Goal: Task Accomplishment & Management: Complete application form

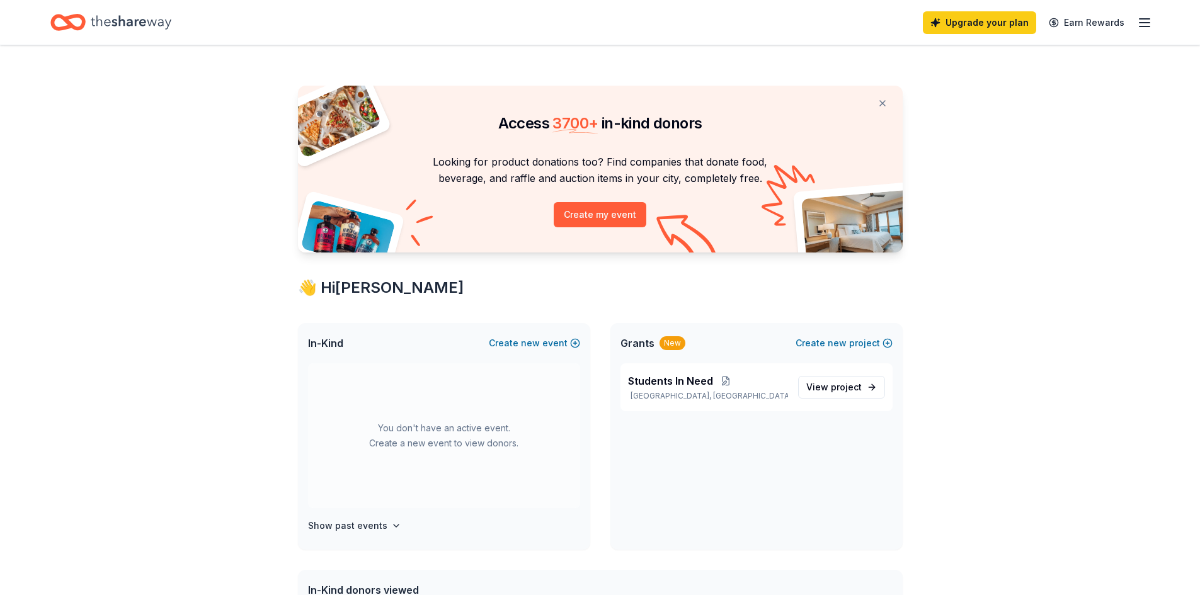
click at [1141, 20] on icon "button" at bounding box center [1144, 22] width 15 height 15
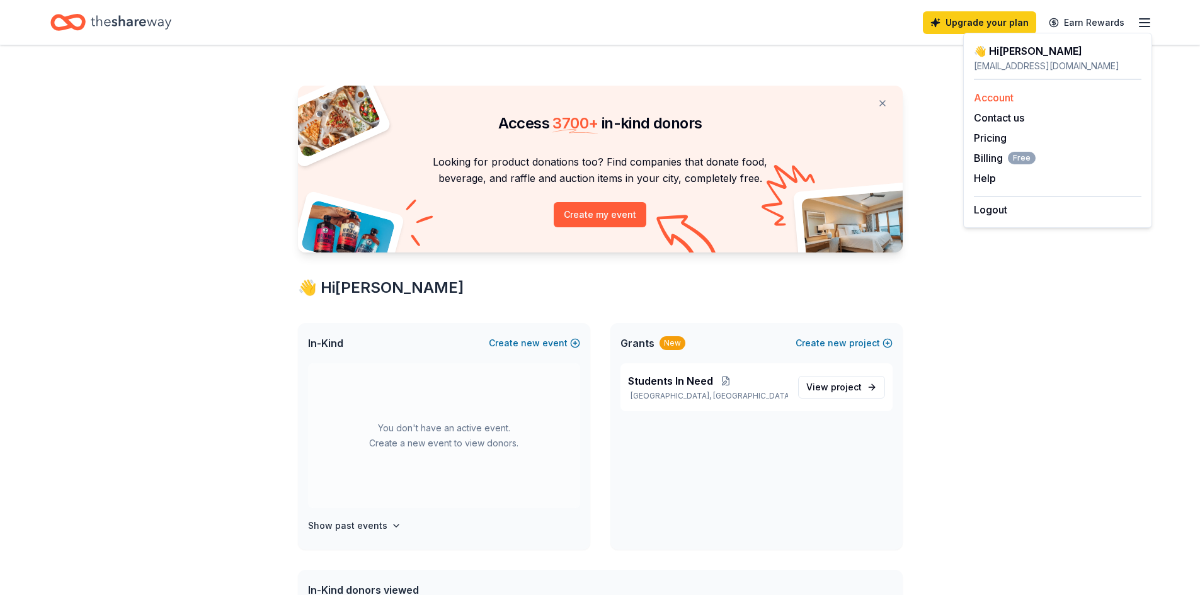
click at [992, 95] on link "Account" at bounding box center [994, 97] width 40 height 13
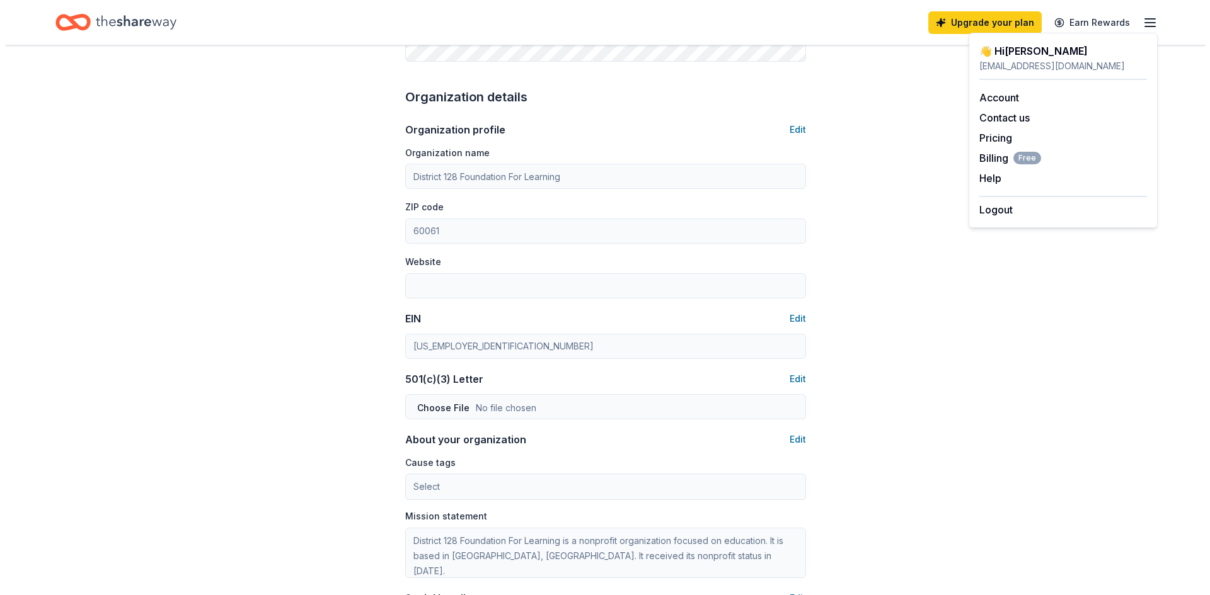
scroll to position [378, 0]
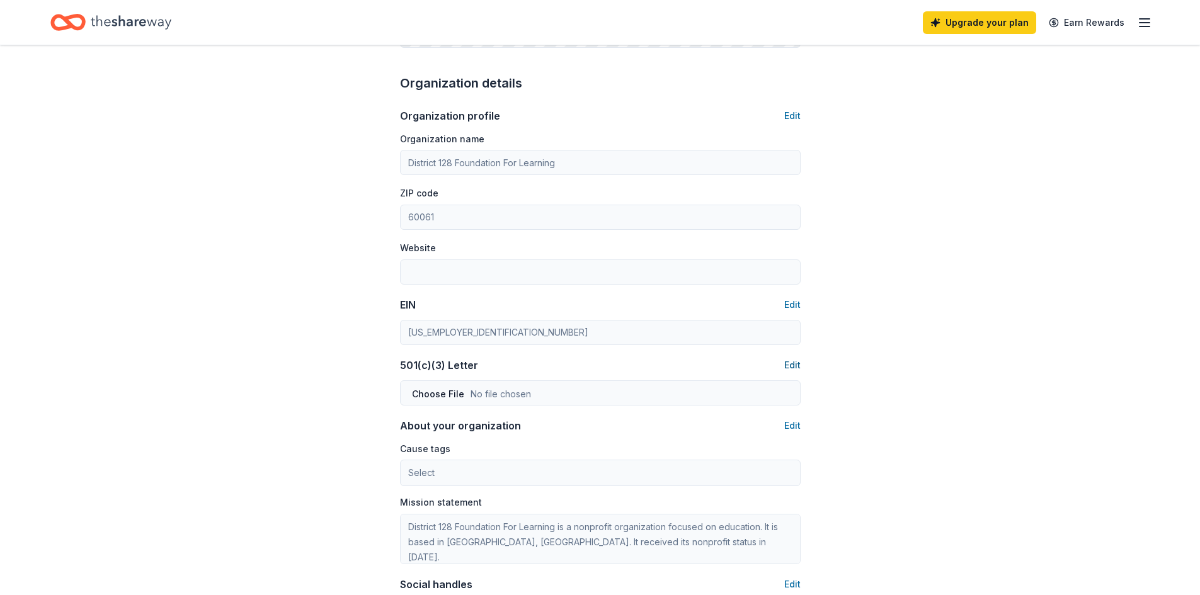
click at [795, 364] on button "Edit" at bounding box center [792, 365] width 16 height 15
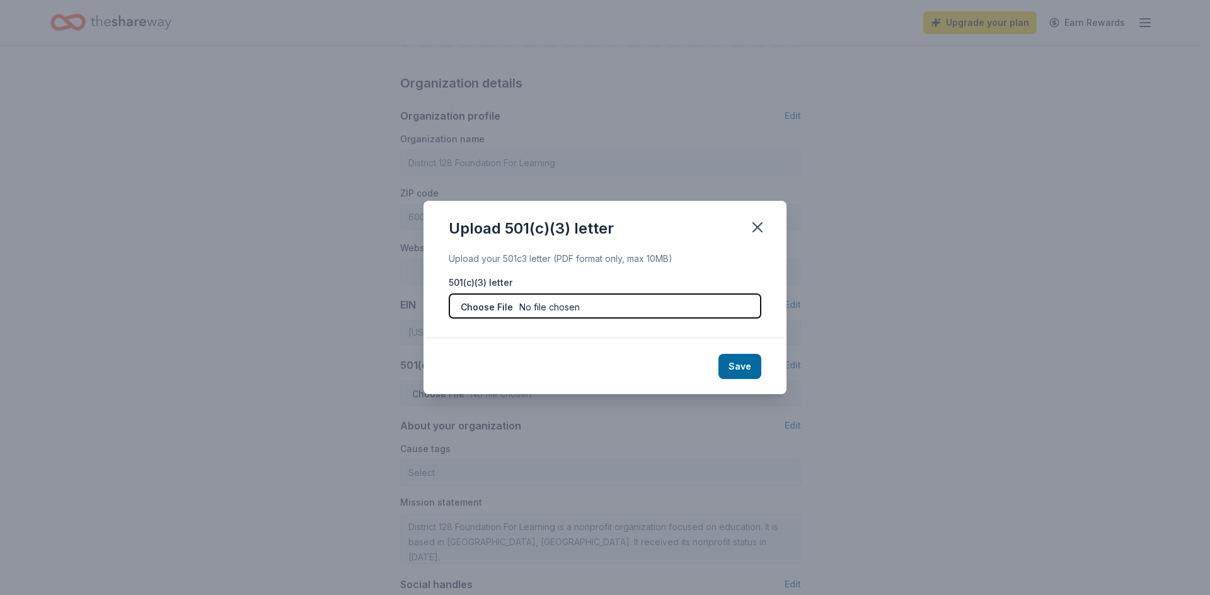
click at [537, 303] on input "file" at bounding box center [605, 306] width 313 height 25
click at [553, 305] on input "file" at bounding box center [605, 306] width 313 height 25
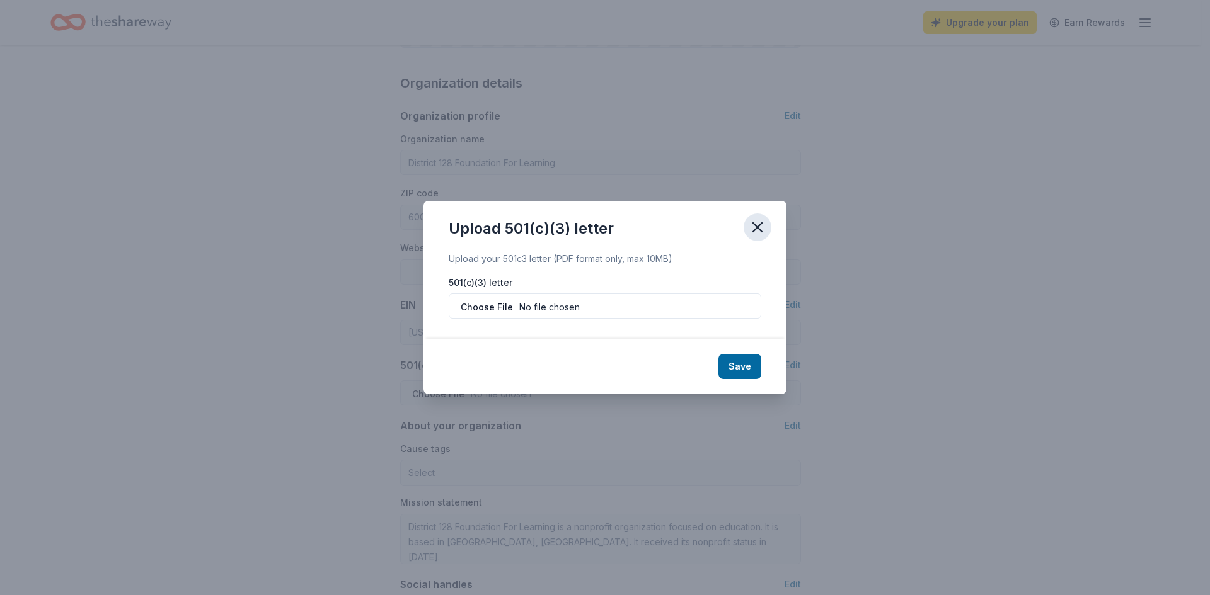
click at [759, 225] on icon "button" at bounding box center [758, 228] width 18 height 18
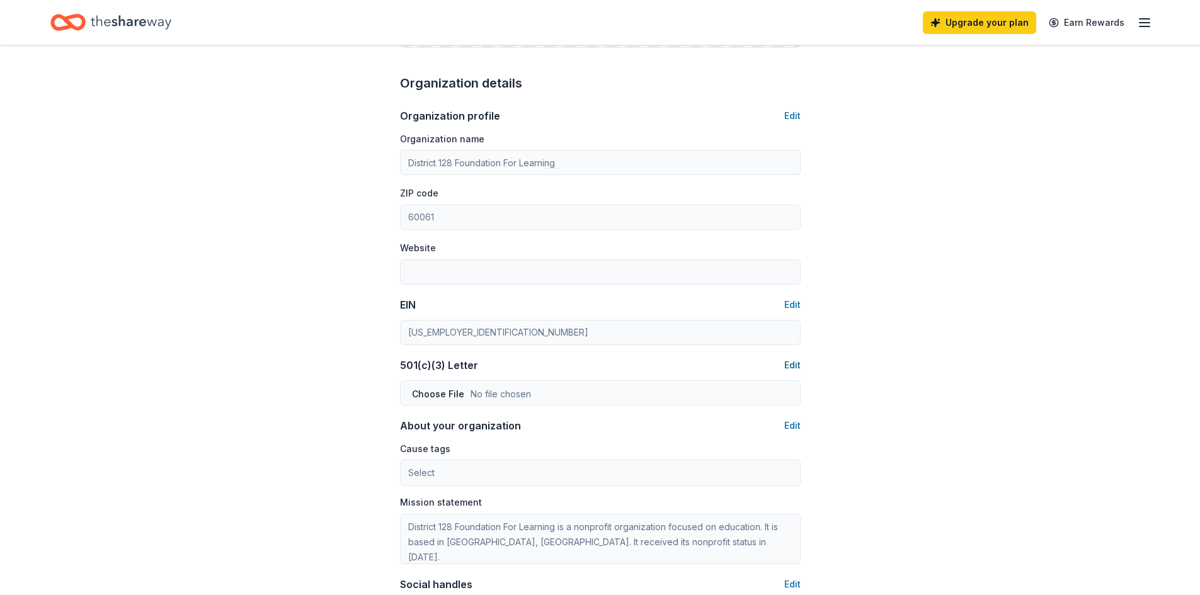
click at [790, 365] on button "Edit" at bounding box center [792, 365] width 16 height 15
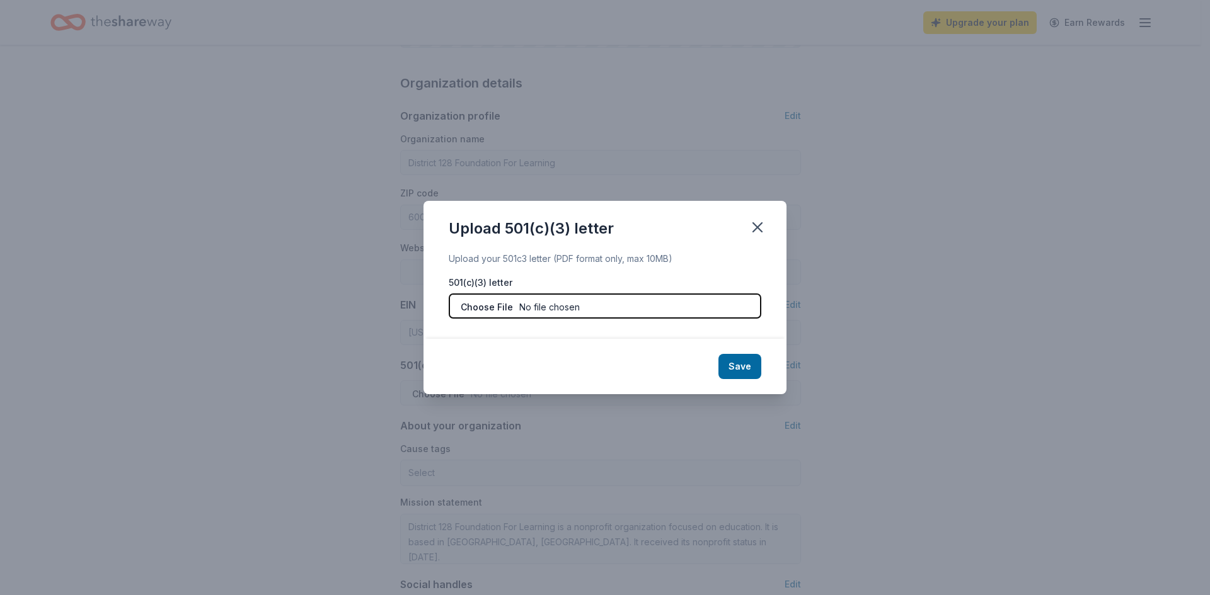
click at [535, 304] on input "file" at bounding box center [605, 306] width 313 height 25
type input "C:\fakepath\IRS 501c3 Determination Letter.pdf"
click at [517, 309] on input "file" at bounding box center [605, 306] width 313 height 25
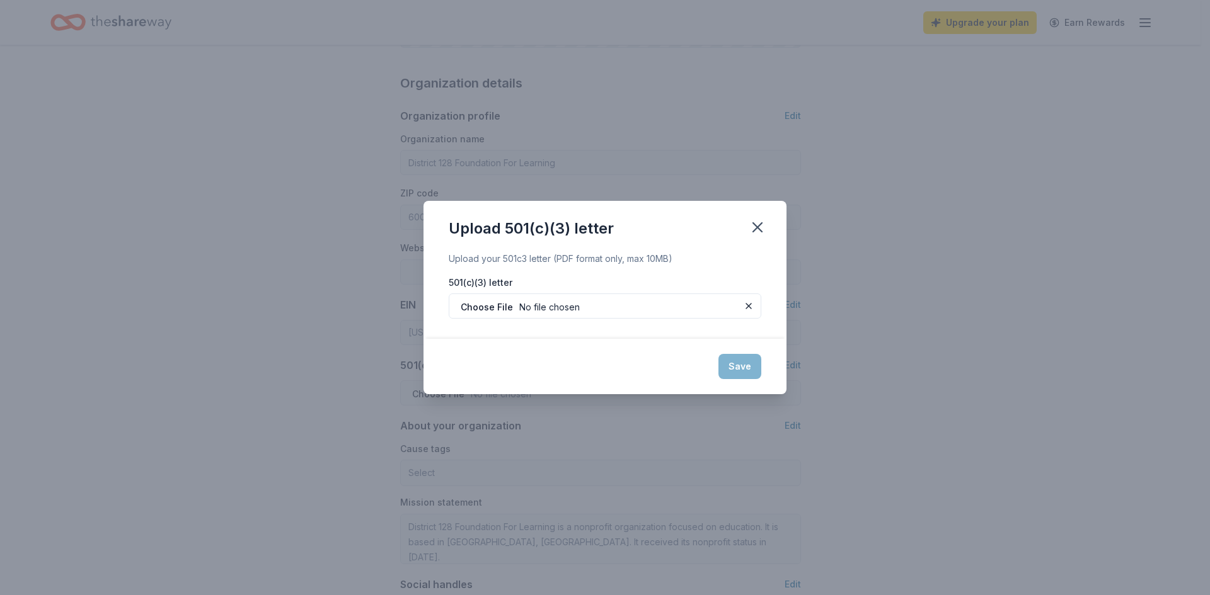
click at [735, 371] on div "Save" at bounding box center [604, 366] width 363 height 55
click at [759, 219] on icon "button" at bounding box center [758, 228] width 18 height 18
click at [746, 304] on button at bounding box center [748, 306] width 15 height 15
click at [755, 222] on icon "button" at bounding box center [758, 228] width 18 height 18
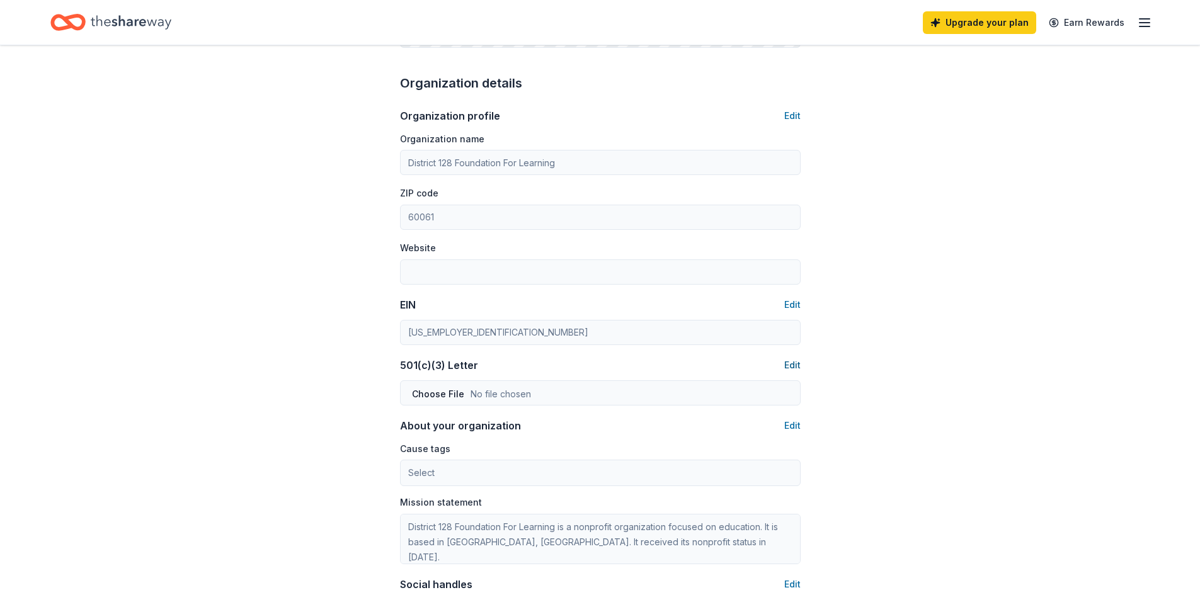
click at [792, 366] on button "Edit" at bounding box center [792, 365] width 16 height 15
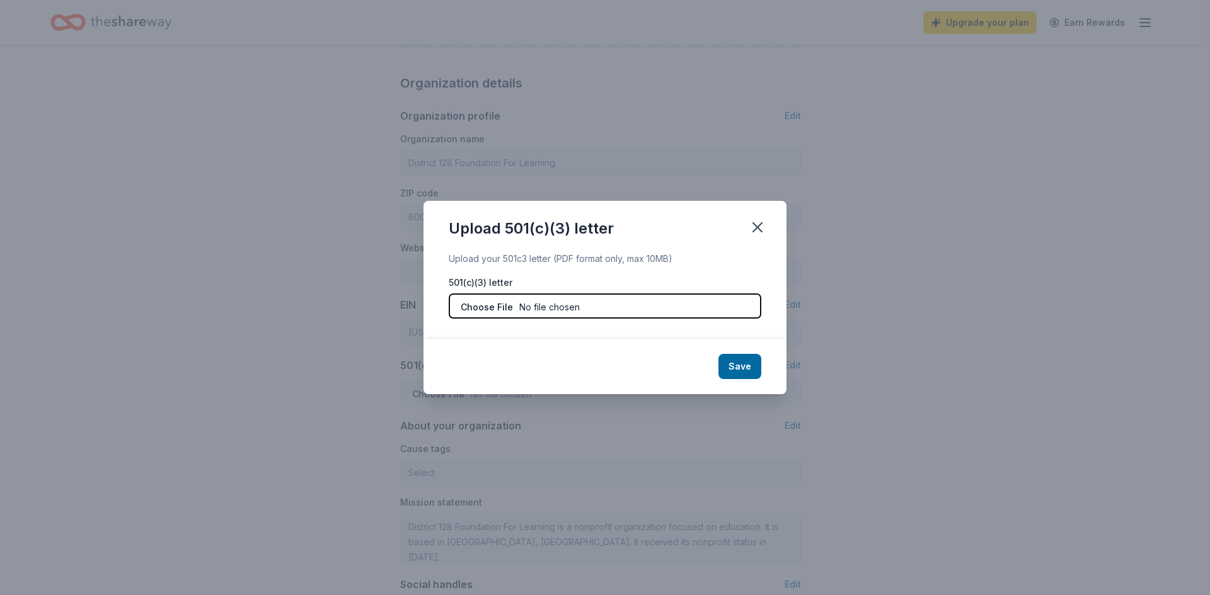
click at [551, 303] on input "file" at bounding box center [605, 306] width 313 height 25
type input "C:\fakepath\IRS 501c3 Determination Letter.pdf"
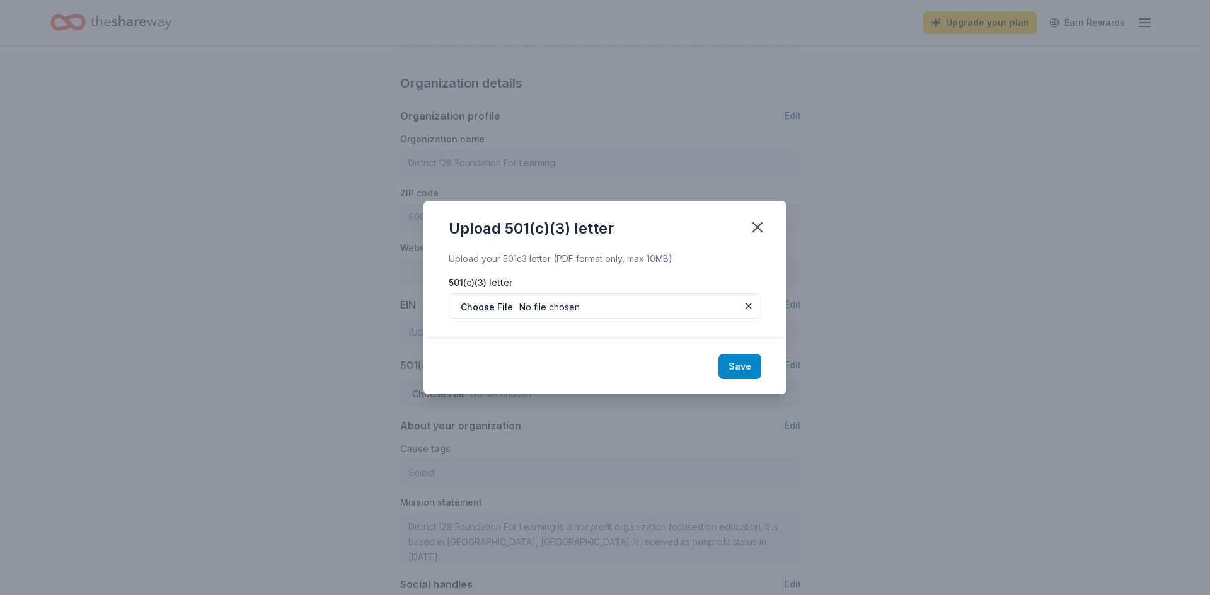
click at [743, 365] on button "Save" at bounding box center [739, 366] width 43 height 25
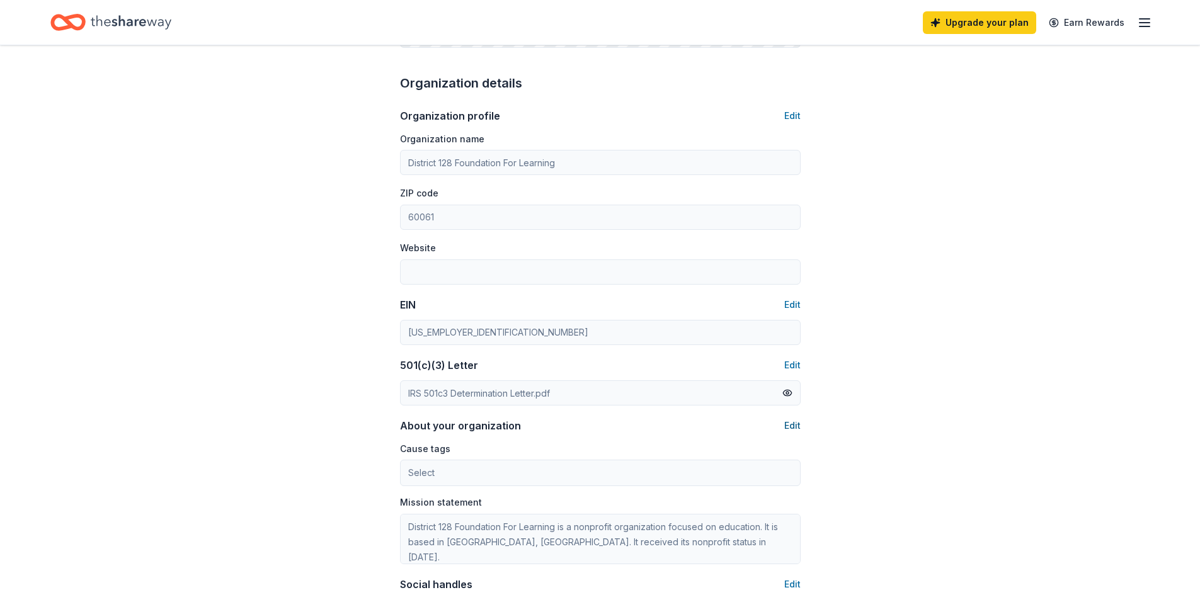
click at [790, 427] on button "Edit" at bounding box center [792, 425] width 16 height 15
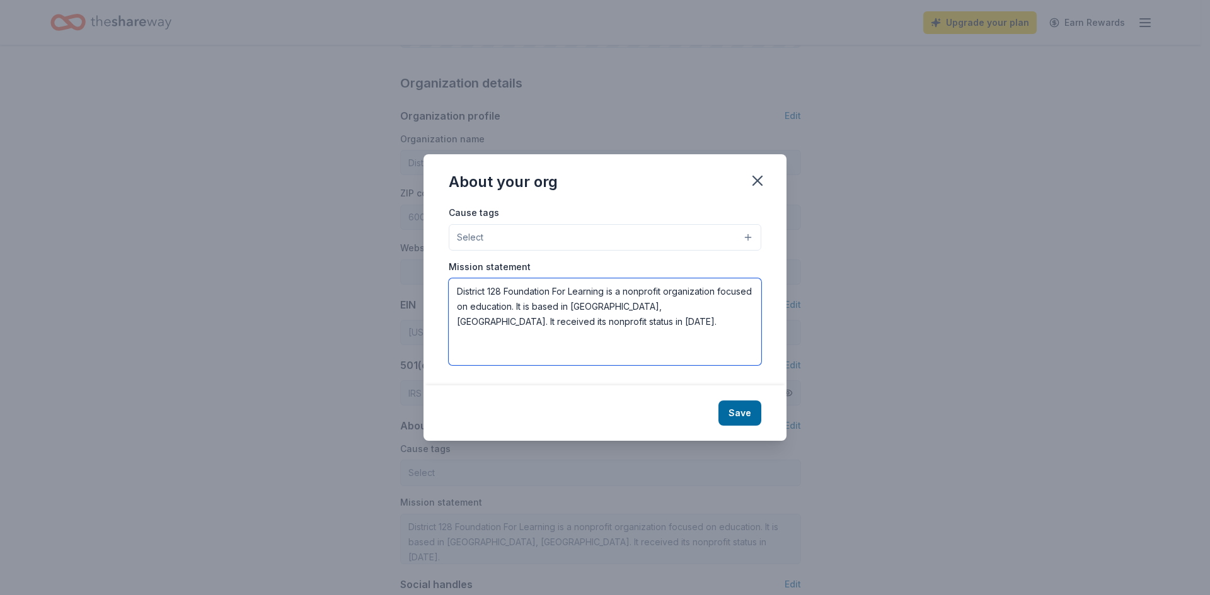
drag, startPoint x: 675, startPoint y: 308, endPoint x: 672, endPoint y: 318, distance: 10.0
click at [675, 308] on textarea "District 128 Foundation For Learning is a nonprofit organization focused on edu…" at bounding box center [605, 321] width 313 height 87
type textarea "District 128 Foundation For Learning is a nonprofit organization focused on edu…"
click at [742, 414] on button "Save" at bounding box center [739, 413] width 43 height 25
type textarea "District 128 Foundation For Learning is a nonprofit organization focused on edu…"
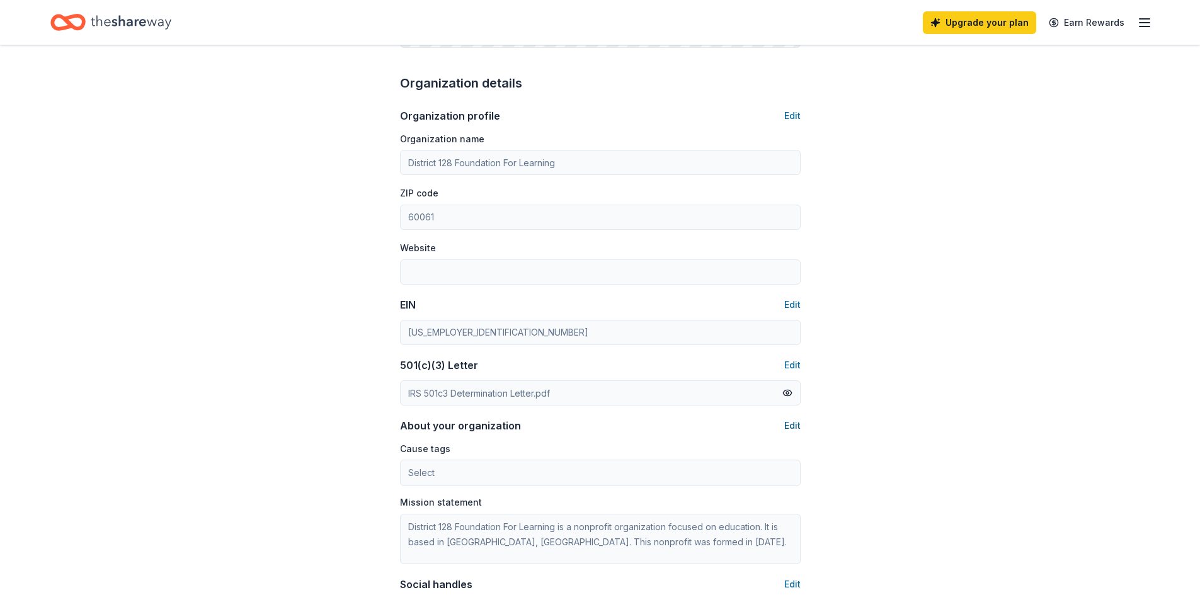
click at [793, 427] on button "Edit" at bounding box center [792, 425] width 16 height 15
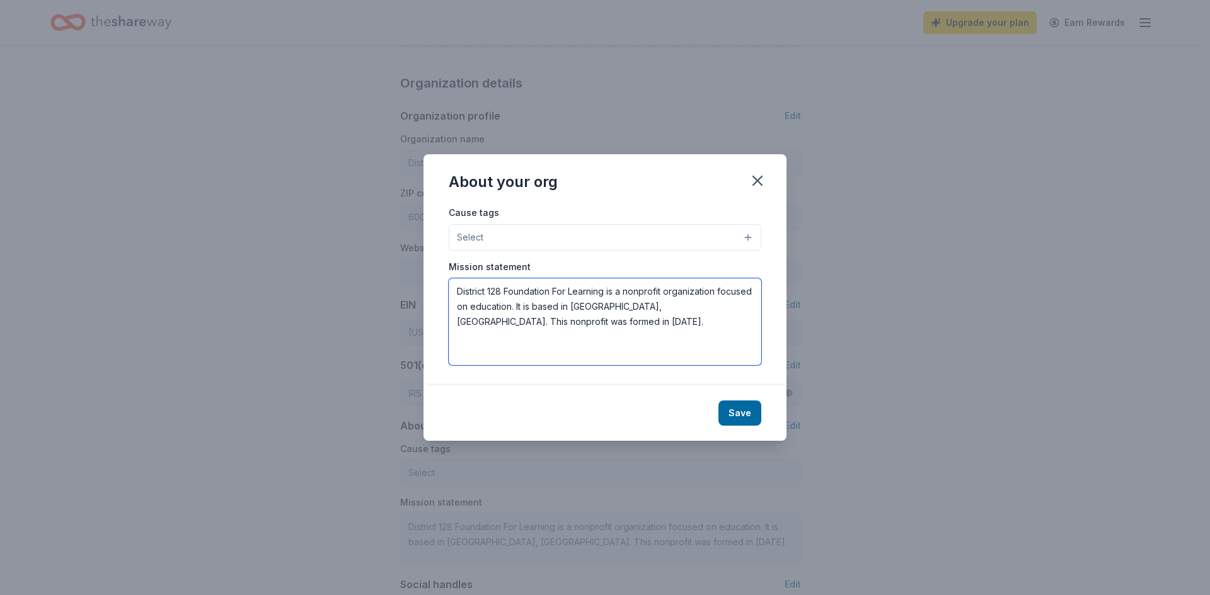
click at [455, 291] on textarea "District 128 Foundation For Learning is a nonprofit organization focused on edu…" at bounding box center [605, 321] width 313 height 87
paste textarea "We are committed to supporting the success of all students at Libertyville High…"
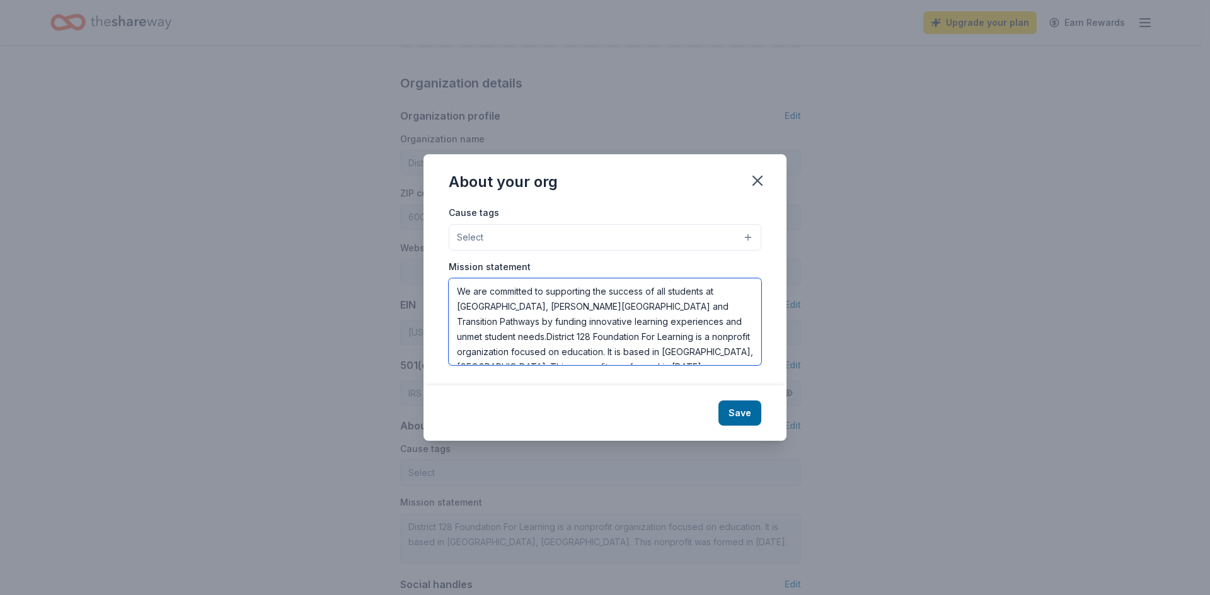
click at [456, 287] on textarea "We are committed to supporting the success of all students at Libertyville High…" at bounding box center [605, 321] width 313 height 87
drag, startPoint x: 457, startPoint y: 292, endPoint x: 486, endPoint y: 291, distance: 29.0
click at [486, 291] on textarea "We are committed to supporting the success of all students at Libertyville High…" at bounding box center [605, 321] width 313 height 87
click at [619, 324] on textarea "The District 128 Foundation for Learning is committed to supporting the success…" at bounding box center [605, 321] width 313 height 87
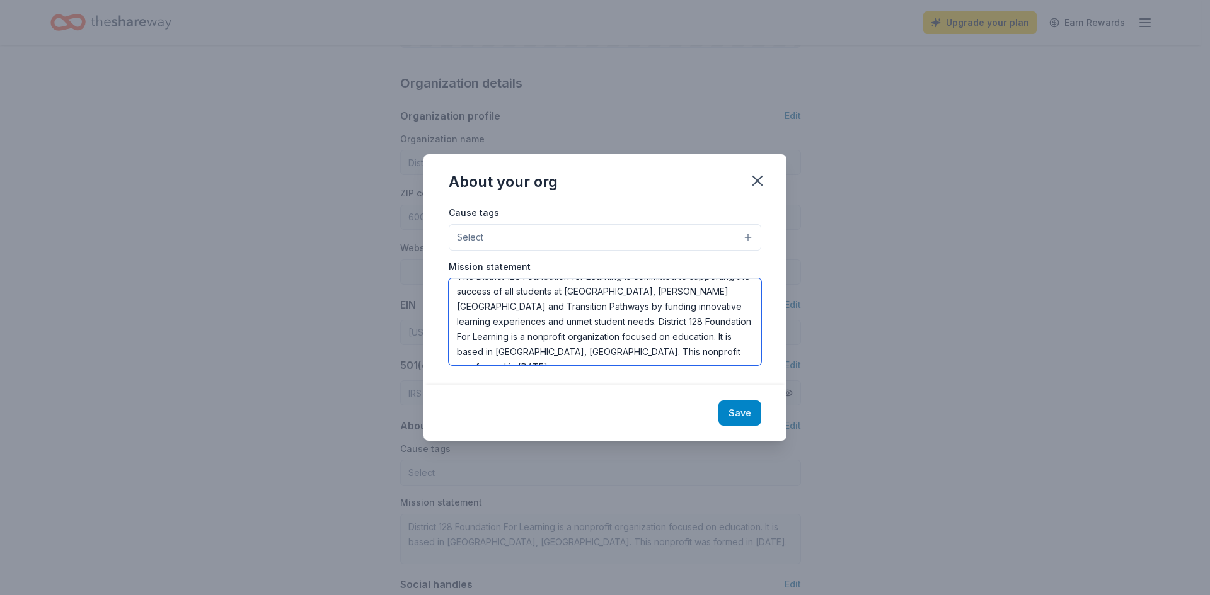
type textarea "The District 128 Foundation for Learning is committed to supporting the success…"
click at [743, 416] on button "Save" at bounding box center [739, 413] width 43 height 25
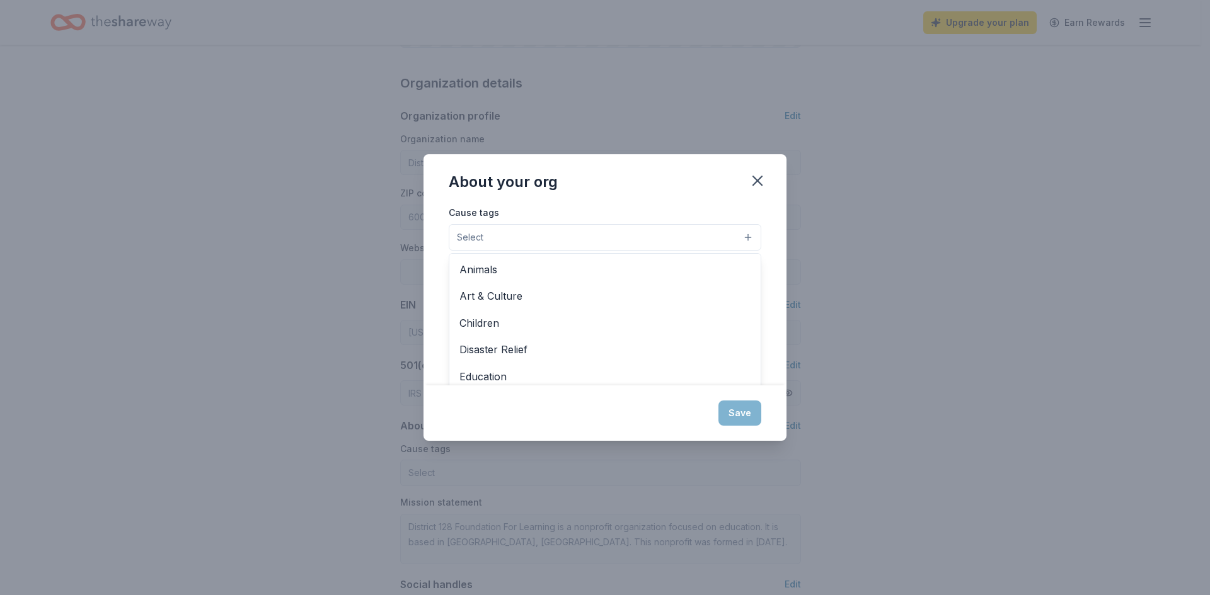
click at [531, 236] on button "Select" at bounding box center [605, 237] width 313 height 26
type textarea "The District 128 Foundation for Learning is committed to supporting the success…"
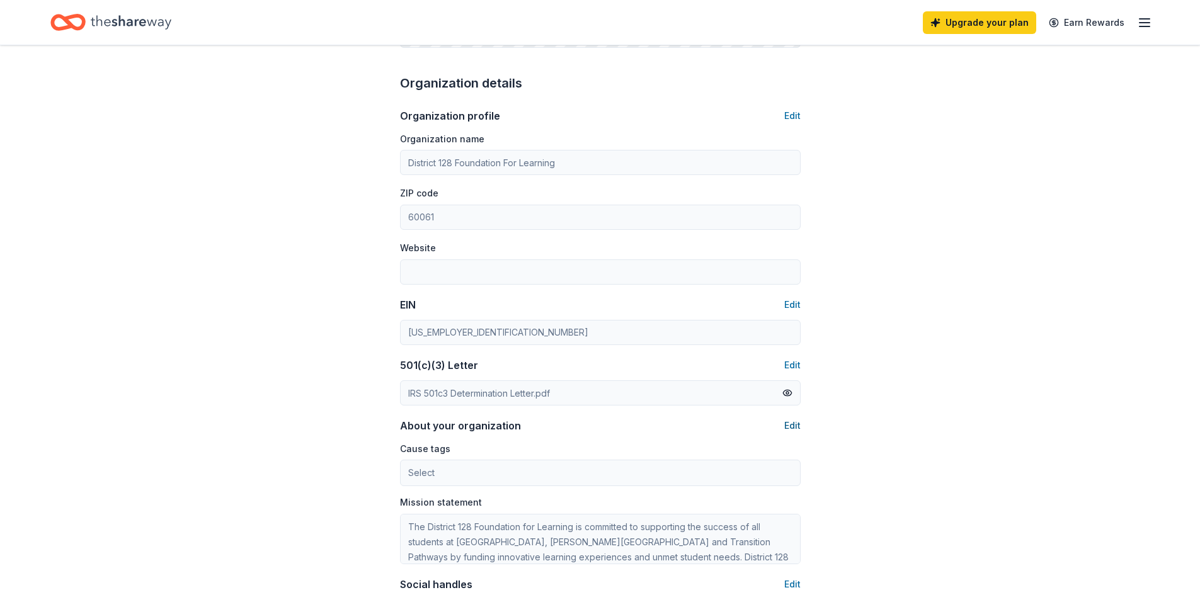
click at [788, 426] on button "Edit" at bounding box center [792, 425] width 16 height 15
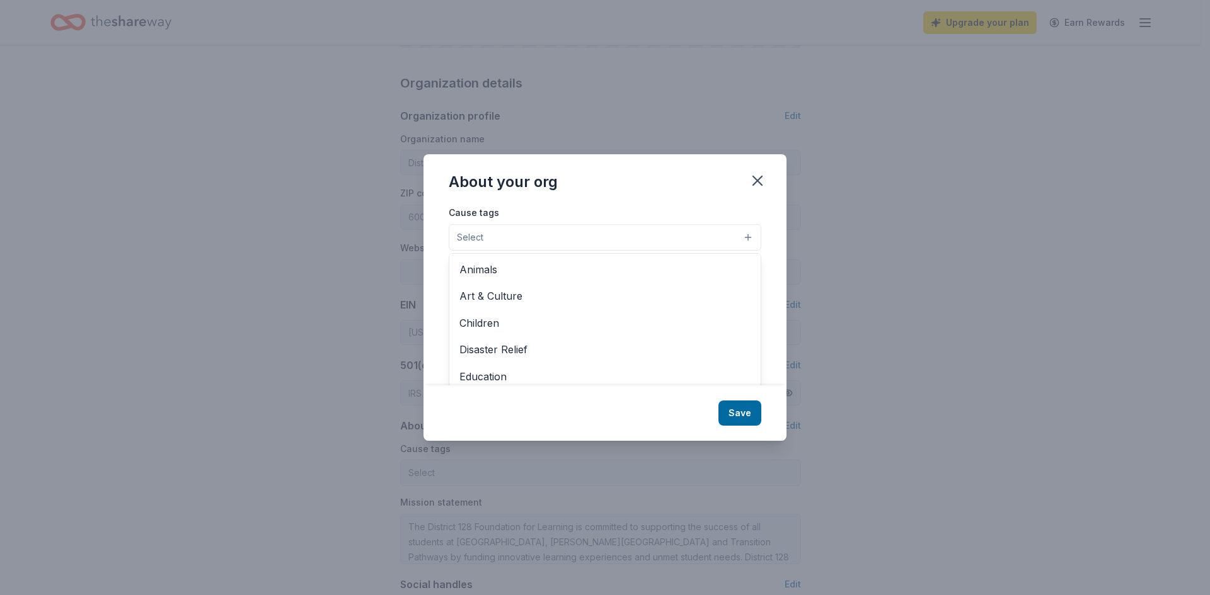
click at [746, 240] on button "Select" at bounding box center [605, 237] width 313 height 26
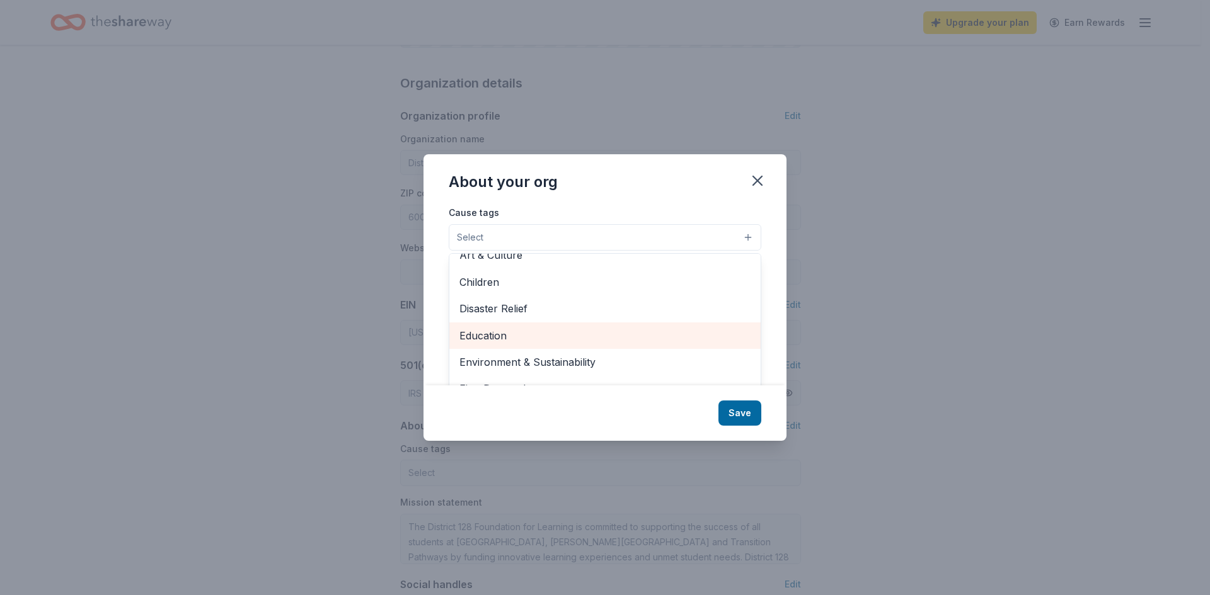
scroll to position [63, 0]
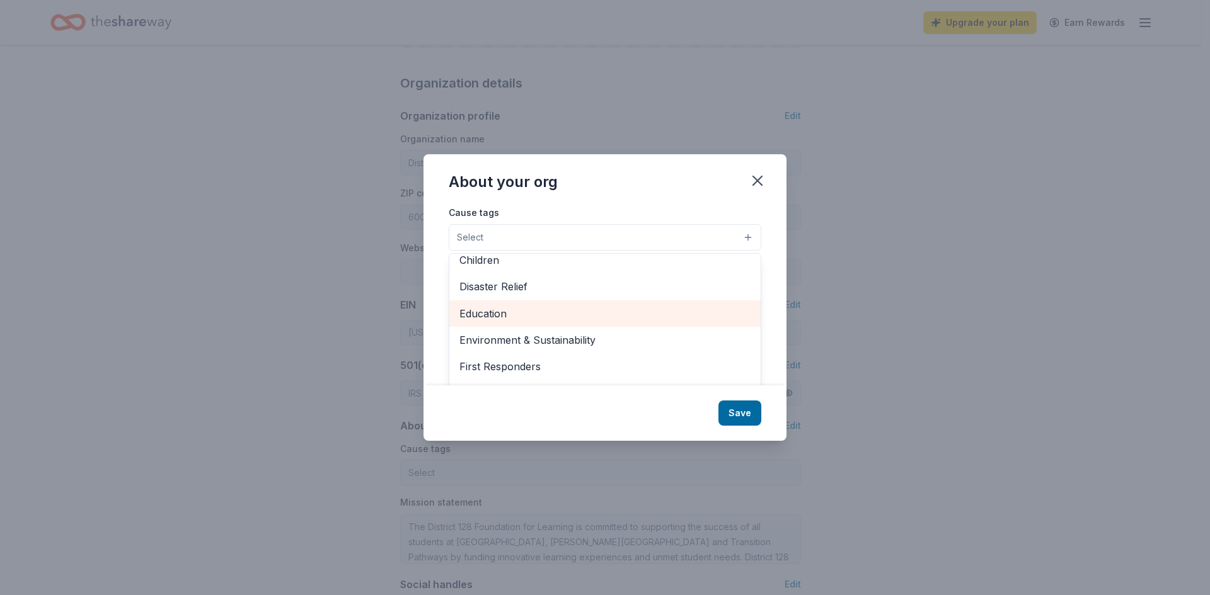
click at [486, 313] on span "Education" at bounding box center [604, 314] width 291 height 16
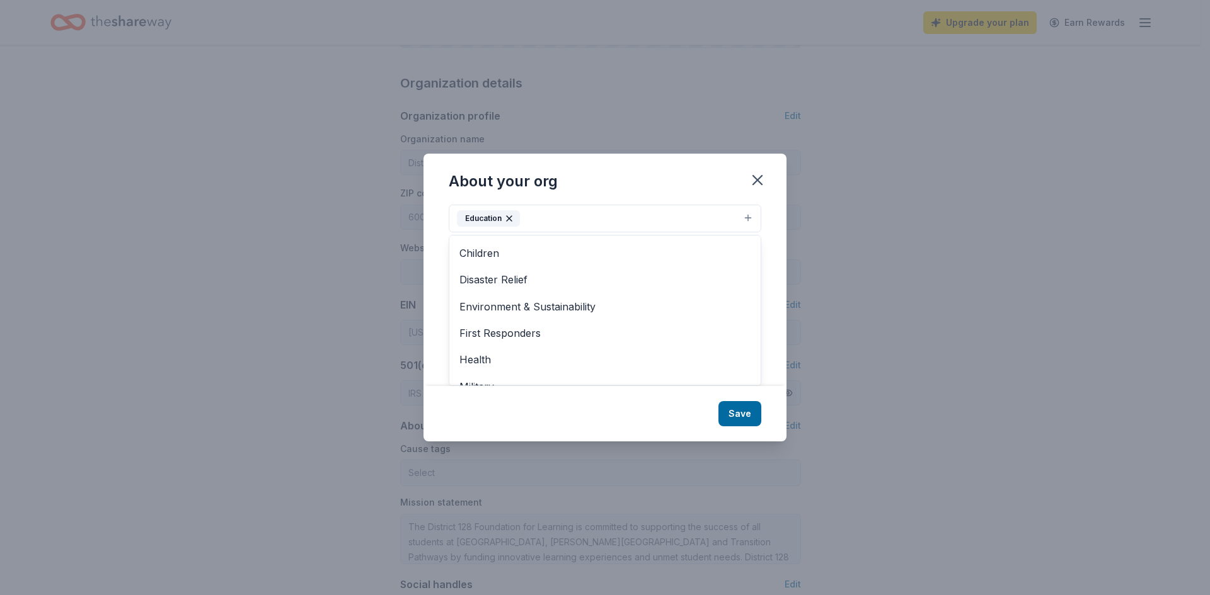
scroll to position [0, 0]
drag, startPoint x: 750, startPoint y: 411, endPoint x: 742, endPoint y: 426, distance: 17.0
click at [750, 411] on div "About your org Cause tags Education Animals Art & Culture Children Disaster Rel…" at bounding box center [604, 297] width 363 height 287
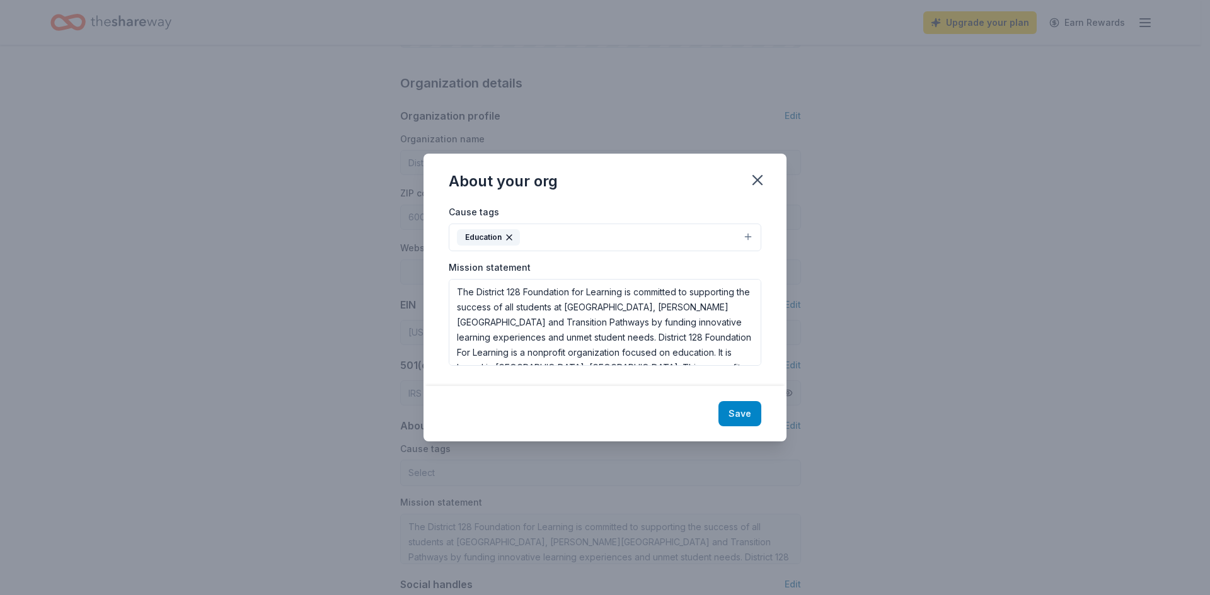
click at [738, 408] on button "Save" at bounding box center [739, 413] width 43 height 25
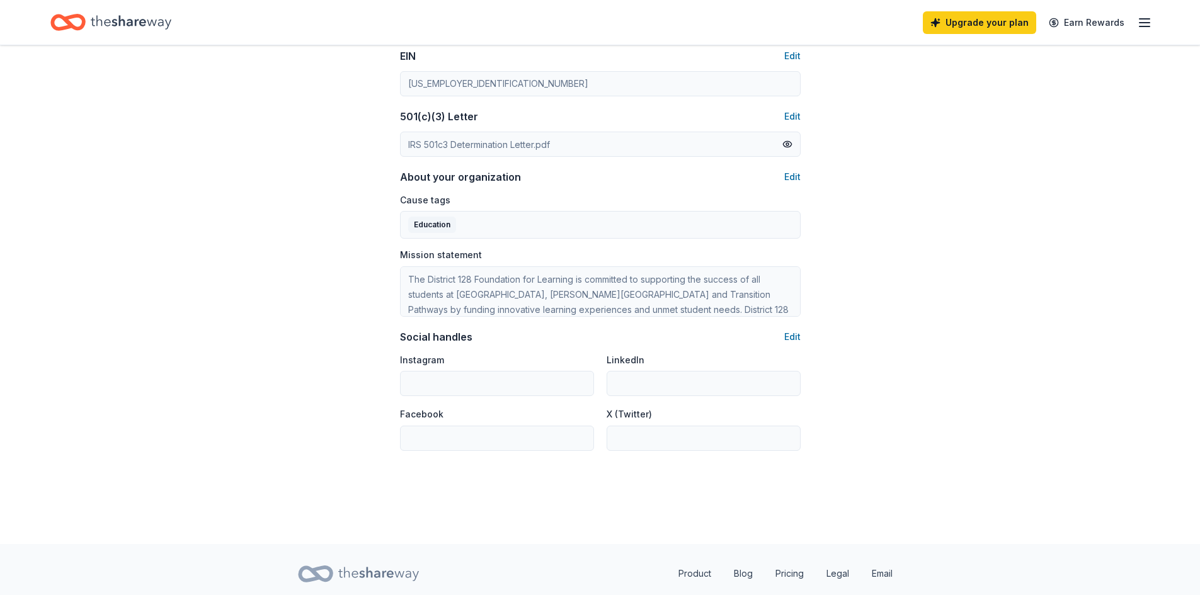
scroll to position [630, 0]
click at [797, 333] on button "Edit" at bounding box center [792, 333] width 16 height 15
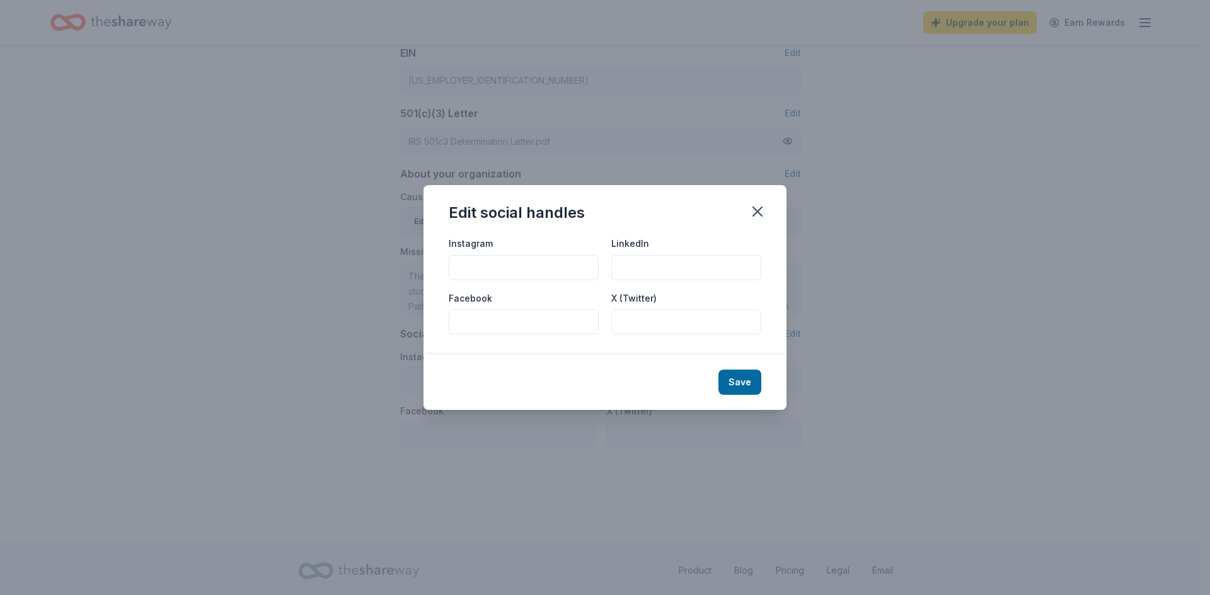
click at [485, 328] on input "Facebook" at bounding box center [524, 321] width 150 height 25
paste input "d128foundation"
type input "d128foundation"
click at [735, 384] on button "Save" at bounding box center [739, 382] width 43 height 25
type input "d128foundation"
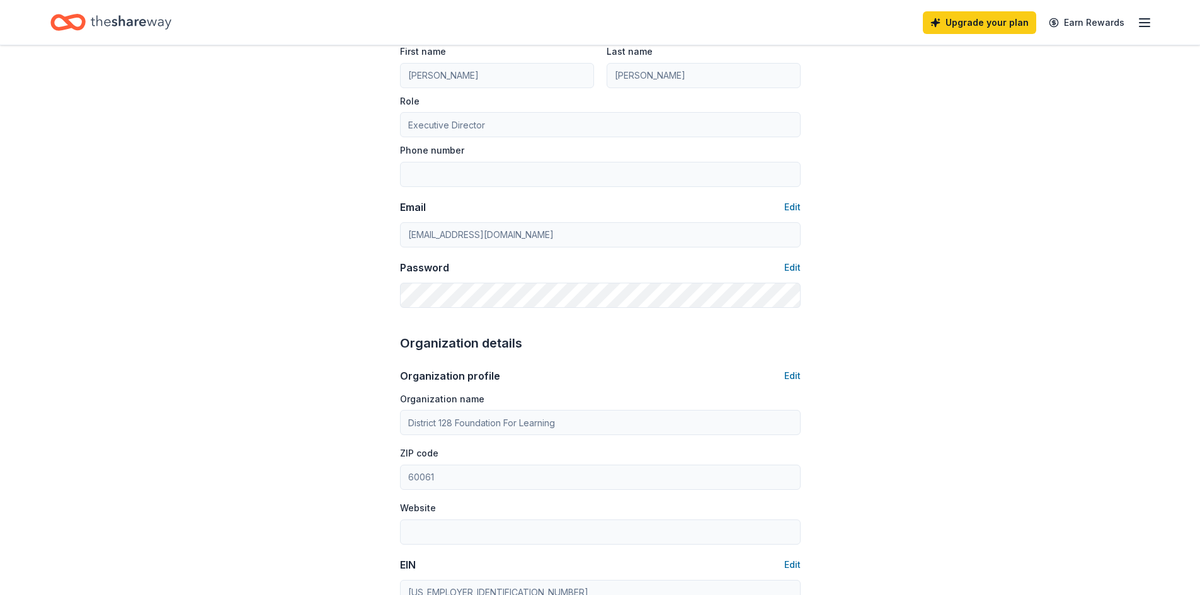
scroll to position [0, 0]
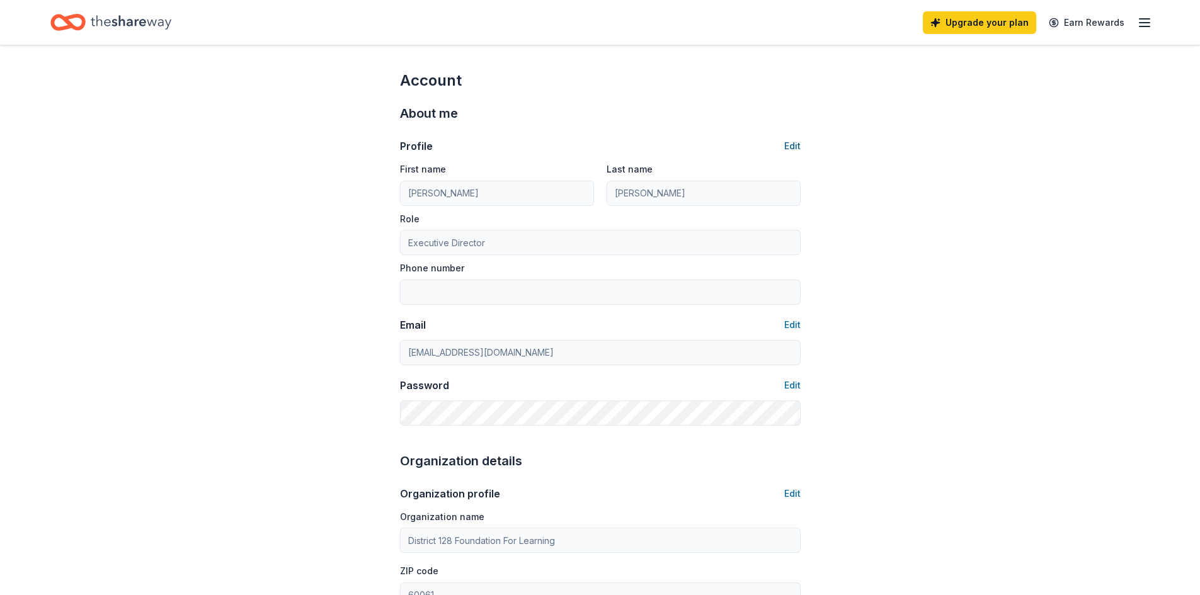
click at [795, 147] on button "Edit" at bounding box center [792, 146] width 16 height 15
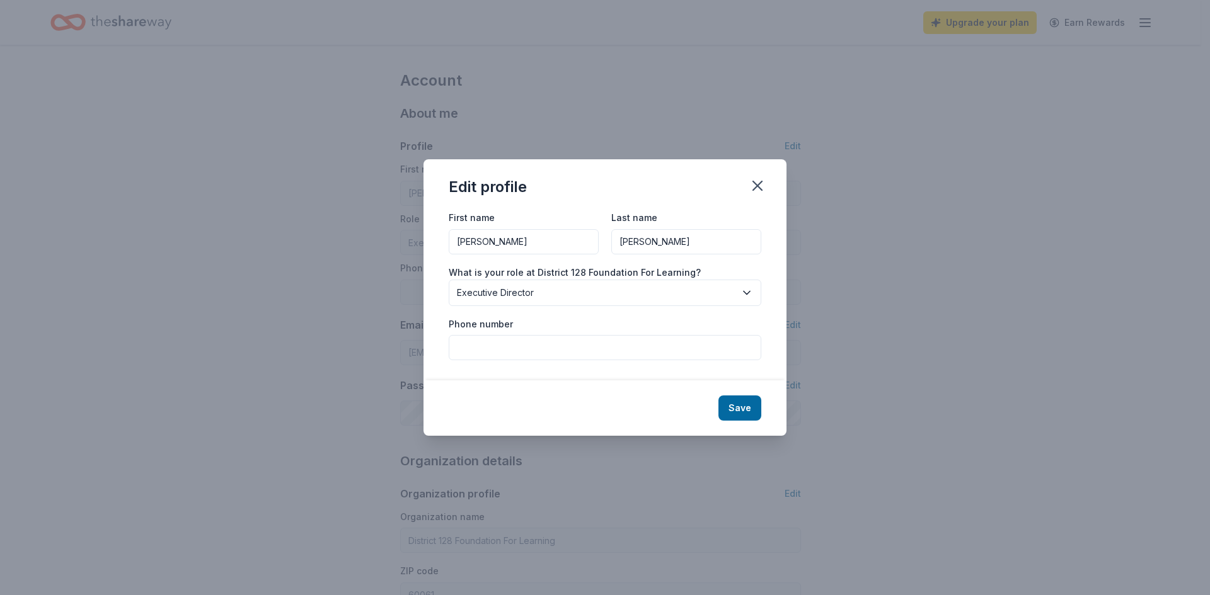
click at [464, 345] on input "Phone number" at bounding box center [605, 347] width 313 height 25
type input "[PHONE_NUMBER]"
click at [745, 404] on button "Save" at bounding box center [739, 408] width 43 height 25
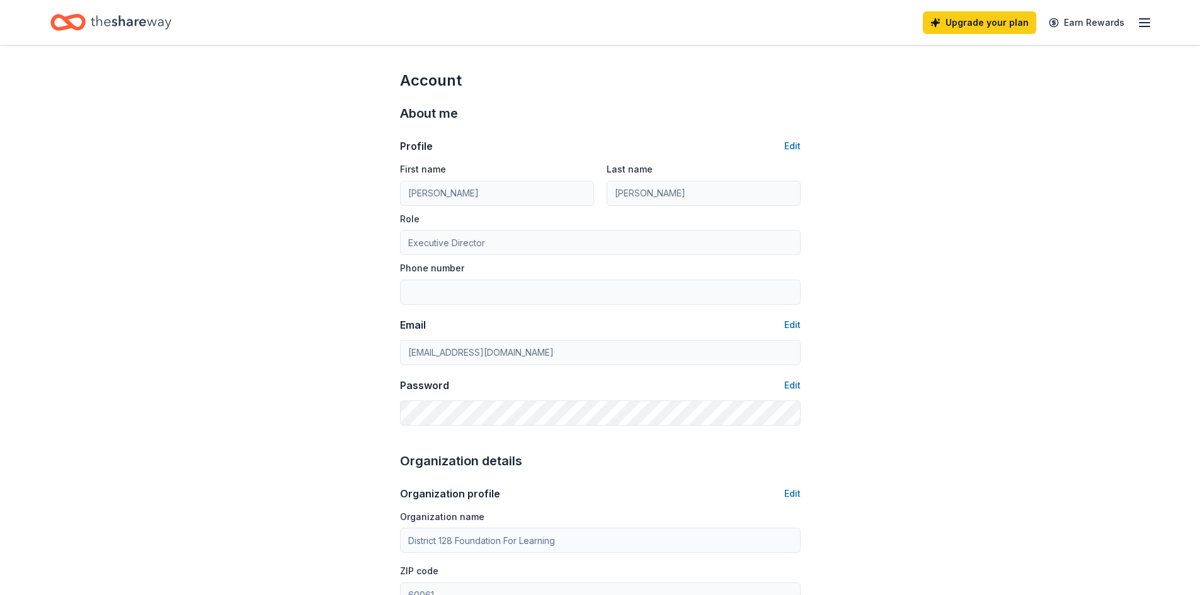
type input "[PHONE_NUMBER]"
click at [1146, 21] on icon "button" at bounding box center [1144, 22] width 15 height 15
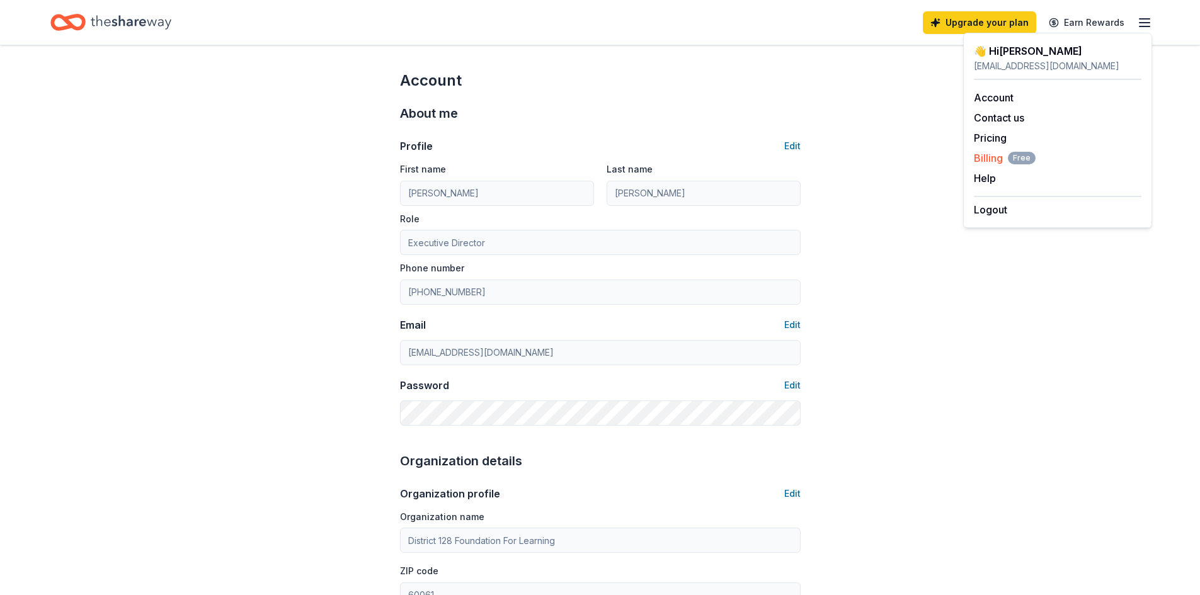
click at [990, 155] on span "Billing Free" at bounding box center [1005, 158] width 62 height 15
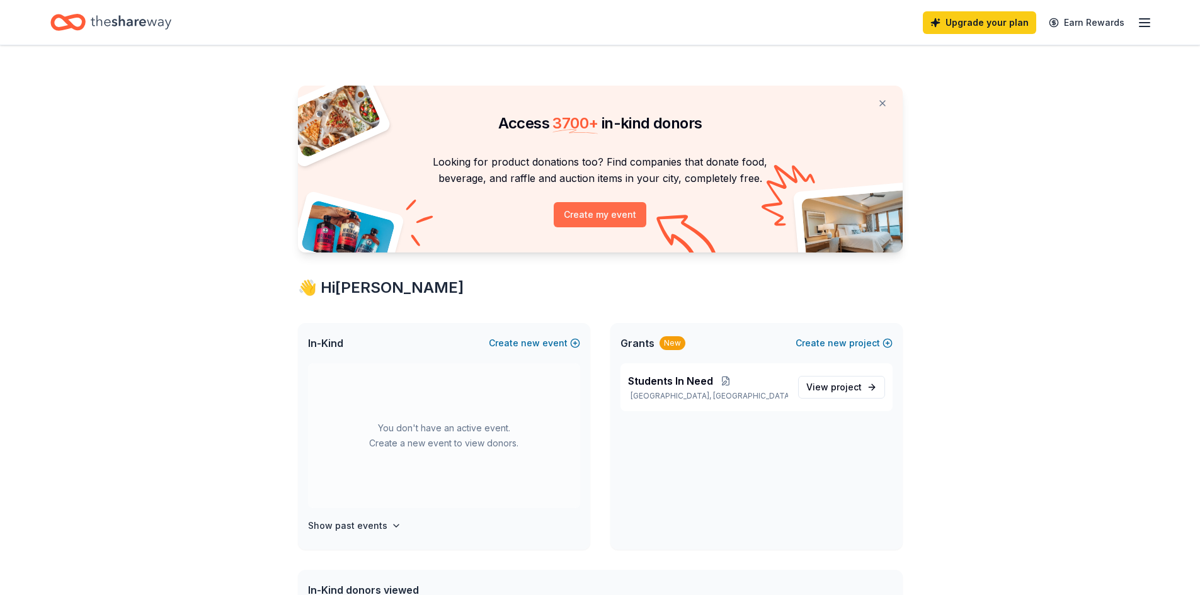
click at [613, 215] on button "Create my event" at bounding box center [600, 214] width 93 height 25
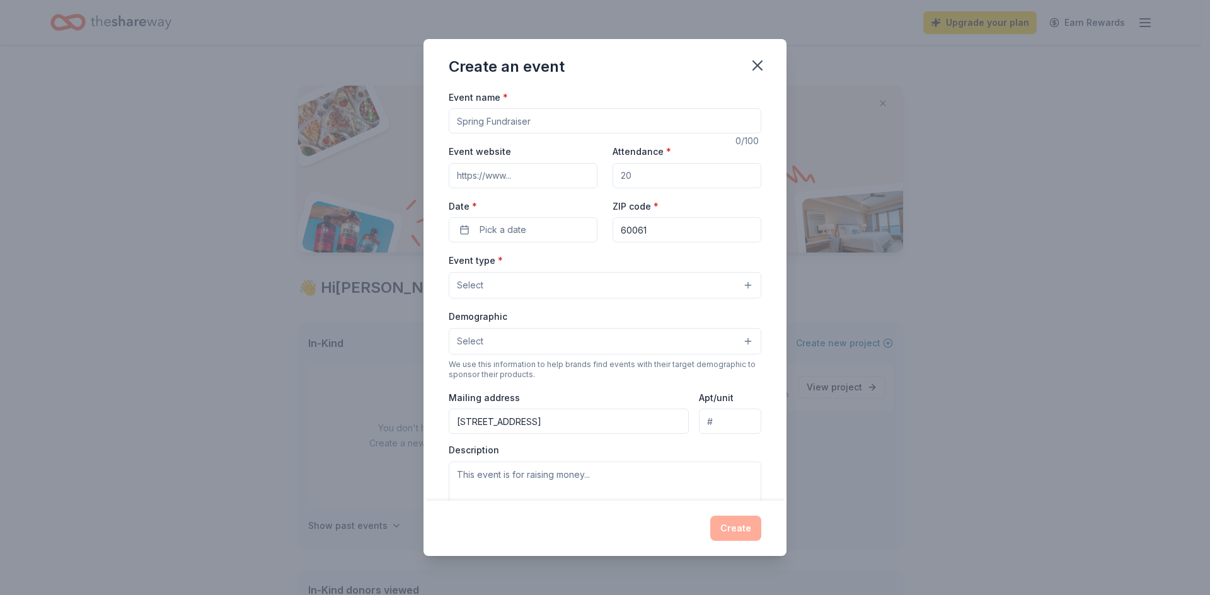
drag, startPoint x: 548, startPoint y: 122, endPoint x: 385, endPoint y: 111, distance: 163.0
click at [385, 117] on div "Create an event Event name * 0 /100 Event website Attendance * Date * Pick a da…" at bounding box center [605, 297] width 1210 height 595
type input "The BIG EVENT 2025 Fundraiser"
click at [524, 172] on input "Event website" at bounding box center [523, 175] width 149 height 25
paste input "[URL][DOMAIN_NAME]"
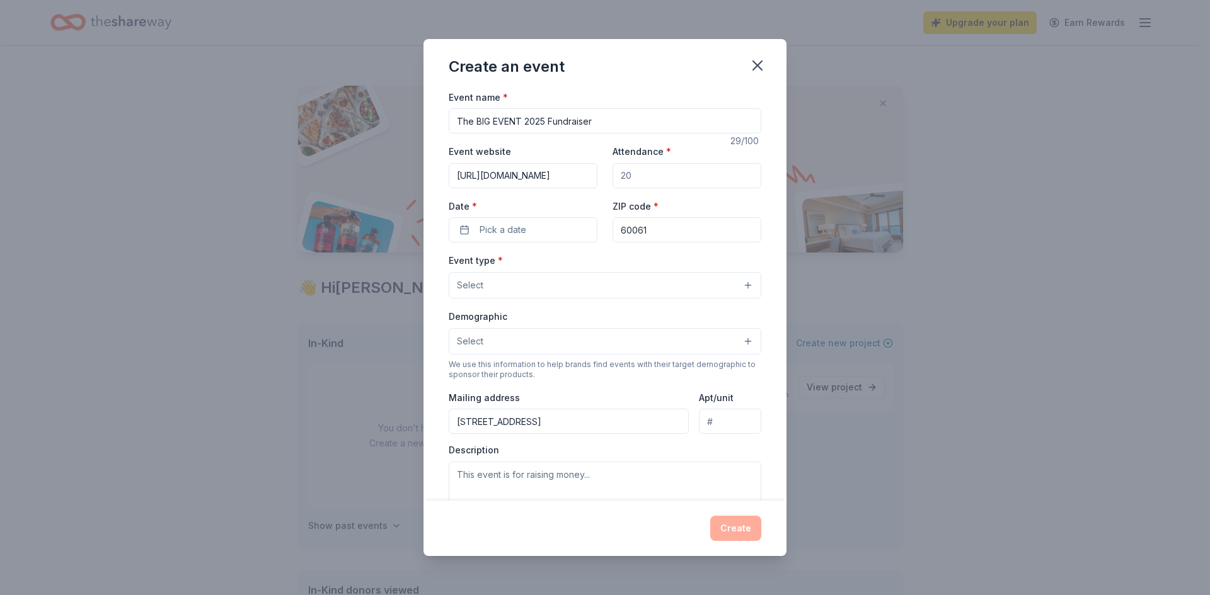
scroll to position [0, 52]
type input "[URL][DOMAIN_NAME]"
drag, startPoint x: 617, startPoint y: 172, endPoint x: 631, endPoint y: 172, distance: 13.9
click at [631, 172] on input "Attendance *" at bounding box center [686, 175] width 149 height 25
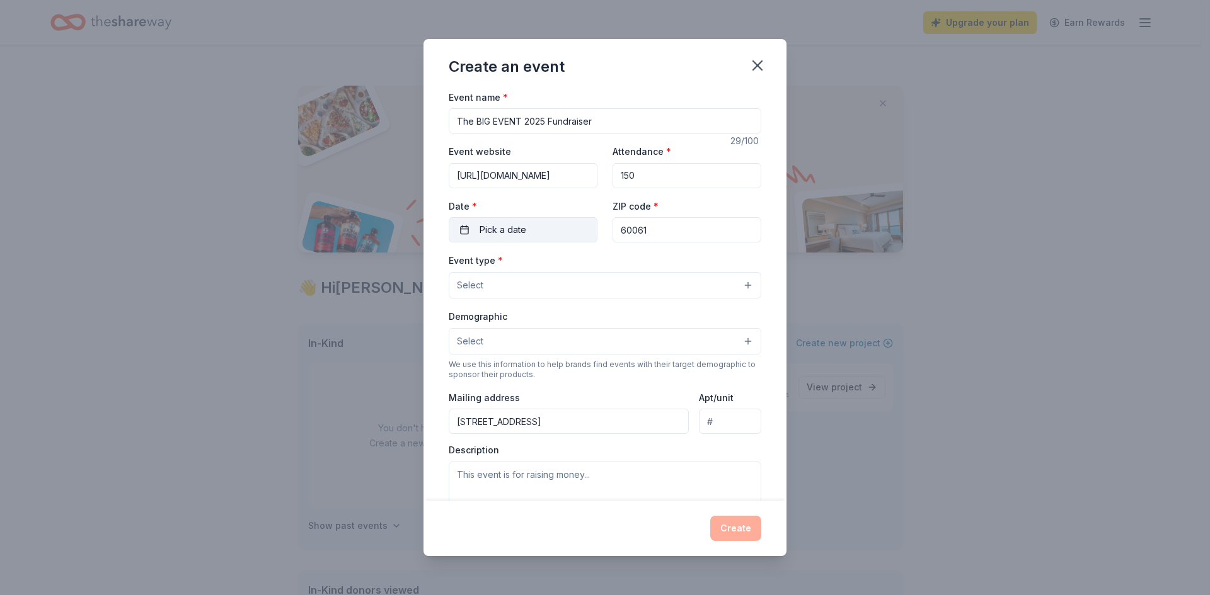
type input "150"
click at [497, 227] on span "Pick a date" at bounding box center [502, 229] width 47 height 15
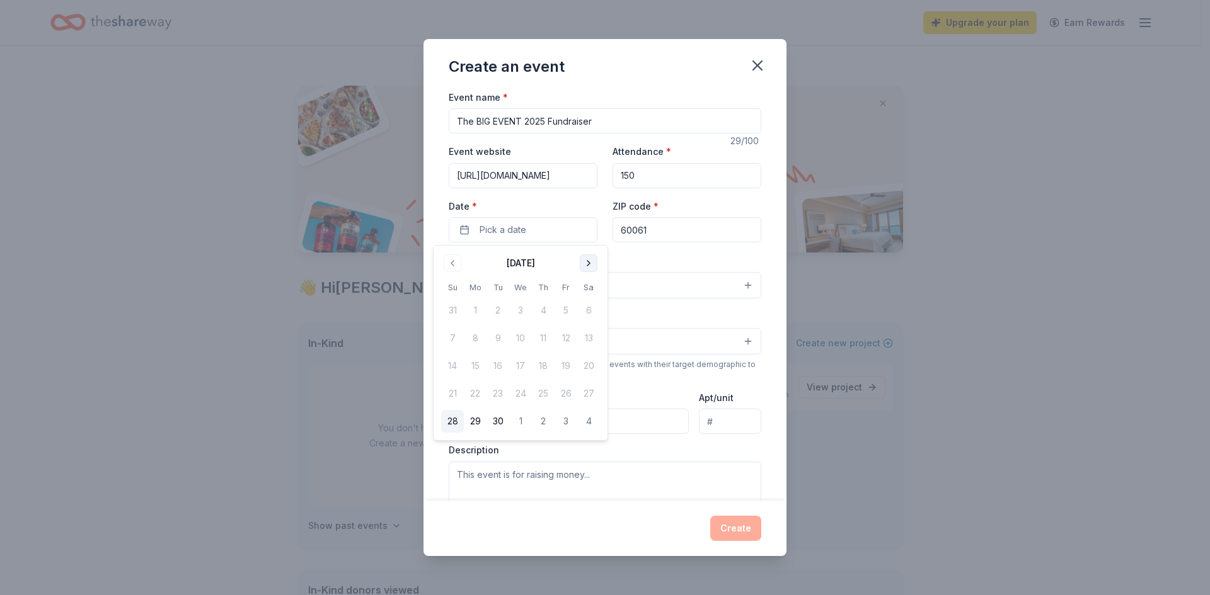
click at [585, 263] on button "Go to next month" at bounding box center [589, 264] width 18 height 18
click at [586, 263] on button "Go to next month" at bounding box center [589, 264] width 18 height 18
click at [588, 339] on button "8" at bounding box center [588, 338] width 23 height 23
click at [650, 230] on input "60061" at bounding box center [686, 229] width 149 height 25
drag, startPoint x: 633, startPoint y: 231, endPoint x: 645, endPoint y: 231, distance: 12.0
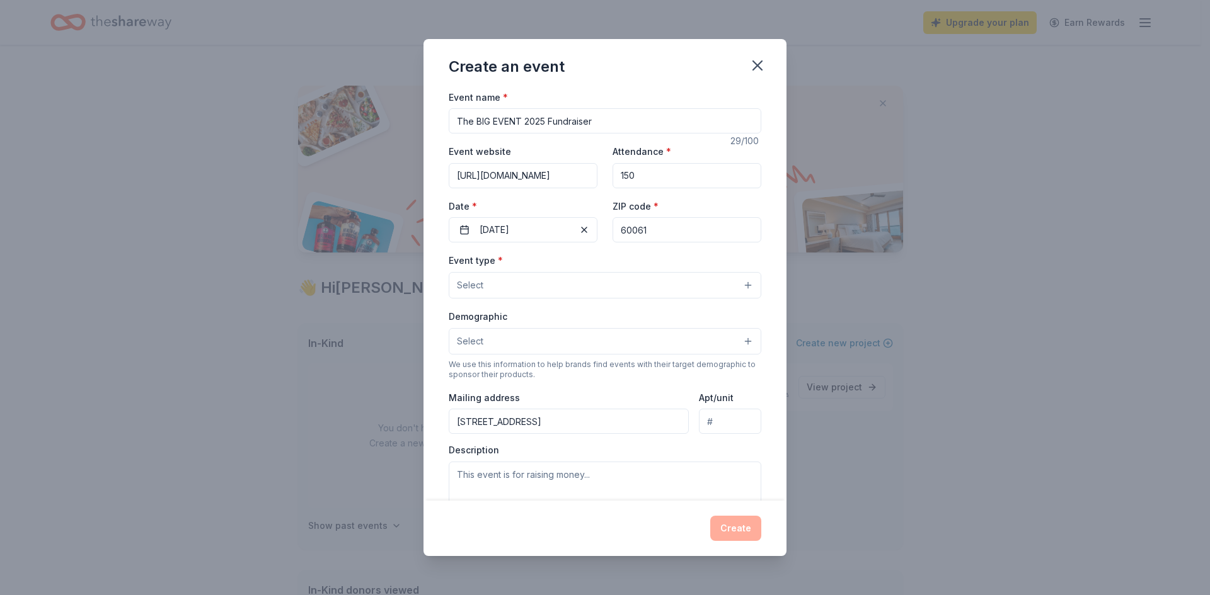
click at [645, 231] on input "60061" at bounding box center [686, 229] width 149 height 25
type input "60048"
click at [479, 287] on span "Select" at bounding box center [470, 285] width 26 height 15
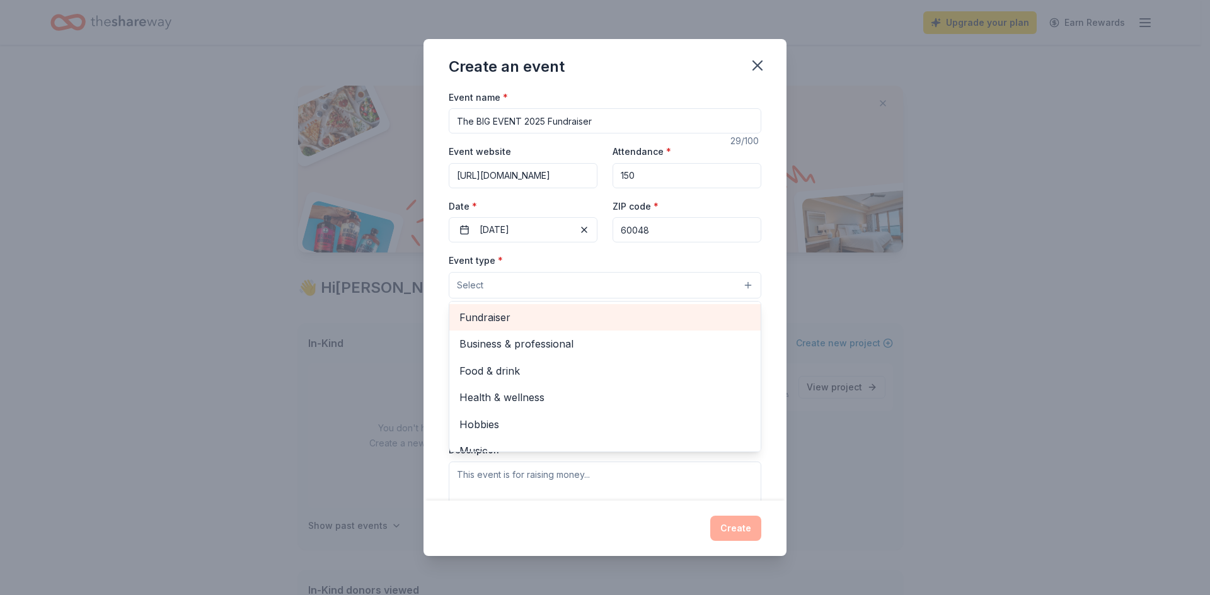
click at [496, 318] on span "Fundraiser" at bounding box center [604, 317] width 291 height 16
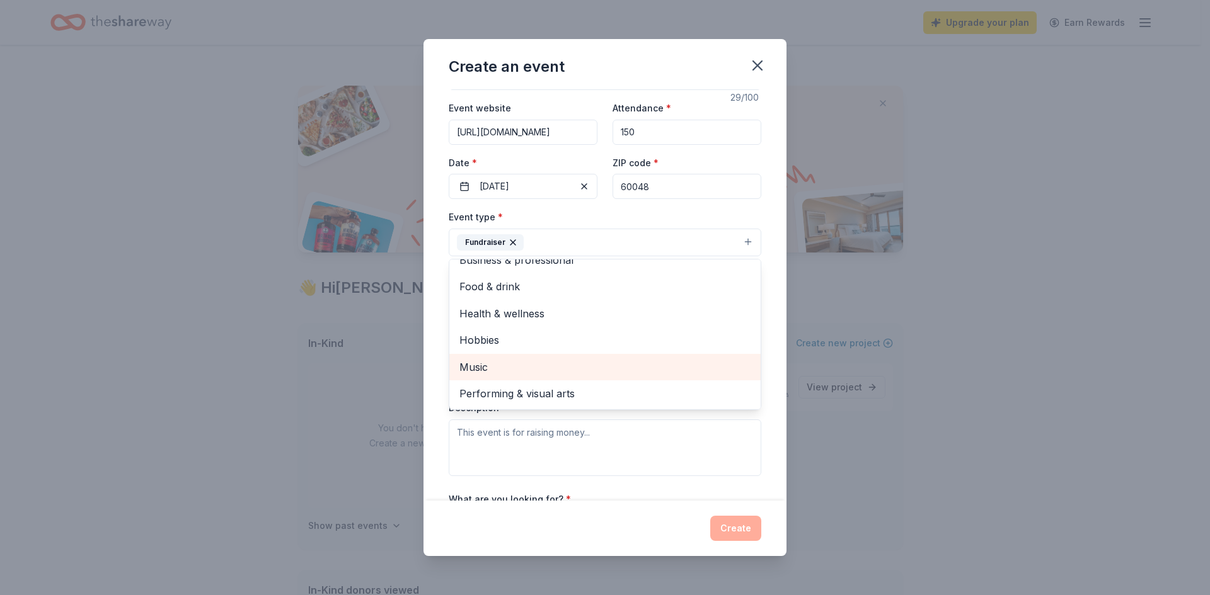
scroll to position [63, 0]
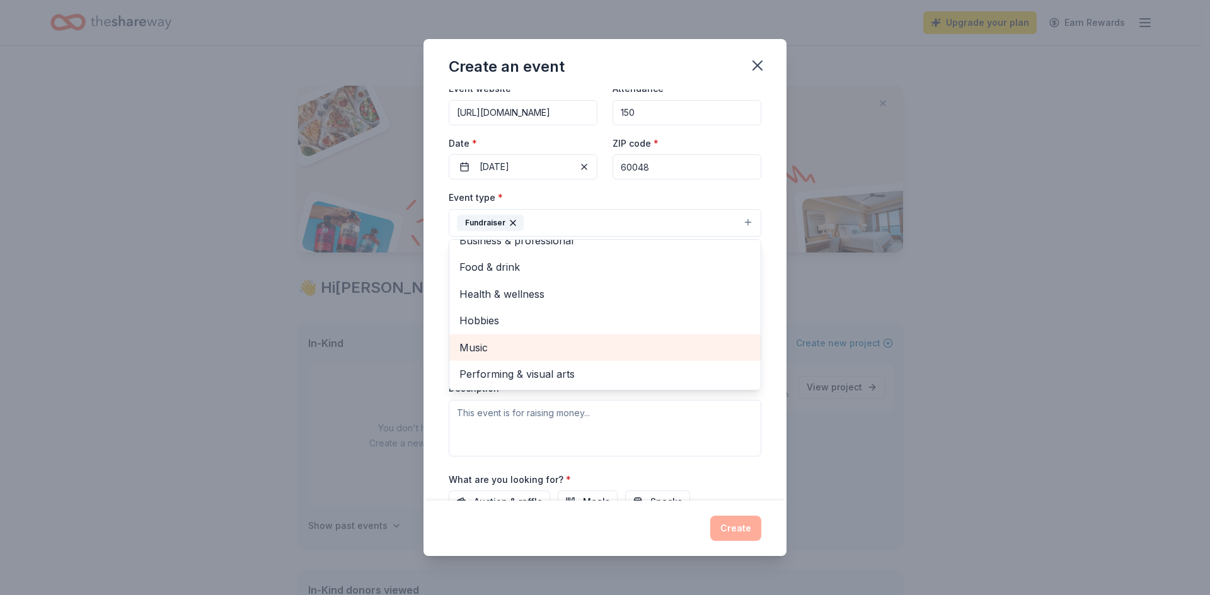
click at [478, 346] on span "Music" at bounding box center [604, 348] width 291 height 16
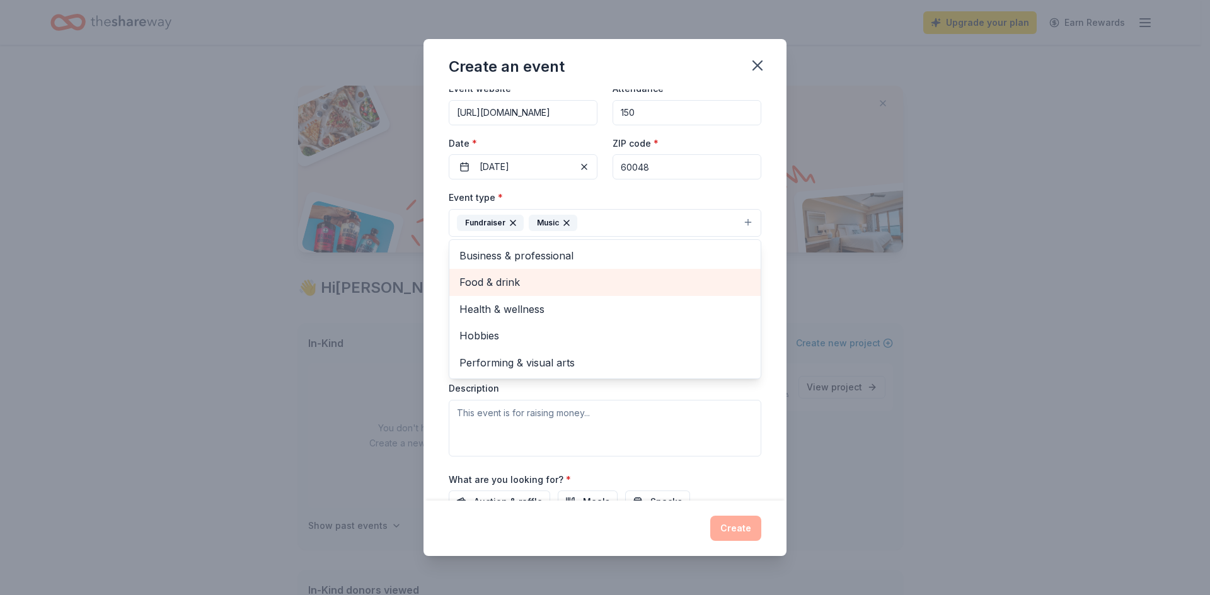
click at [471, 282] on span "Food & drink" at bounding box center [604, 282] width 291 height 16
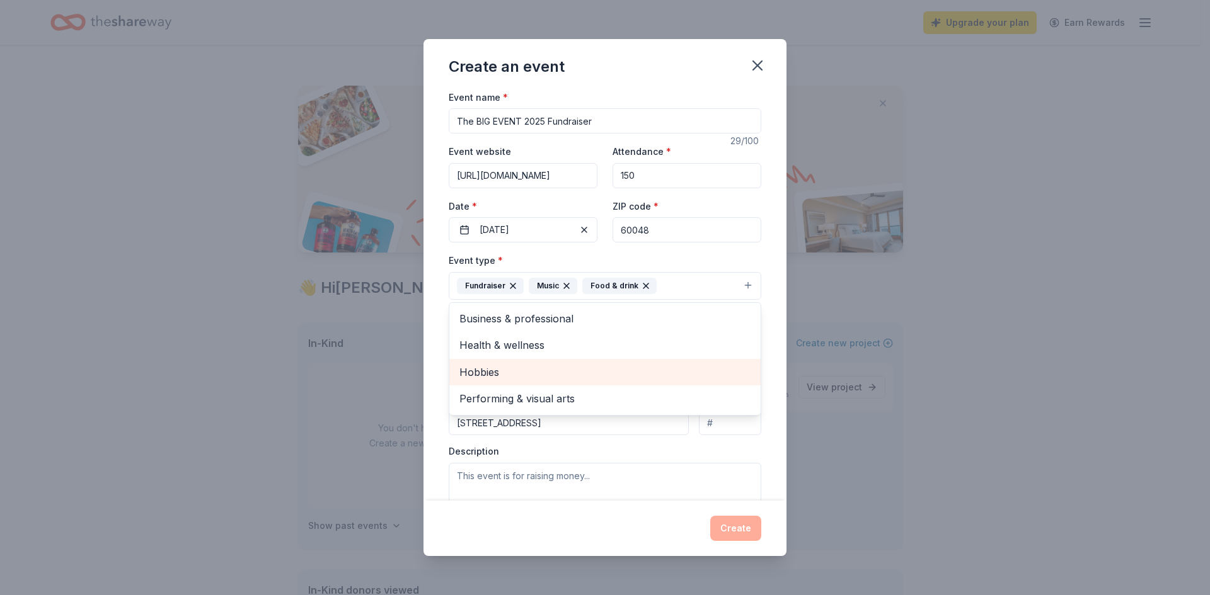
scroll to position [189, 0]
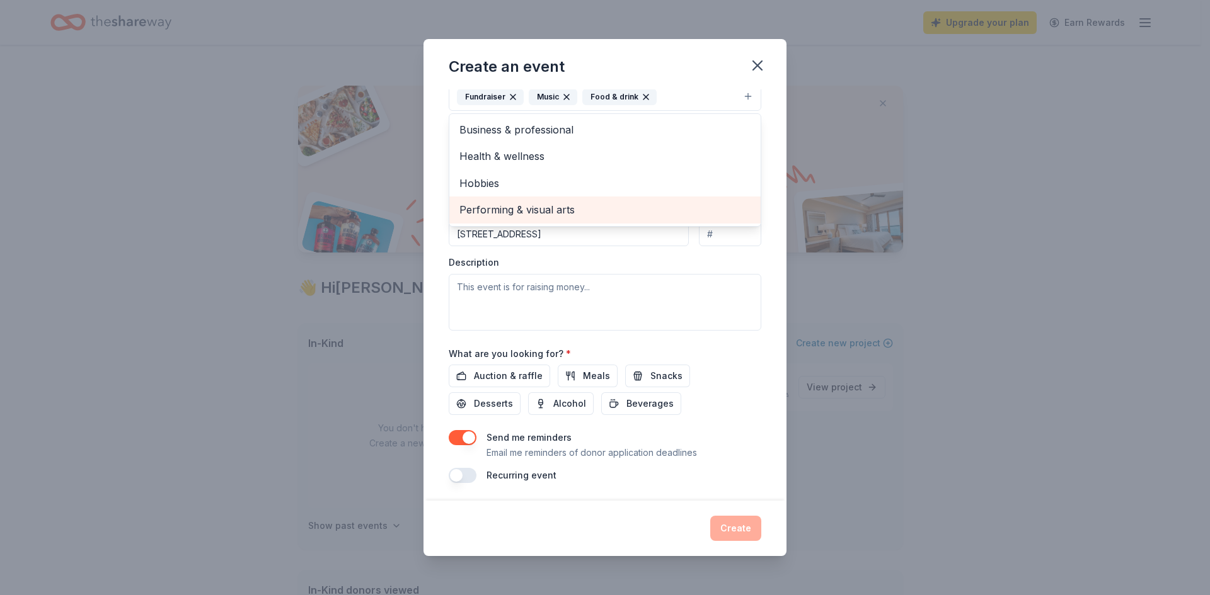
click at [1055, 294] on div "Create an event Event name * The BIG EVENT 2025 Fundraiser 29 /100 Event websit…" at bounding box center [605, 297] width 1210 height 595
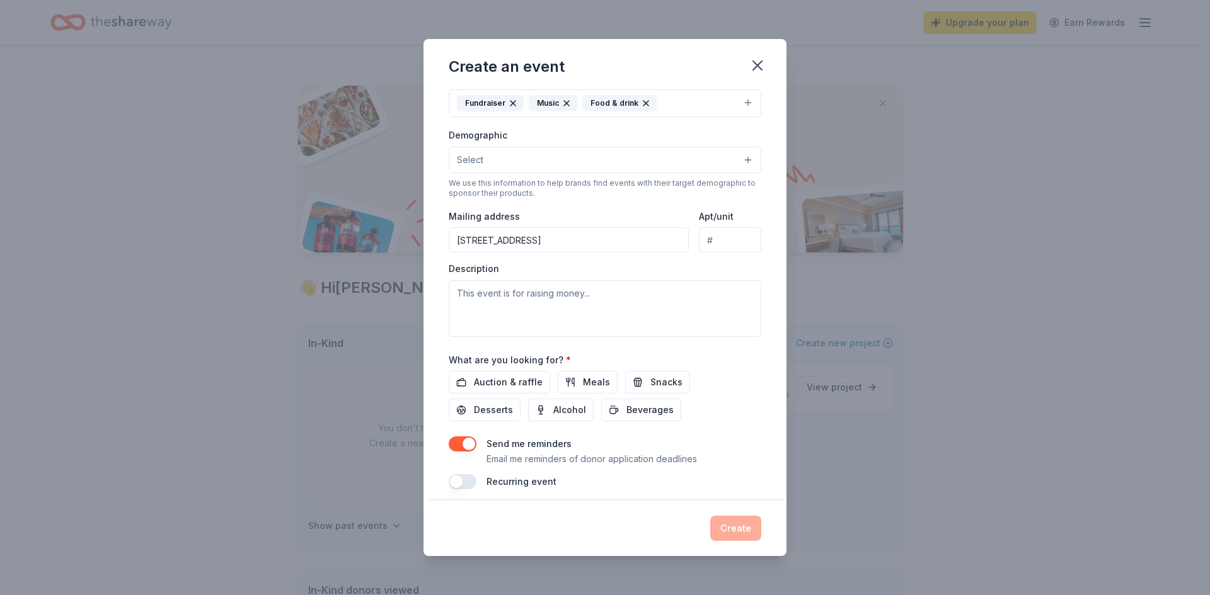
drag, startPoint x: 715, startPoint y: 240, endPoint x: 692, endPoint y: 242, distance: 23.4
click at [699, 242] on input "Apt/unit" at bounding box center [730, 239] width 62 height 25
click at [457, 294] on textarea at bounding box center [605, 308] width 313 height 57
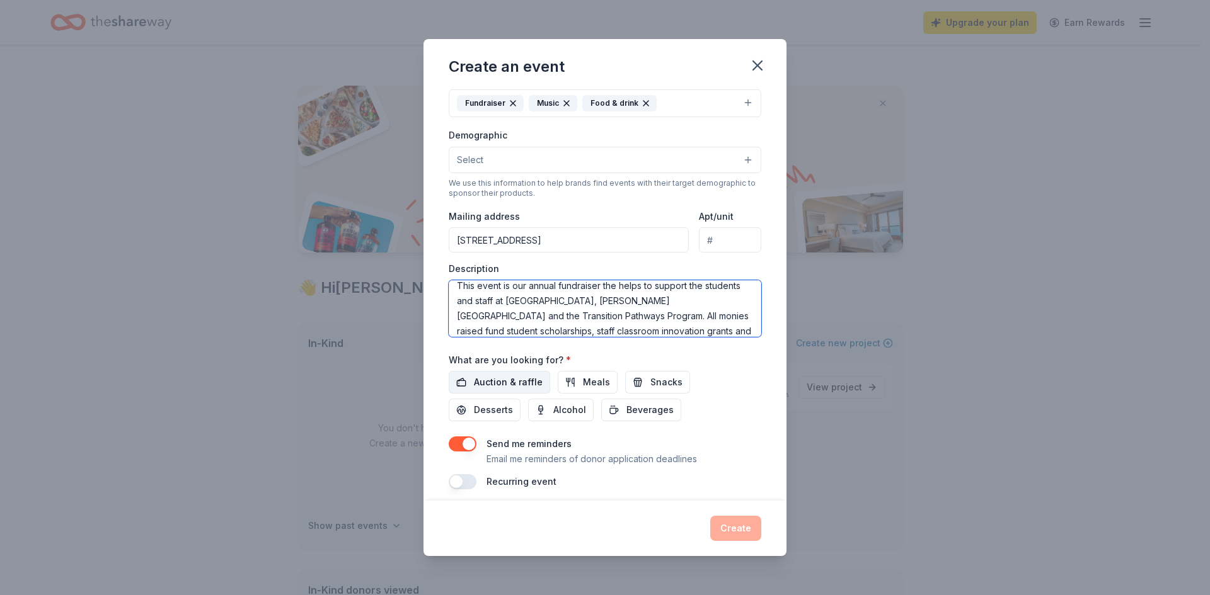
scroll to position [23, 0]
type textarea "This event is our annual fundraiser the helps to support the students and staff…"
click at [499, 384] on span "Auction & raffle" at bounding box center [508, 382] width 69 height 15
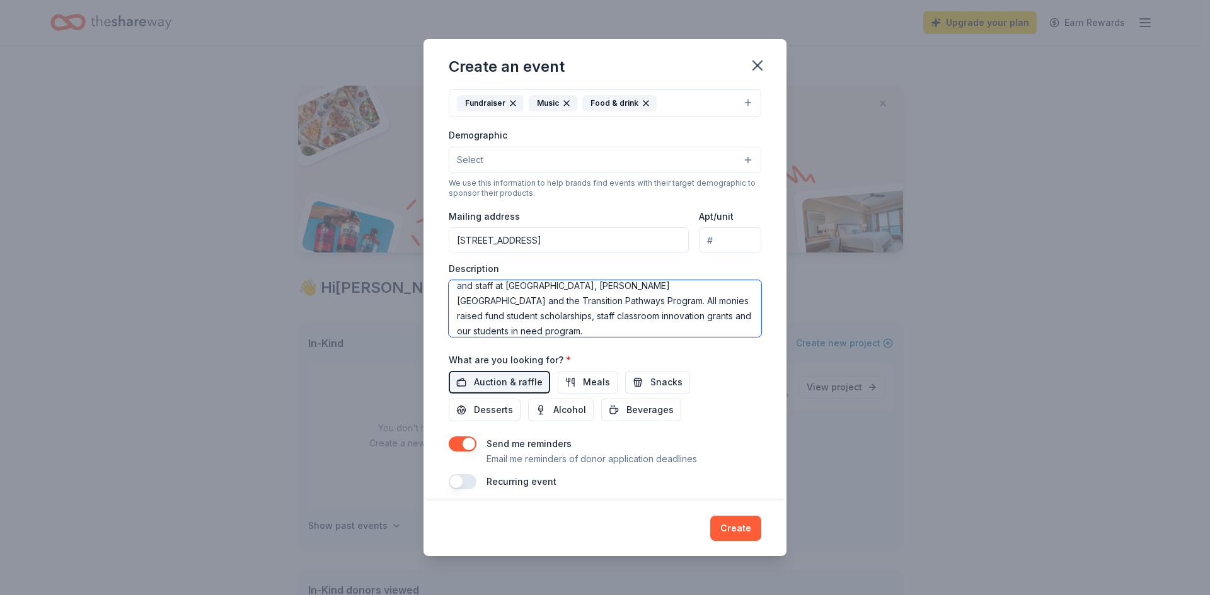
scroll to position [30, 0]
click at [482, 159] on span "Select" at bounding box center [470, 159] width 26 height 15
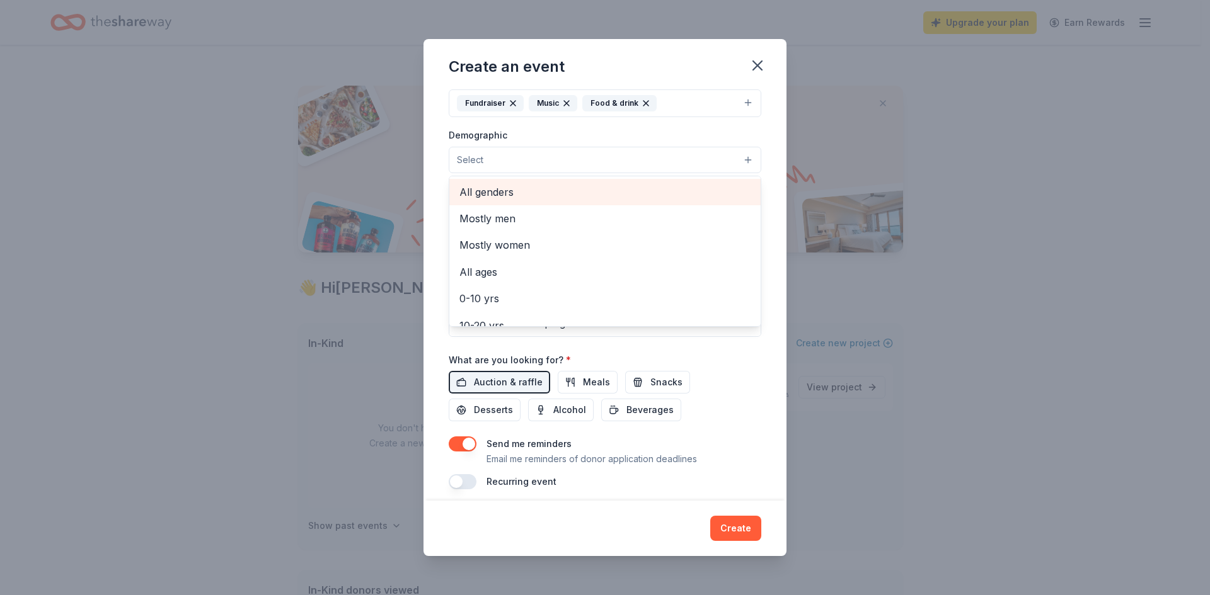
click at [476, 193] on span "All genders" at bounding box center [604, 192] width 291 height 16
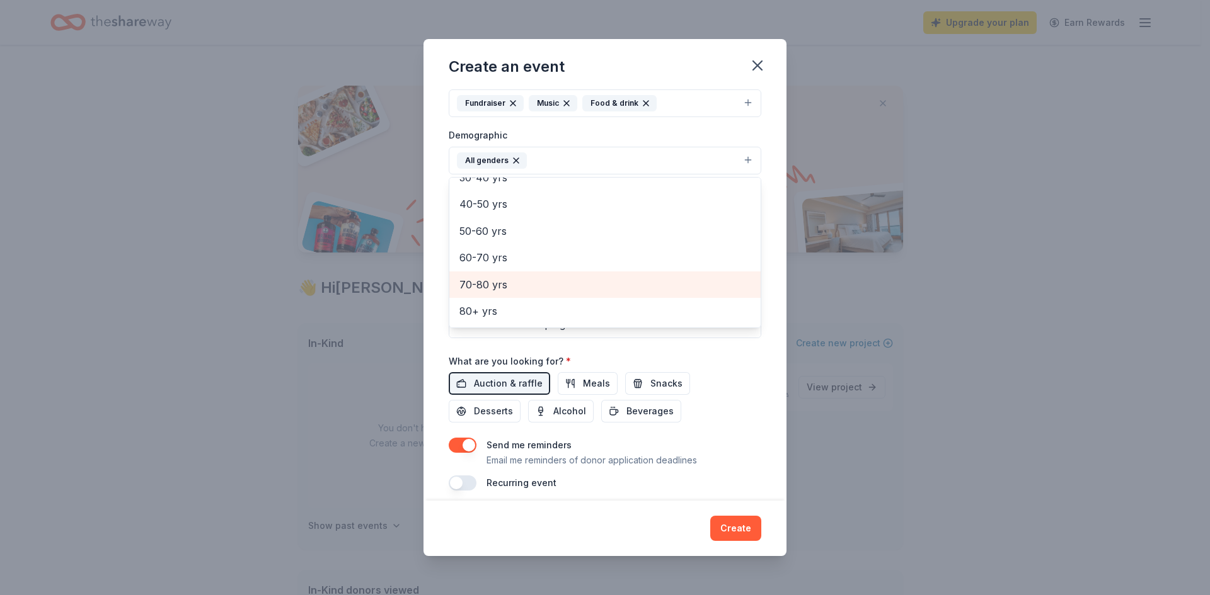
scroll to position [113, 0]
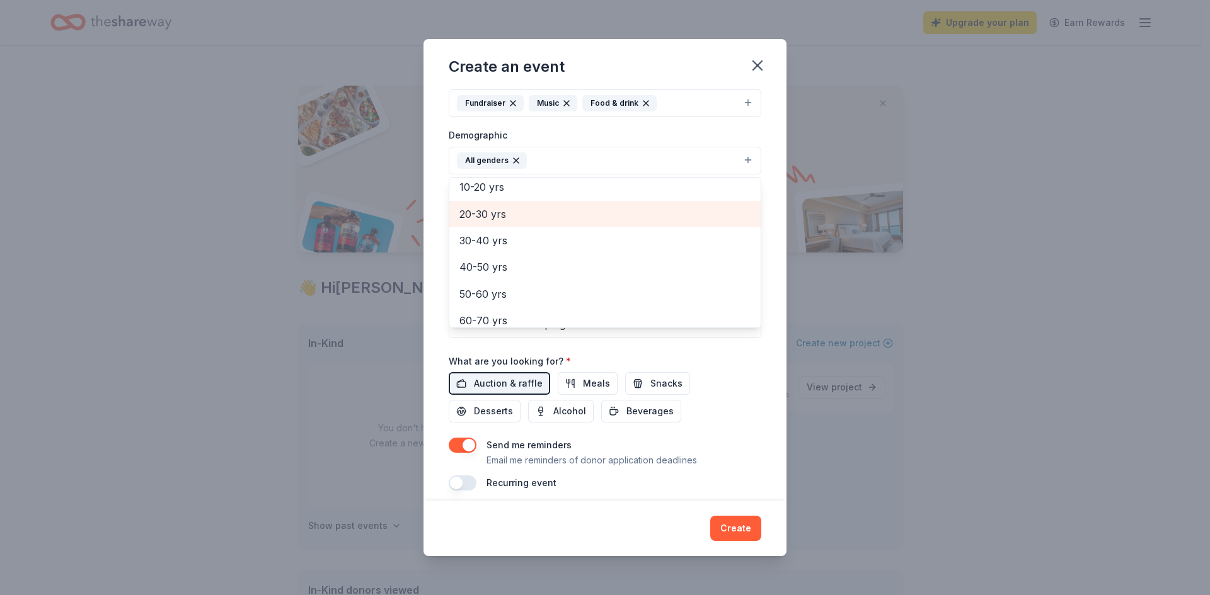
click at [482, 213] on span "20-30 yrs" at bounding box center [604, 214] width 291 height 16
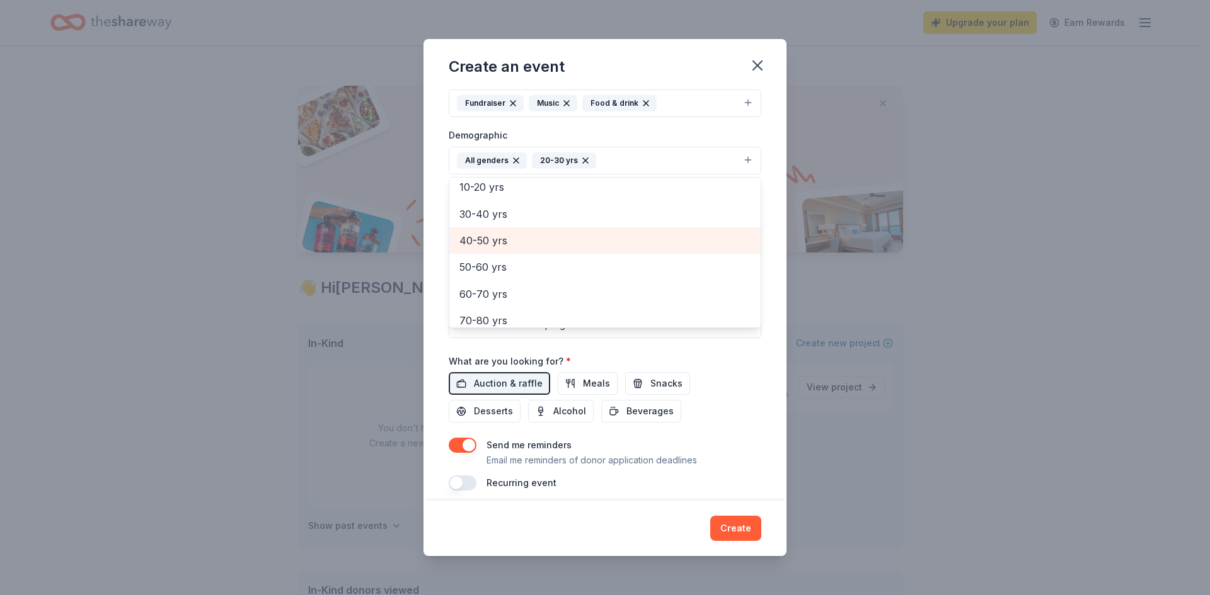
click at [488, 244] on span "40-50 yrs" at bounding box center [604, 240] width 291 height 16
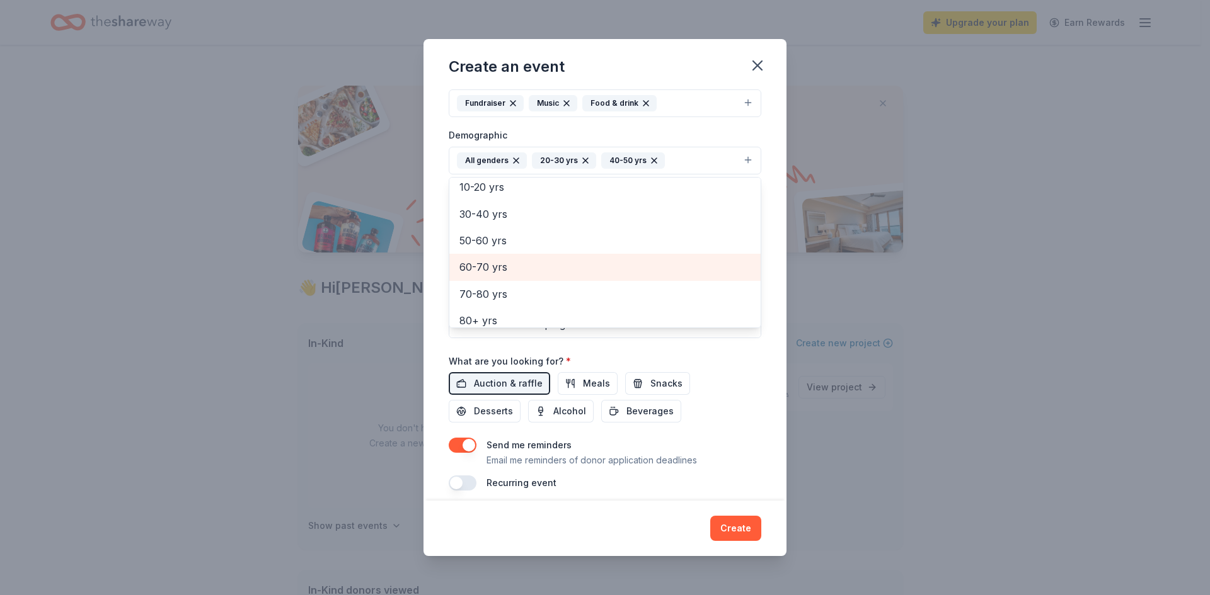
click at [487, 267] on span "60-70 yrs" at bounding box center [604, 267] width 291 height 16
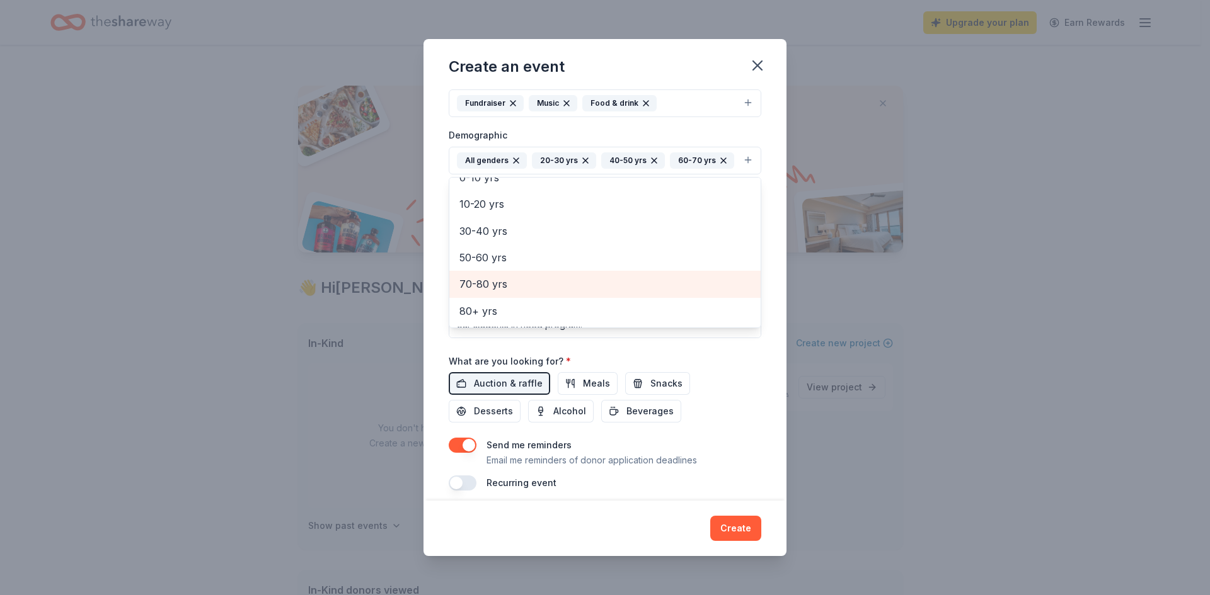
click at [483, 285] on span "70-80 yrs" at bounding box center [604, 284] width 291 height 16
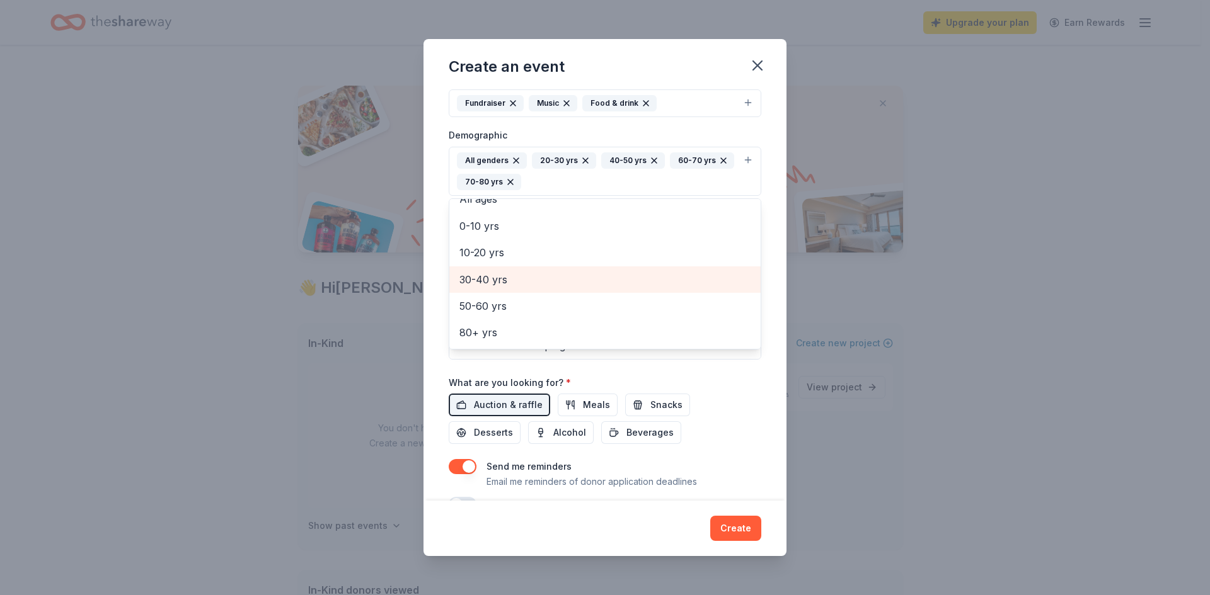
scroll to position [69, 0]
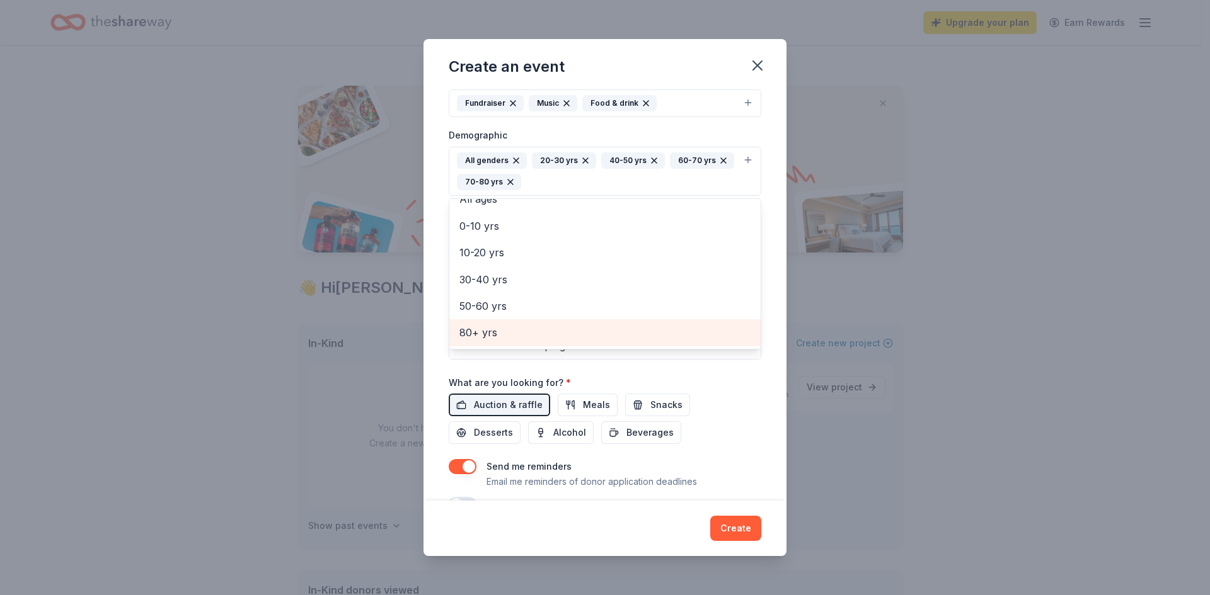
click at [486, 331] on span "80+ yrs" at bounding box center [604, 332] width 291 height 16
click at [739, 529] on div "Create an event Event name * The BIG EVENT 2025 Fundraiser 29 /100 Event websit…" at bounding box center [604, 298] width 363 height 518
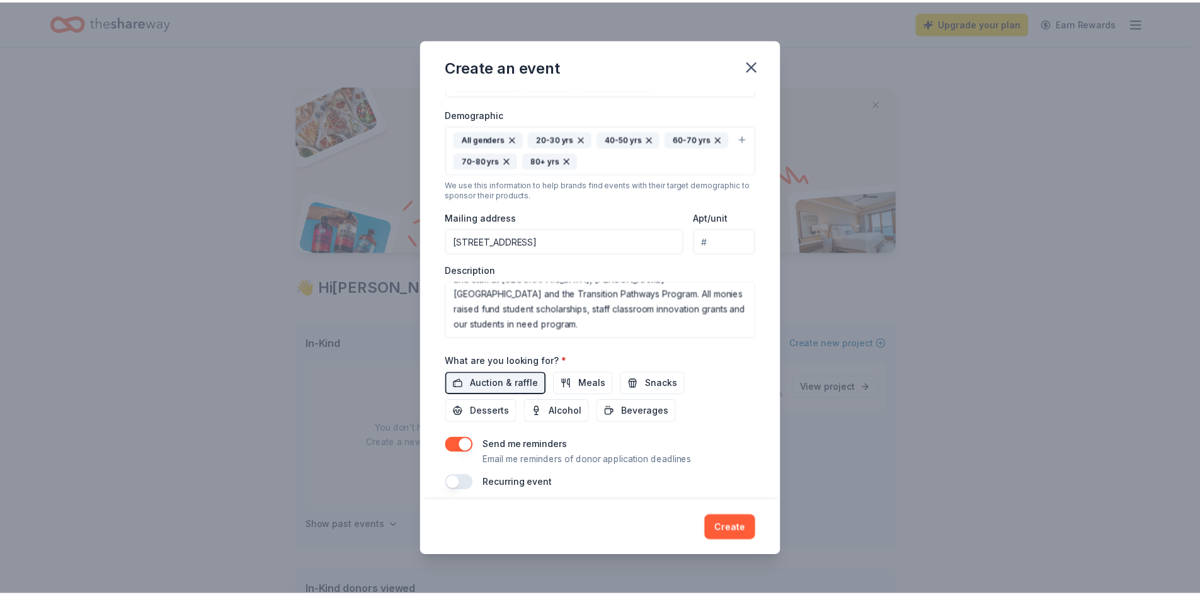
scroll to position [214, 0]
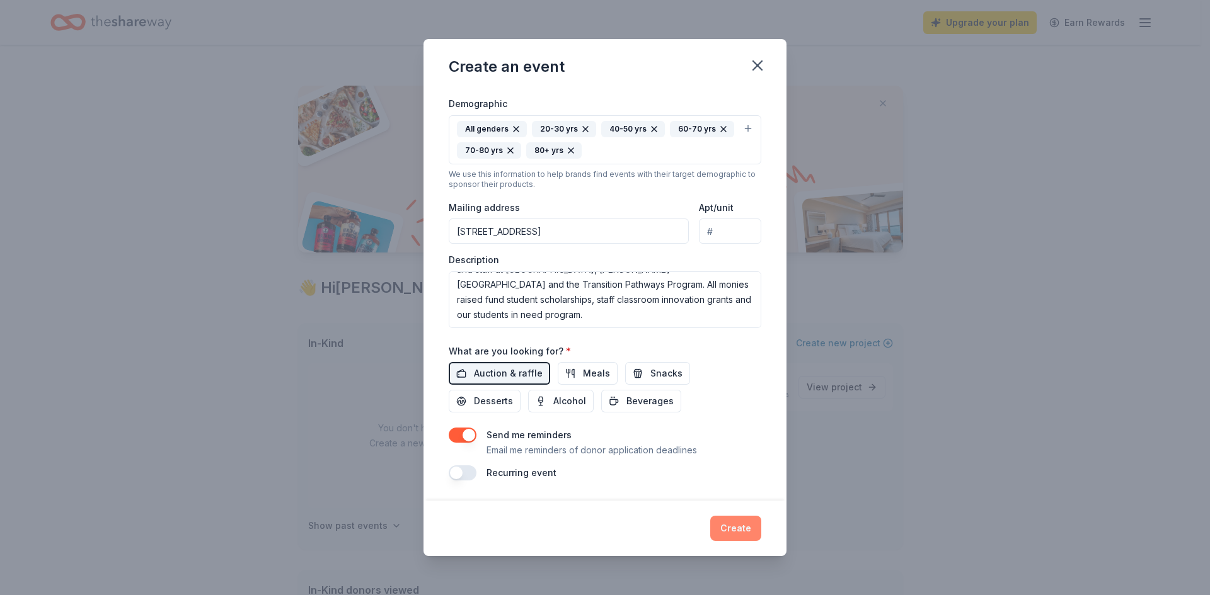
click at [740, 525] on button "Create" at bounding box center [735, 528] width 51 height 25
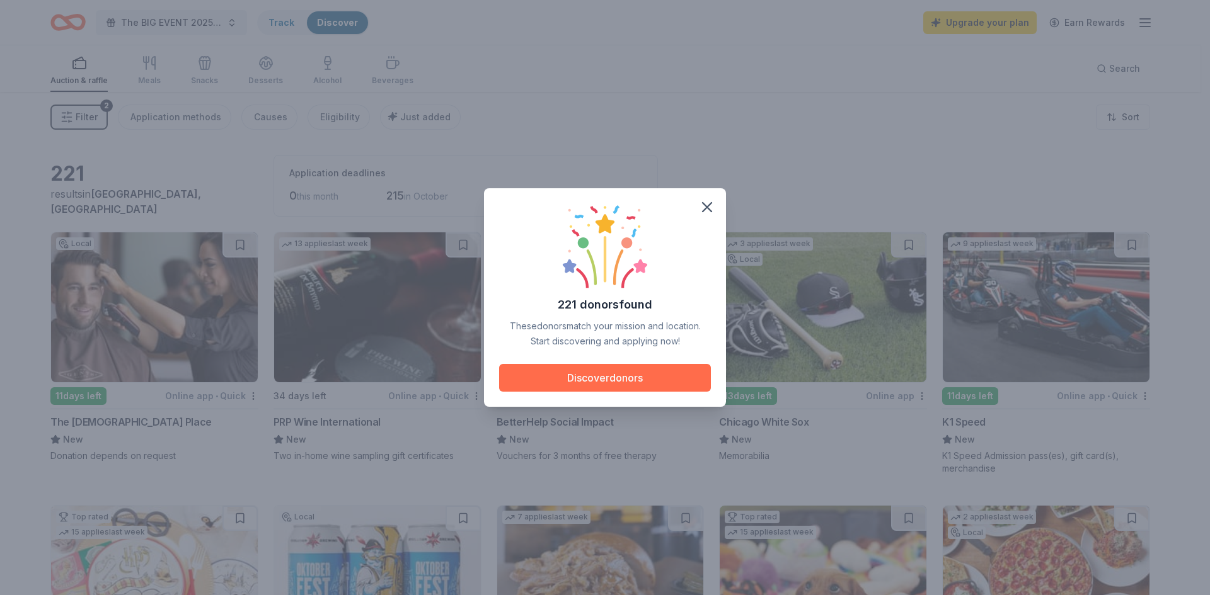
click at [607, 371] on button "Discover donors" at bounding box center [605, 378] width 212 height 28
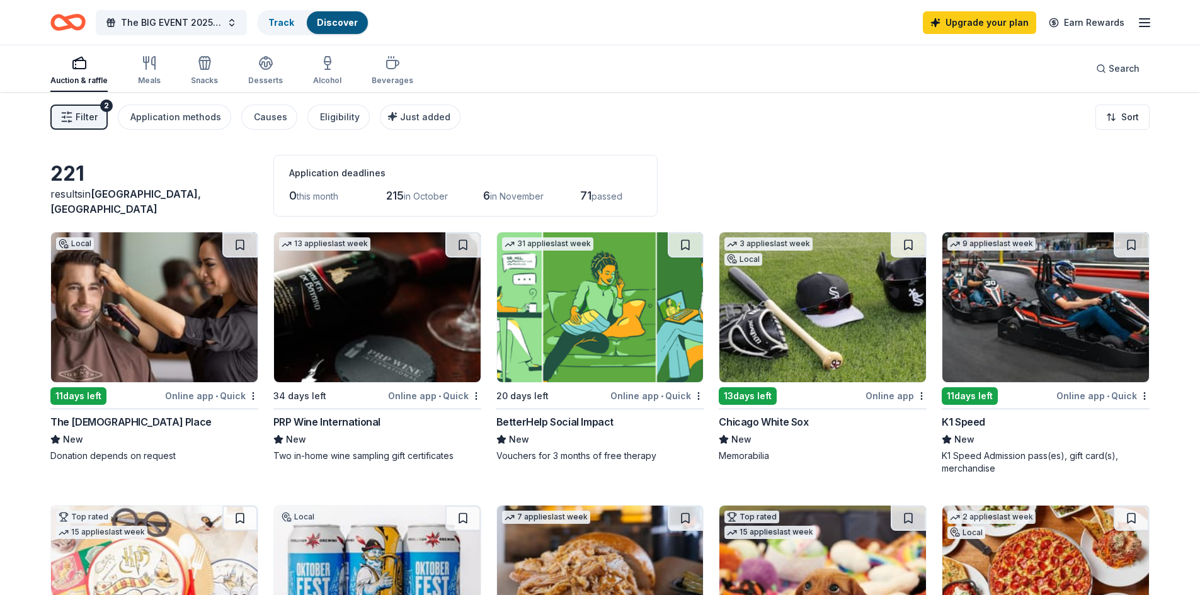
click at [359, 329] on img at bounding box center [377, 307] width 207 height 150
click at [745, 400] on div "13 days left" at bounding box center [748, 396] width 58 height 18
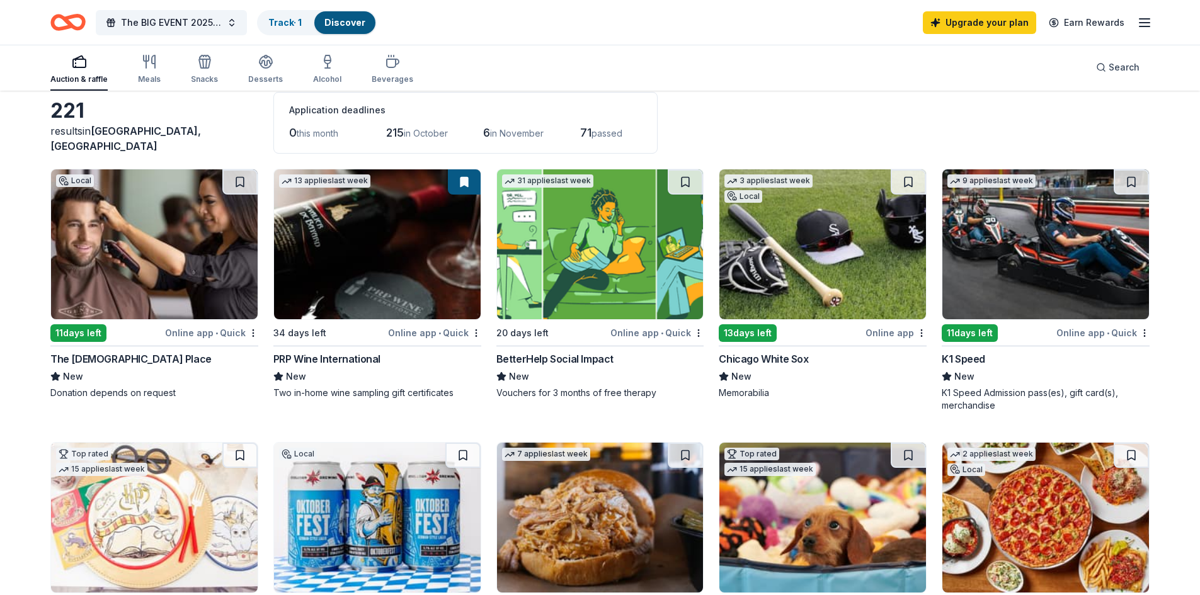
click at [964, 360] on div "K1 Speed" at bounding box center [963, 359] width 43 height 15
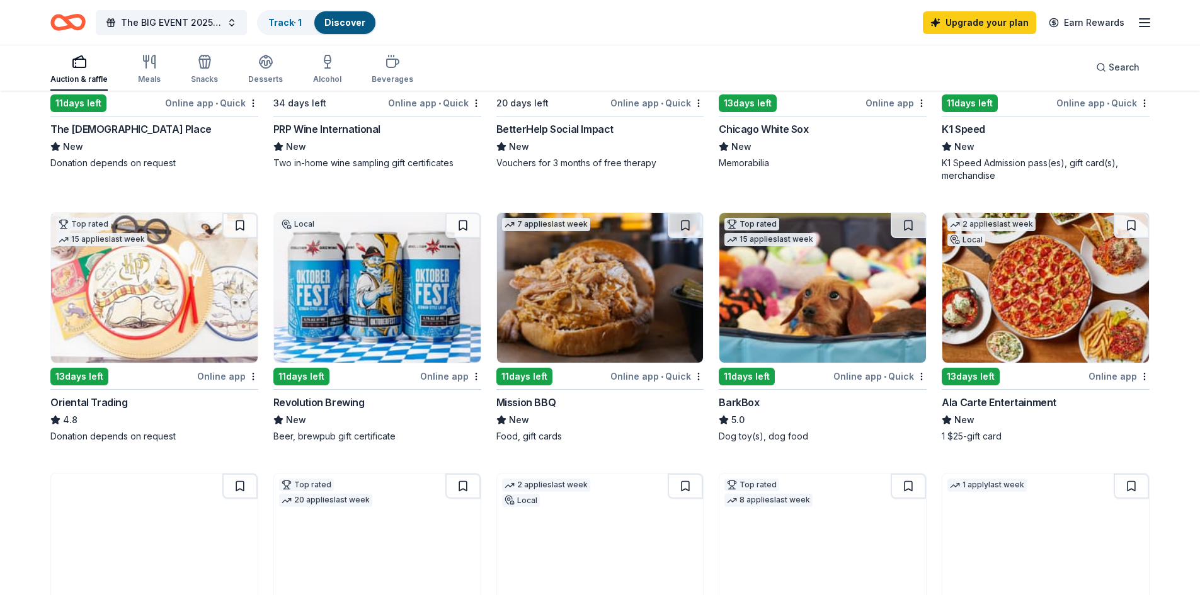
scroll to position [315, 0]
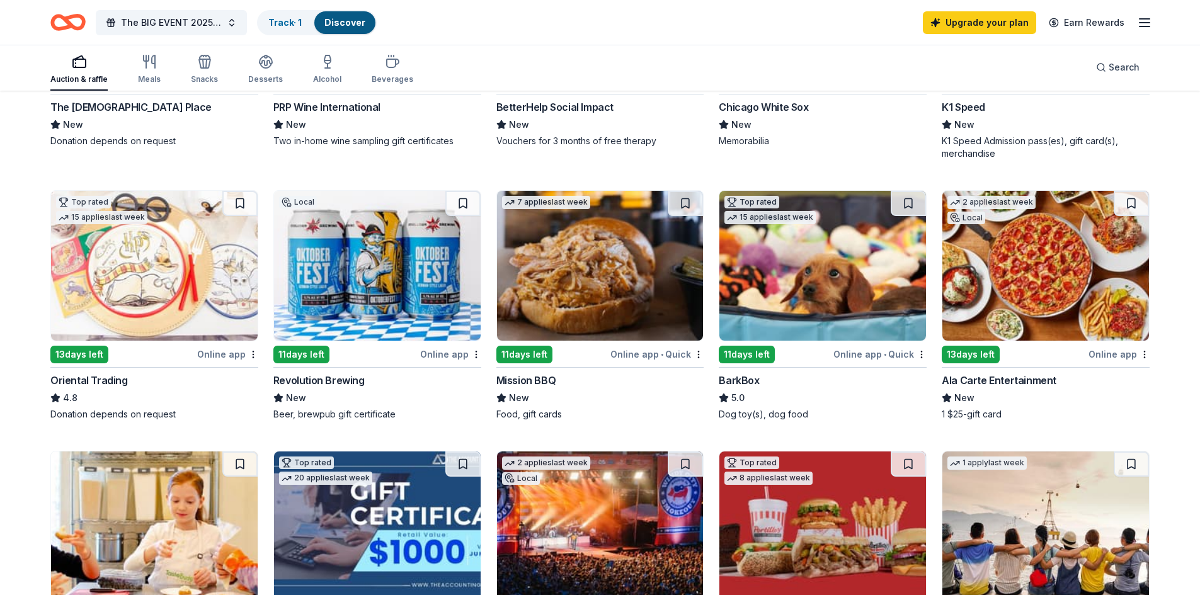
click at [364, 282] on img at bounding box center [377, 266] width 207 height 150
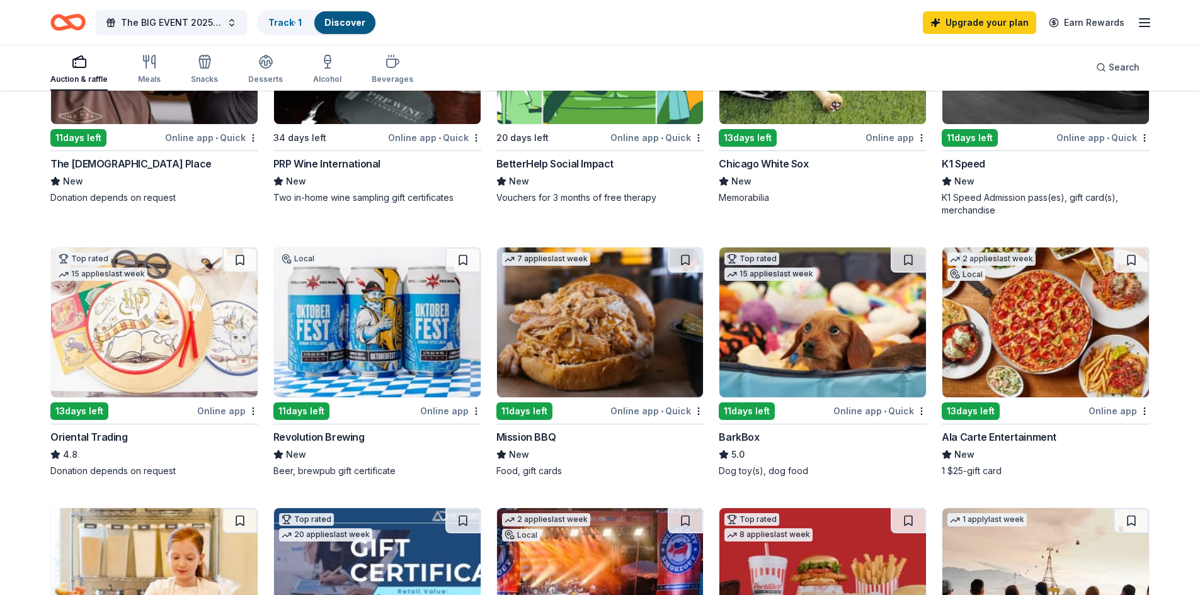
scroll to position [252, 0]
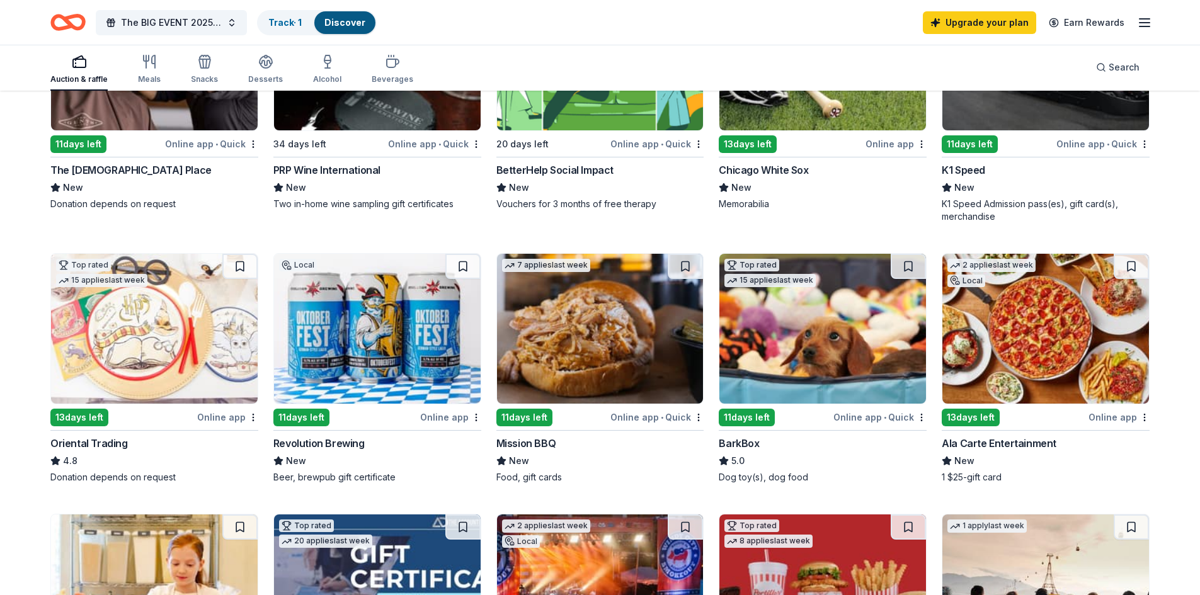
click at [558, 353] on img at bounding box center [600, 329] width 207 height 150
click at [817, 338] on img at bounding box center [823, 329] width 207 height 150
click at [996, 25] on link "Upgrade your plan" at bounding box center [979, 22] width 113 height 23
click at [1001, 20] on link "Upgrade your plan" at bounding box center [979, 22] width 113 height 23
click at [1142, 20] on icon "button" at bounding box center [1144, 22] width 15 height 15
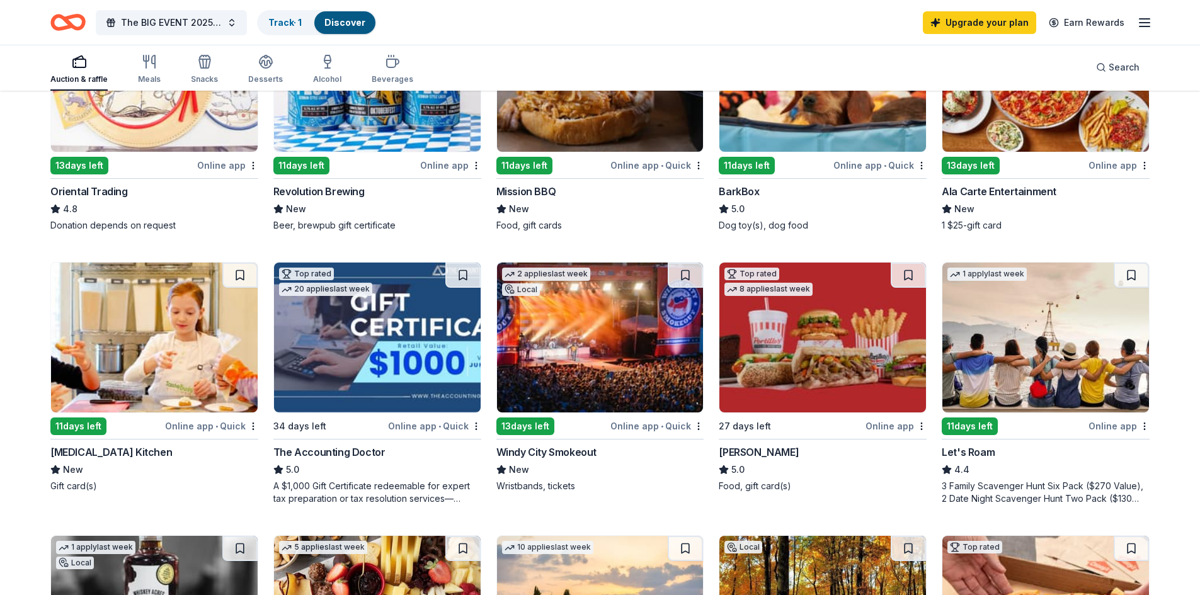
scroll to position [567, 0]
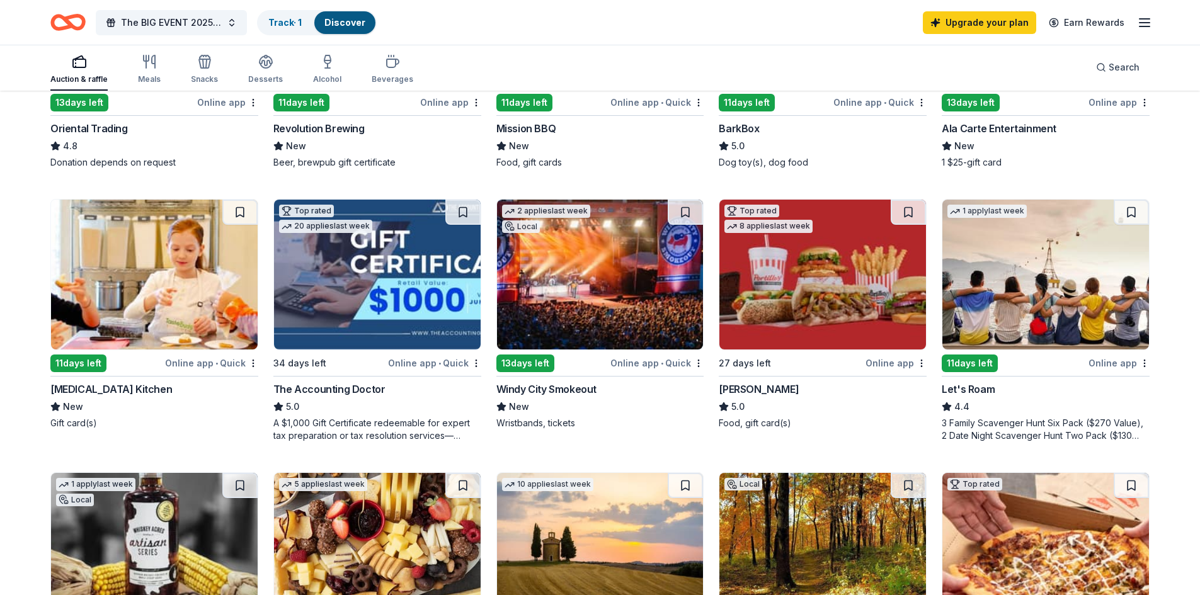
click at [969, 389] on div "Let's Roam" at bounding box center [968, 389] width 53 height 15
click at [1142, 21] on icon "button" at bounding box center [1144, 22] width 15 height 15
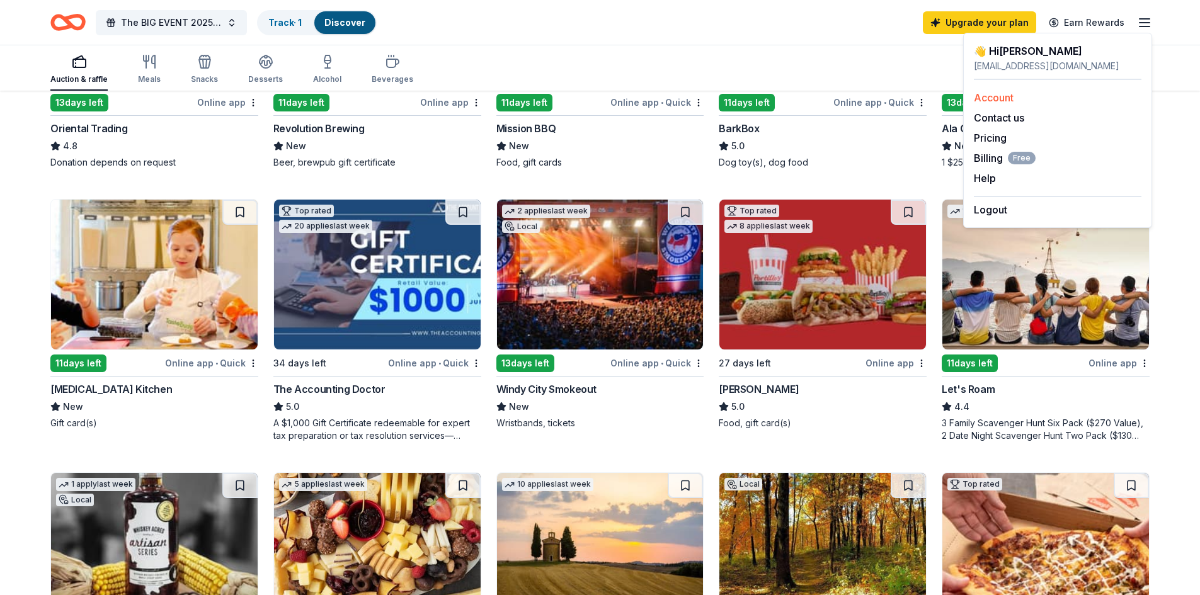
click at [996, 99] on link "Account" at bounding box center [994, 97] width 40 height 13
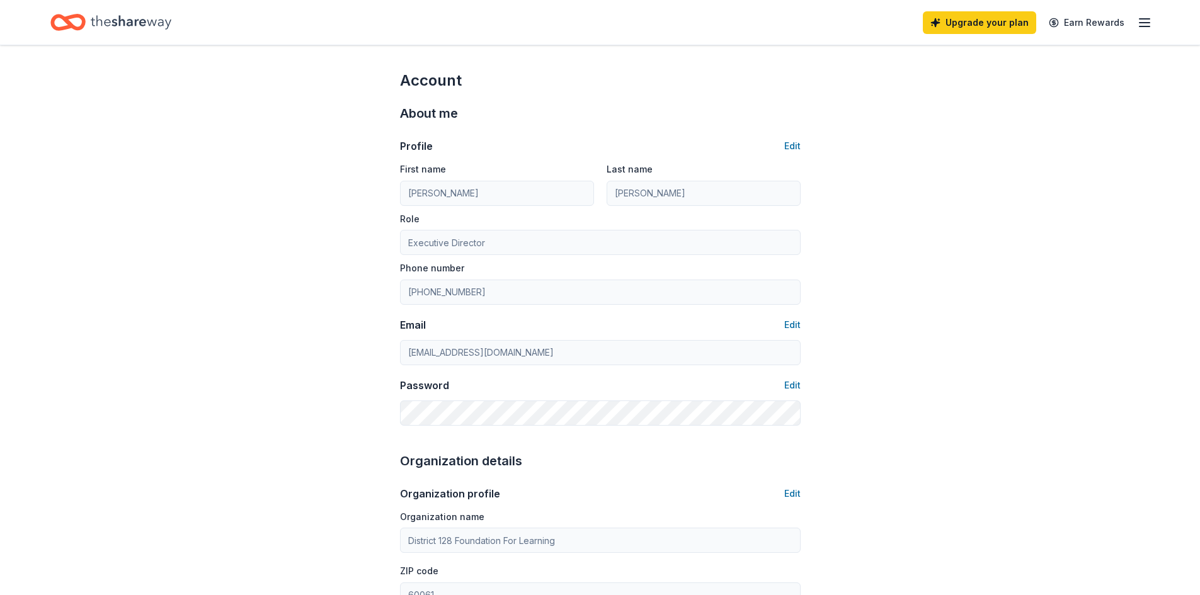
click at [1144, 17] on icon "button" at bounding box center [1144, 22] width 15 height 15
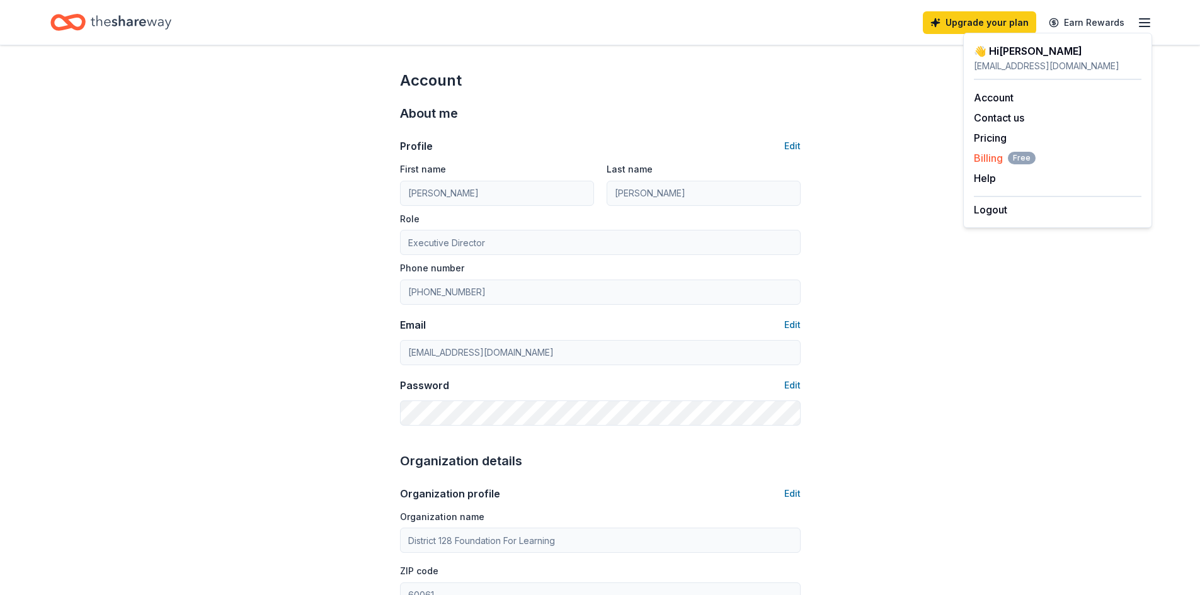
click at [980, 156] on span "Billing Free" at bounding box center [1005, 158] width 62 height 15
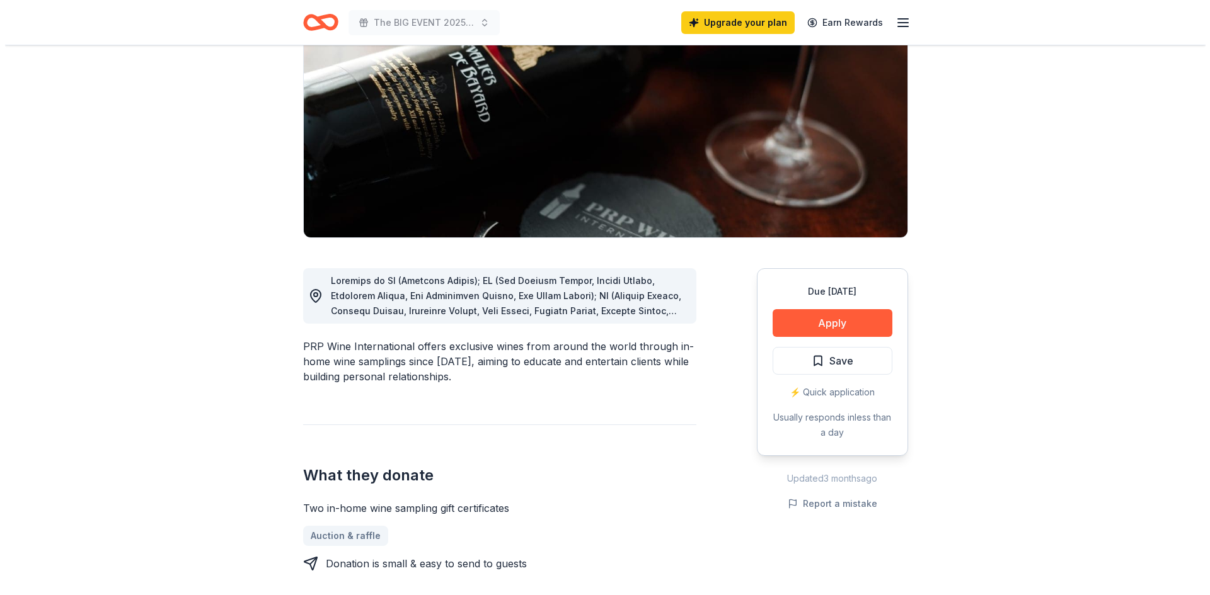
scroll to position [126, 0]
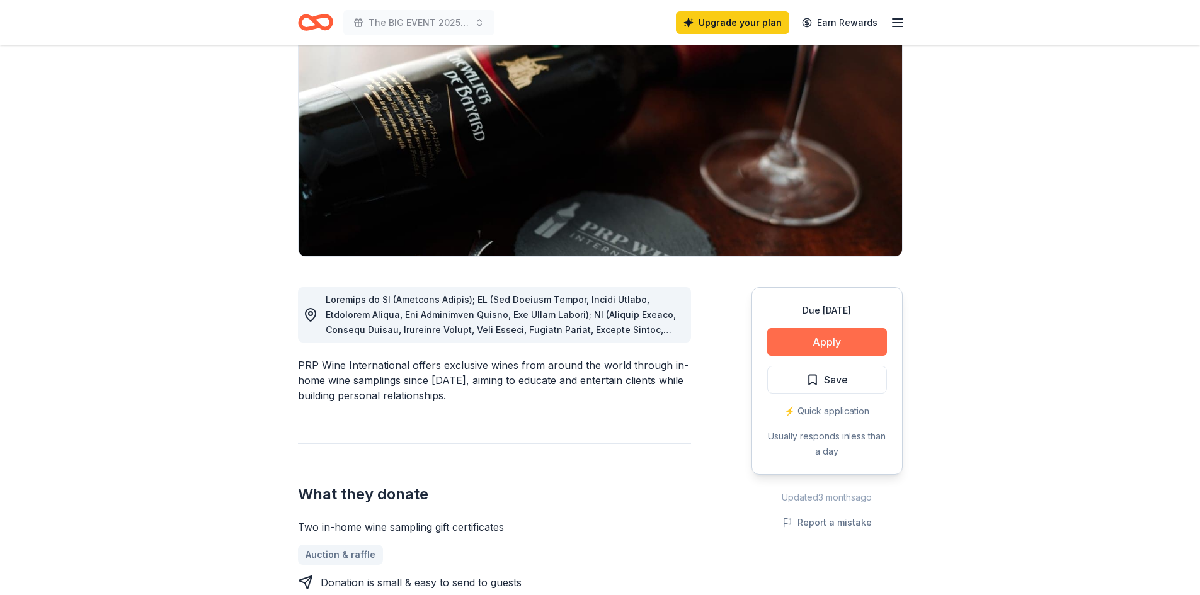
click at [834, 347] on button "Apply" at bounding box center [827, 342] width 120 height 28
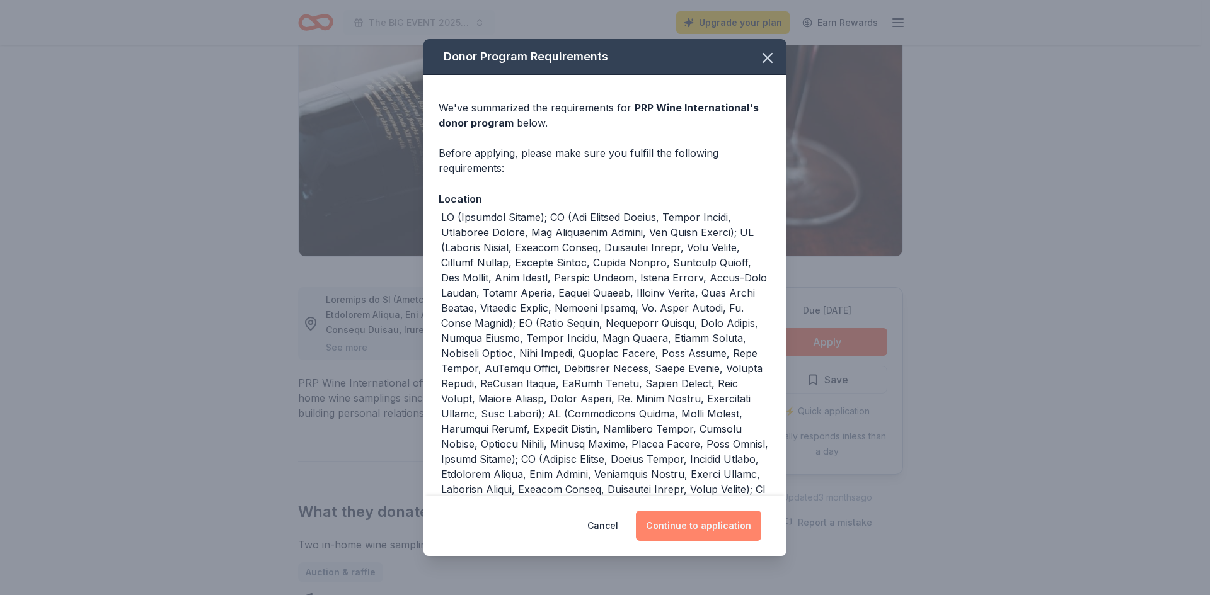
click at [713, 527] on button "Continue to application" at bounding box center [698, 526] width 125 height 30
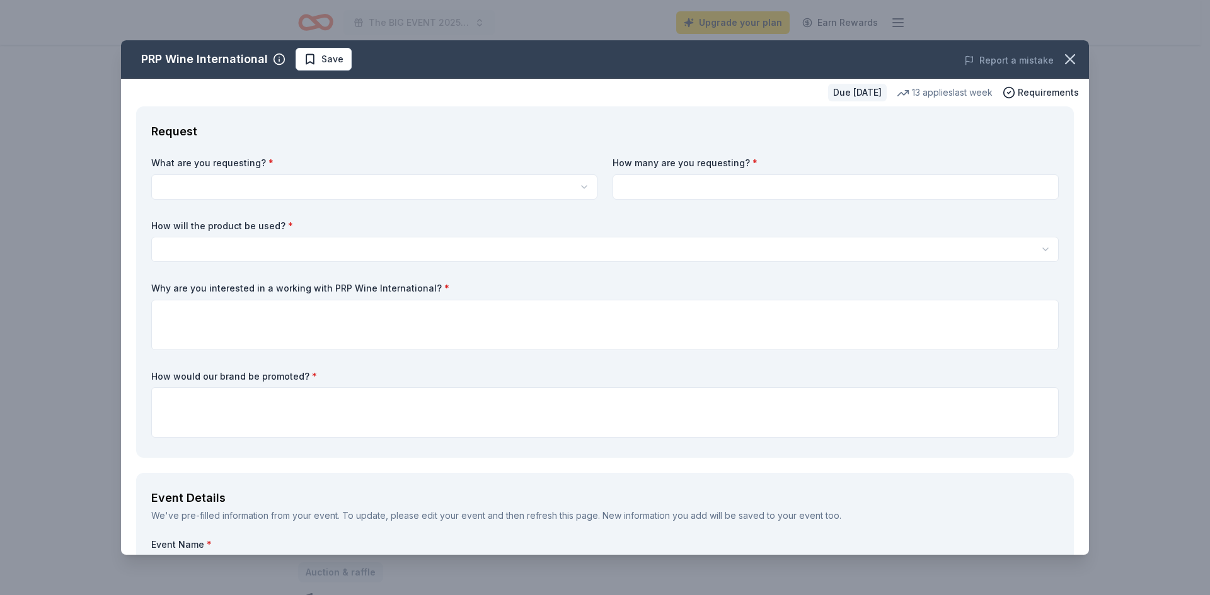
click at [187, 182] on html "The BIG EVENT 2025 Fundraiser Upgrade your plan Earn Rewards Due [DATE] Share P…" at bounding box center [605, 171] width 1210 height 595
select select "Two in-home wine sampling gift certificates"
click at [669, 184] on input at bounding box center [835, 187] width 446 height 25
type input "2"
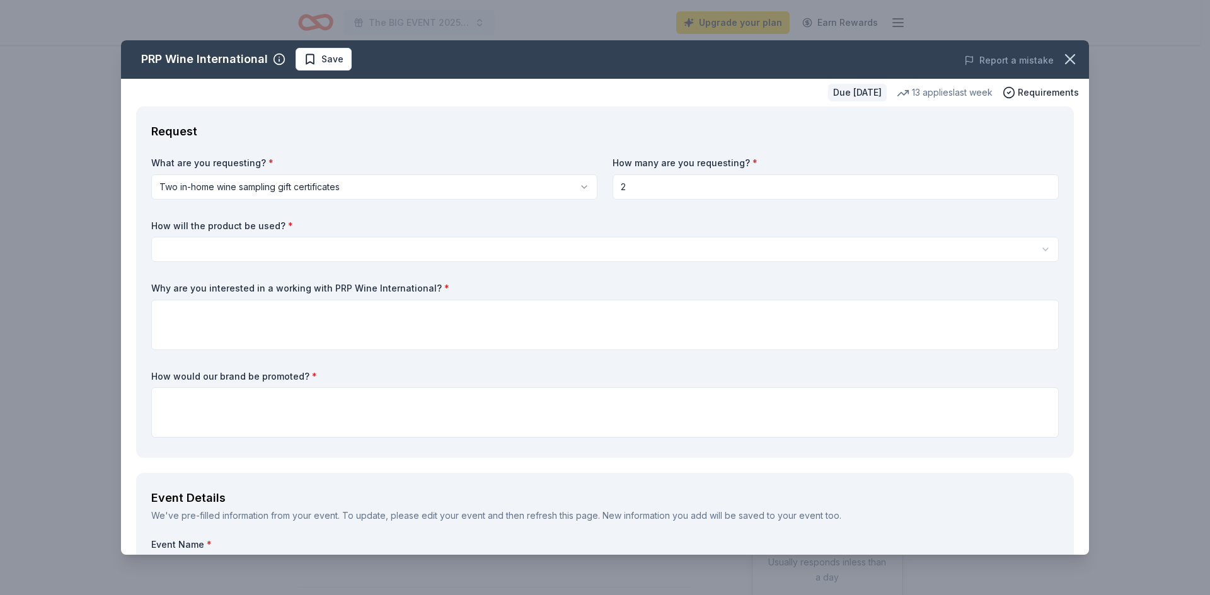
click at [185, 253] on html "The BIG EVENT 2025 Fundraiser Upgrade your plan Earn Rewards Due [DATE] Share P…" at bounding box center [605, 297] width 1210 height 595
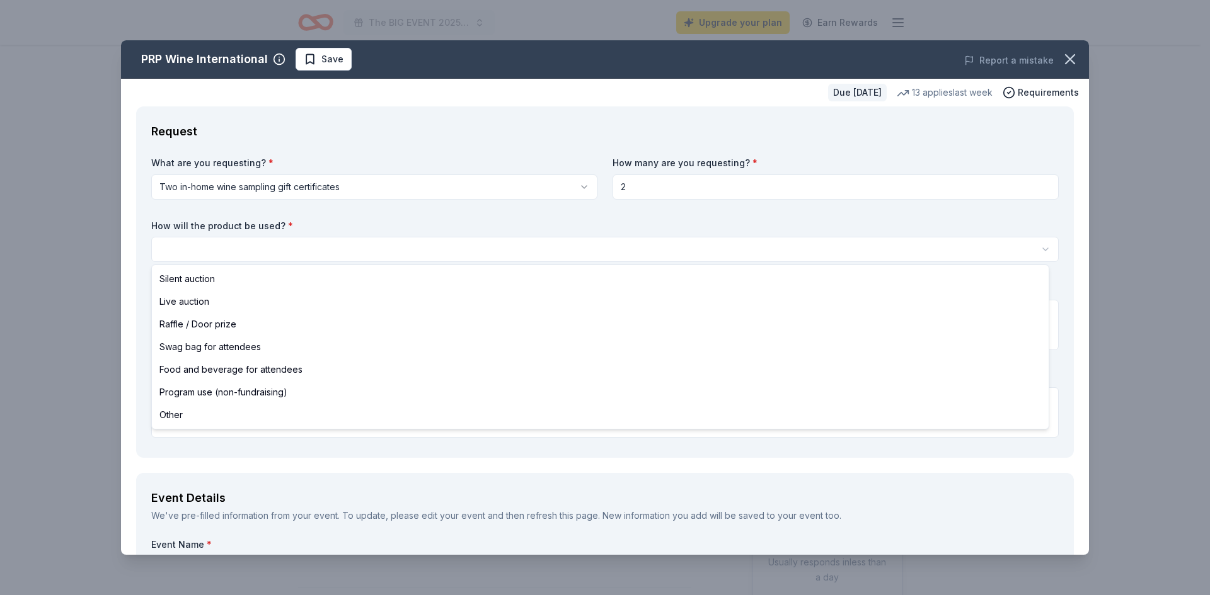
select select "silentAuction"
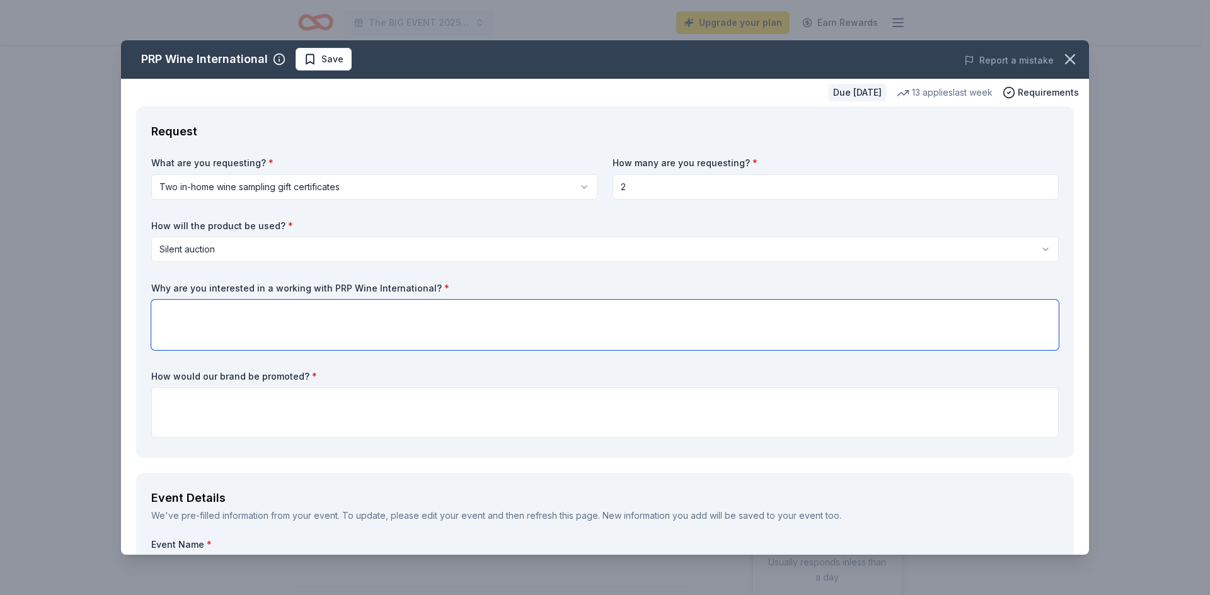
click at [175, 313] on textarea at bounding box center [604, 325] width 907 height 50
type textarea "I"
click at [472, 312] on textarea "I know that PRP Wine International has a quality wine selection. I have personn…" at bounding box center [604, 325] width 907 height 50
click at [494, 321] on textarea "I know that PRP Wine International has a quality wine selection. I have personn…" at bounding box center [604, 325] width 907 height 50
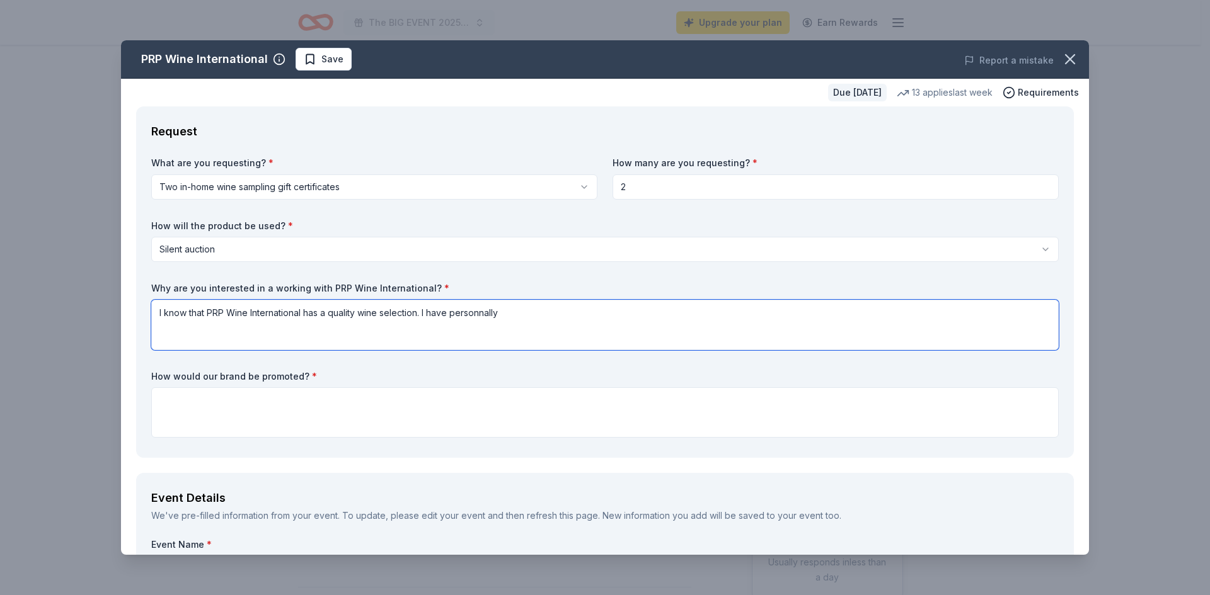
click at [463, 315] on textarea "I know that PRP Wine International has a quality wine selection. I have personn…" at bounding box center [604, 325] width 907 height 50
drag, startPoint x: 481, startPoint y: 312, endPoint x: 534, endPoint y: 311, distance: 52.3
click at [534, 311] on textarea "I know that PRP Wine International has a quality wine selection. I have personn…" at bounding box center [604, 325] width 907 height 50
click at [423, 313] on textarea "I know that PRP Wine International has a quality wine selection. I have persona…" at bounding box center [604, 325] width 907 height 50
click at [939, 314] on textarea "I know that PRP Wine International has a quality wine selection. I have persona…" at bounding box center [604, 325] width 907 height 50
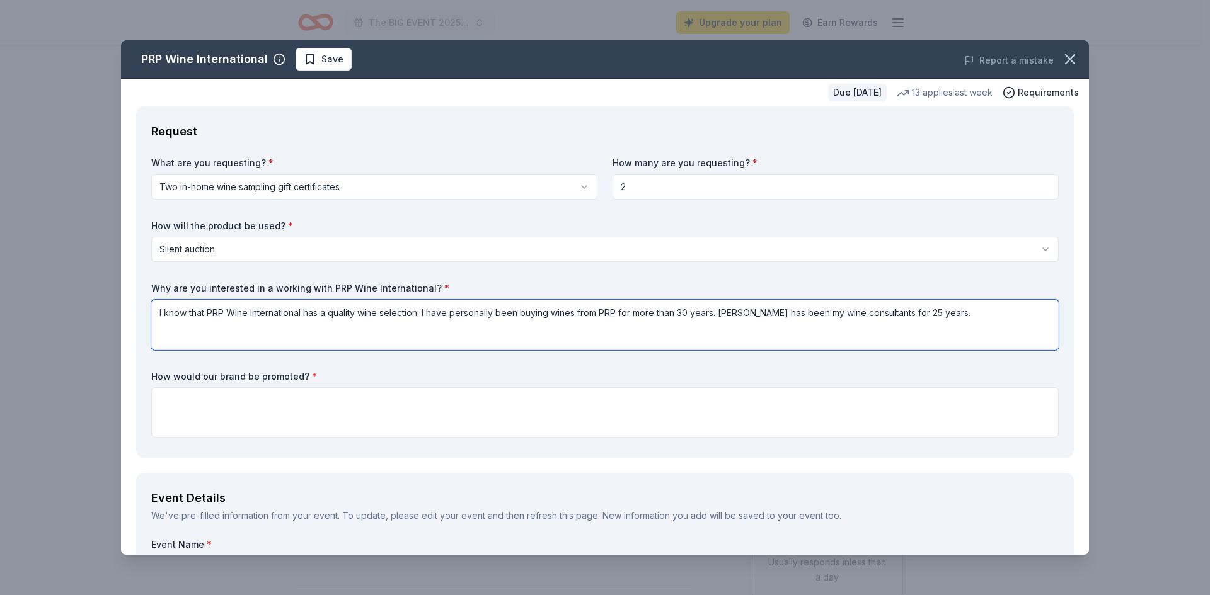
click at [952, 316] on textarea "I know that PRP Wine International has a quality wine selection. I have persona…" at bounding box center [604, 325] width 907 height 50
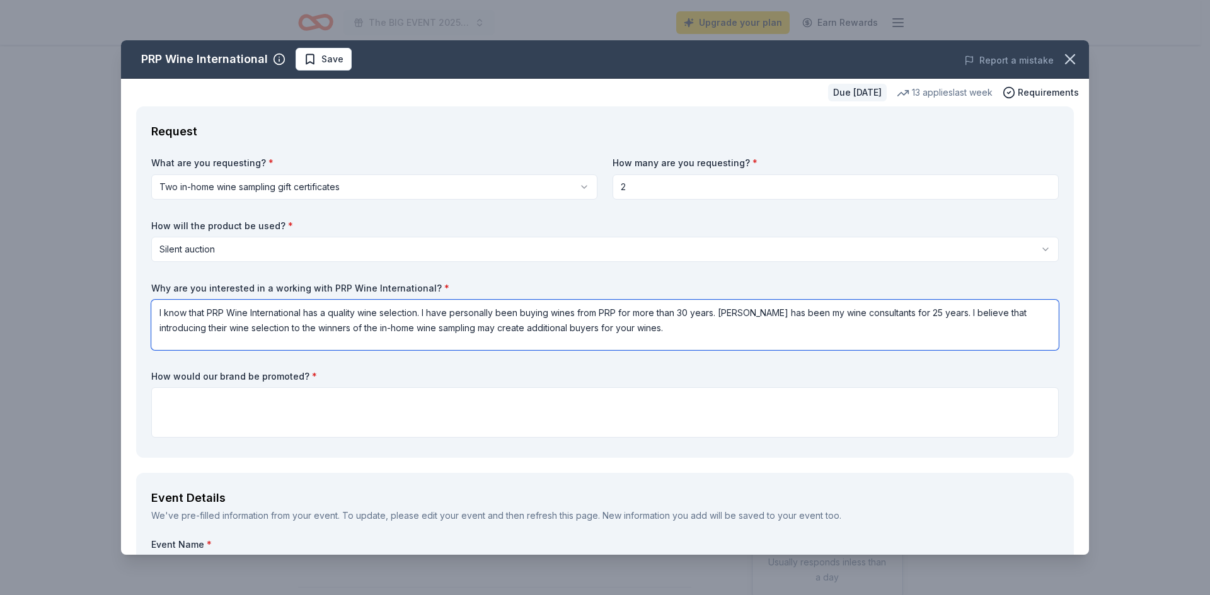
drag, startPoint x: 664, startPoint y: 326, endPoint x: 665, endPoint y: 399, distance: 72.5
click at [664, 328] on textarea "I know that PRP Wine International has a quality wine selection. I have persona…" at bounding box center [604, 325] width 907 height 50
click at [887, 313] on textarea "I know that PRP Wine International has a quality wine selection. I have persona…" at bounding box center [604, 325] width 907 height 50
click at [902, 309] on textarea "I know that PRP Wine International has a quality wine selection. I have persona…" at bounding box center [604, 325] width 907 height 50
click at [901, 314] on textarea "I know that PRP Wine International has a quality wine selection. I have persona…" at bounding box center [604, 325] width 907 height 50
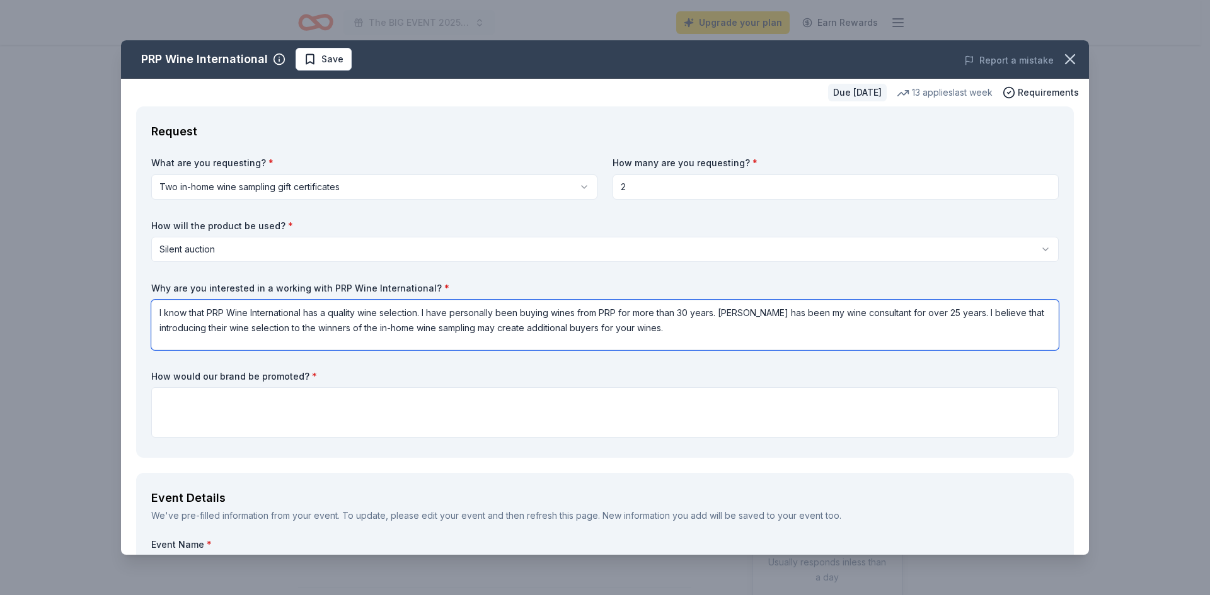
drag, startPoint x: 207, startPoint y: 328, endPoint x: 224, endPoint y: 328, distance: 16.4
click at [224, 328] on textarea "I know that PRP Wine International has a quality wine selection. I have persona…" at bounding box center [604, 325] width 907 height 50
click at [227, 331] on textarea "I know that PRP Wine International has a quality wine selection. I have persona…" at bounding box center [604, 325] width 907 height 50
drag, startPoint x: 480, startPoint y: 330, endPoint x: 497, endPoint y: 327, distance: 16.6
click at [497, 327] on textarea "I know that PRP Wine International has a quality wine selection. I have persona…" at bounding box center [604, 325] width 907 height 50
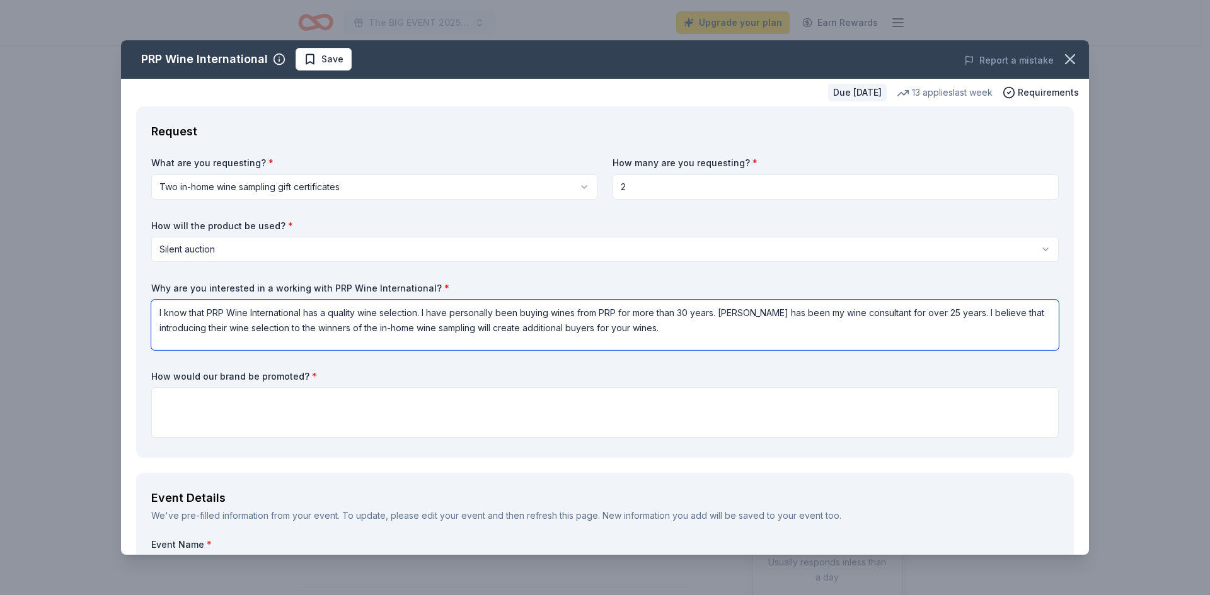
drag, startPoint x: 527, startPoint y: 329, endPoint x: 567, endPoint y: 328, distance: 40.3
click at [567, 328] on textarea "I know that PRP Wine International has a quality wine selection. I have persona…" at bounding box center [604, 325] width 907 height 50
type textarea "I know that PRP Wine International has a quality wine selection. I have persona…"
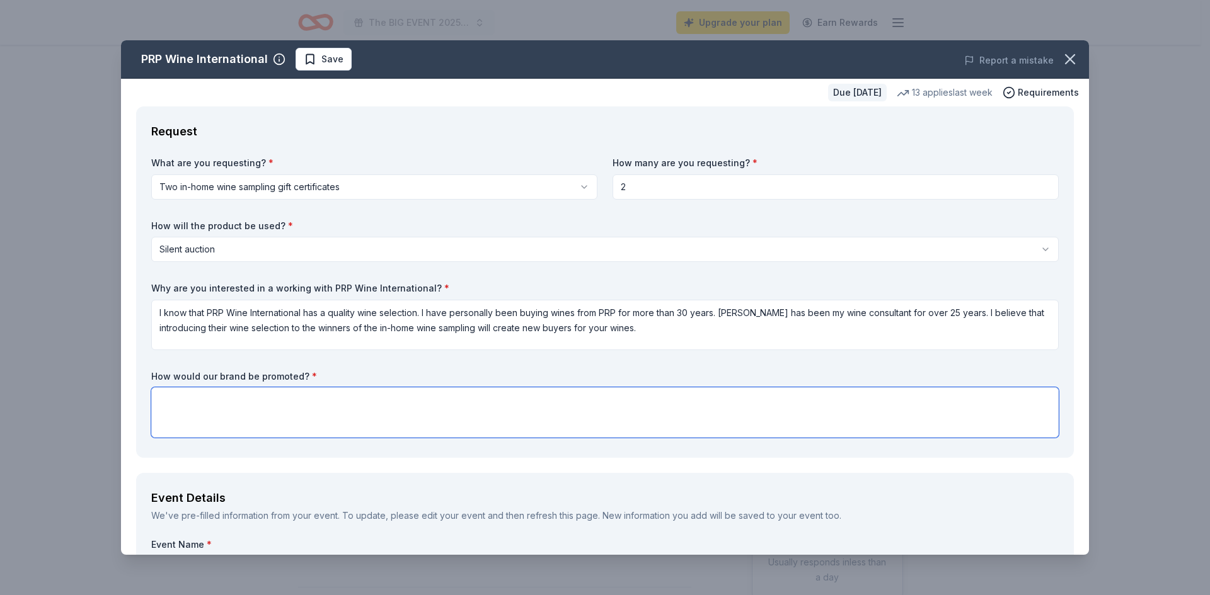
click at [162, 400] on textarea at bounding box center [604, 412] width 907 height 50
click at [204, 400] on textarea "PRP Wines International" at bounding box center [604, 412] width 907 height 50
click at [270, 401] on textarea "PRP Wine International" at bounding box center [604, 412] width 907 height 50
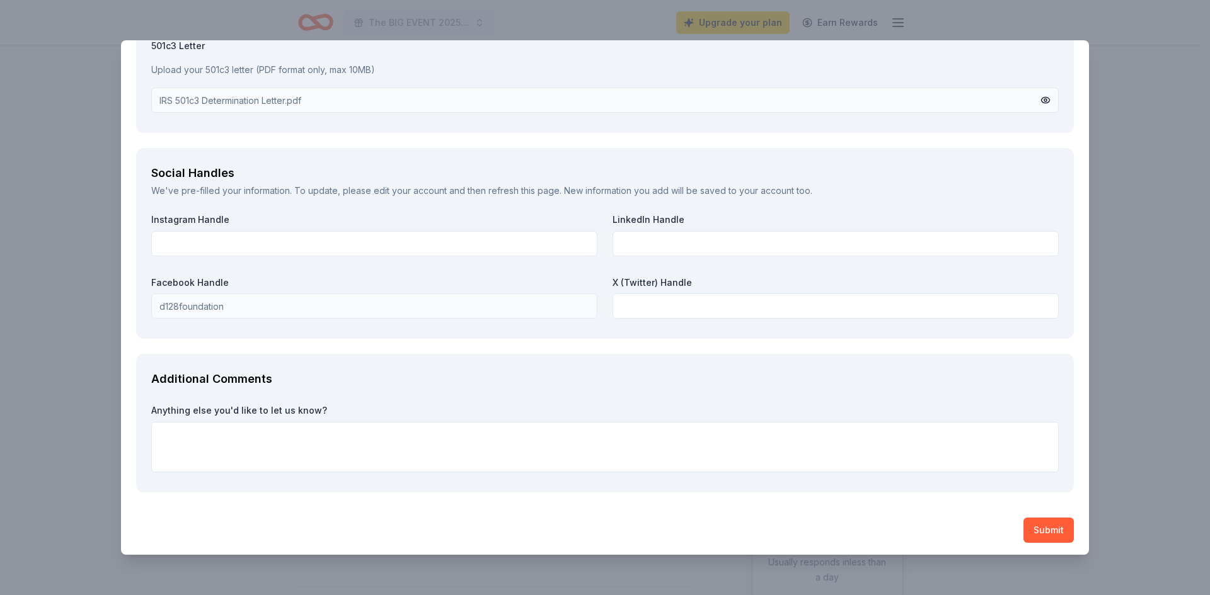
scroll to position [1346, 0]
type textarea "PRP Wine International will be mentioned in the District 128 Foundation for Lea…"
click at [162, 427] on textarea at bounding box center [604, 444] width 907 height 50
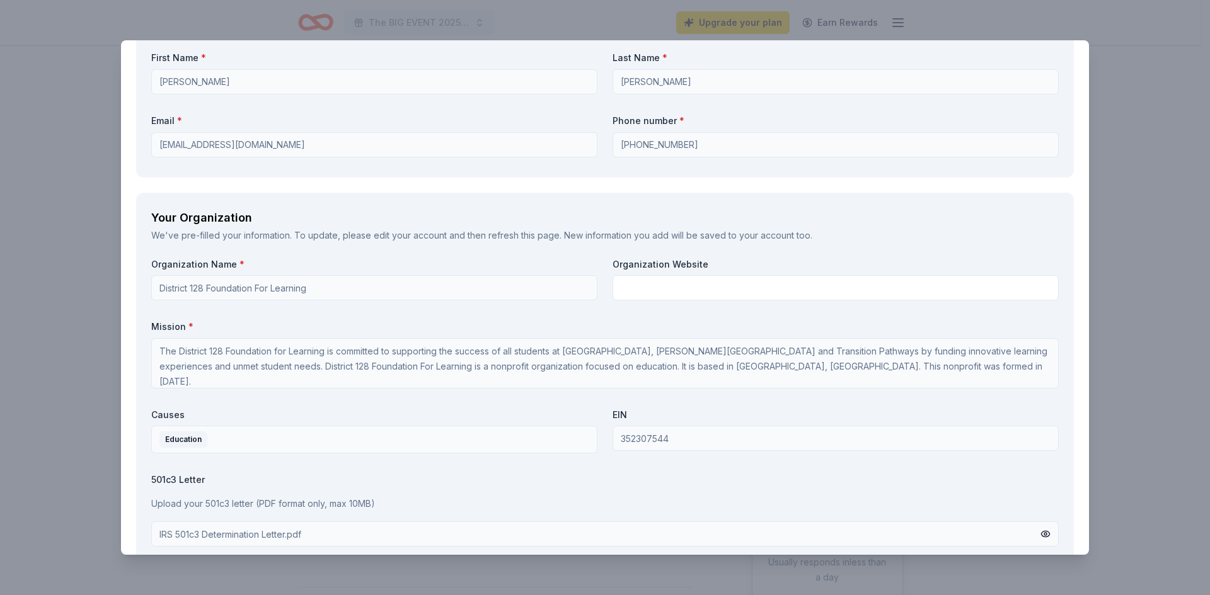
scroll to position [842, 0]
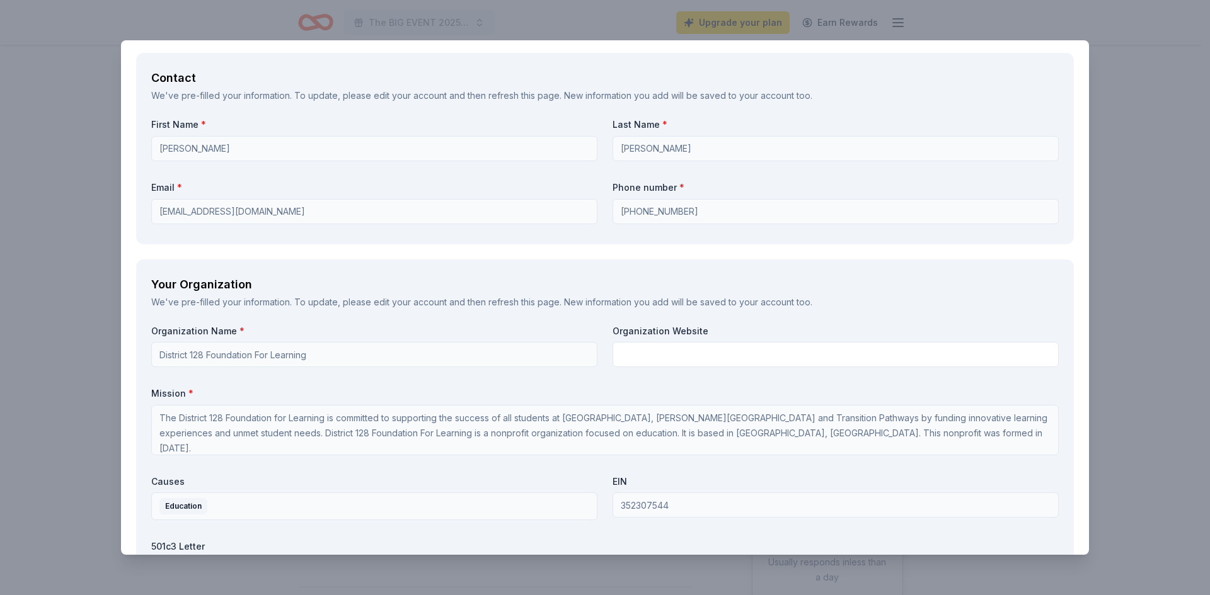
type textarea "Thank you for your consideration of this request."
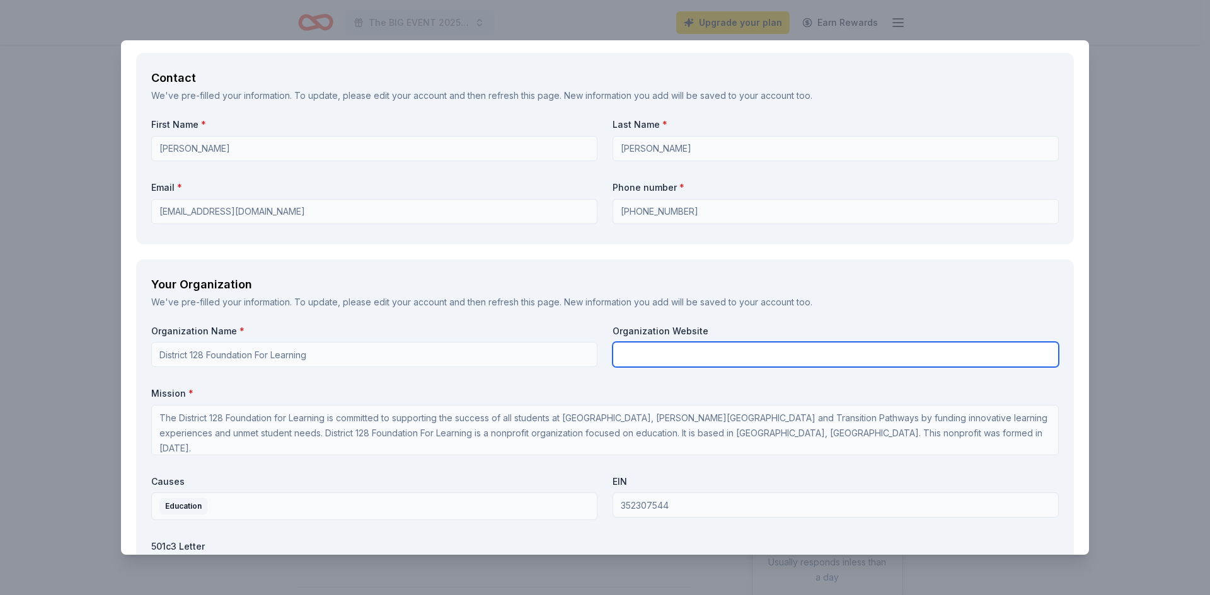
click at [621, 356] on input "text" at bounding box center [835, 354] width 446 height 25
paste input "[URL][DOMAIN_NAME]"
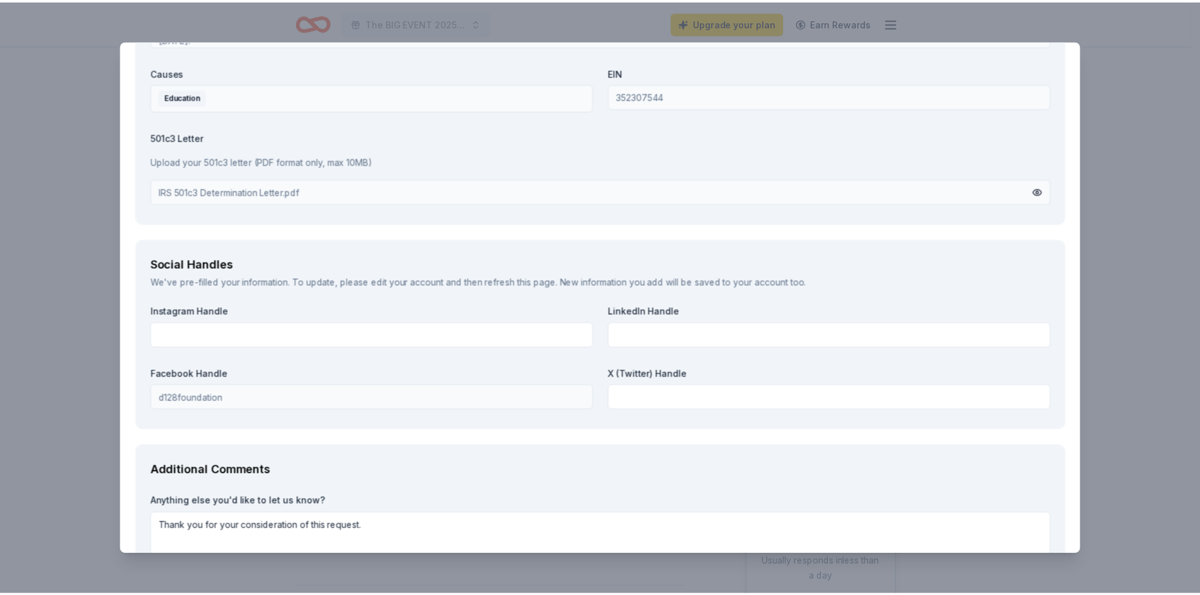
scroll to position [1346, 0]
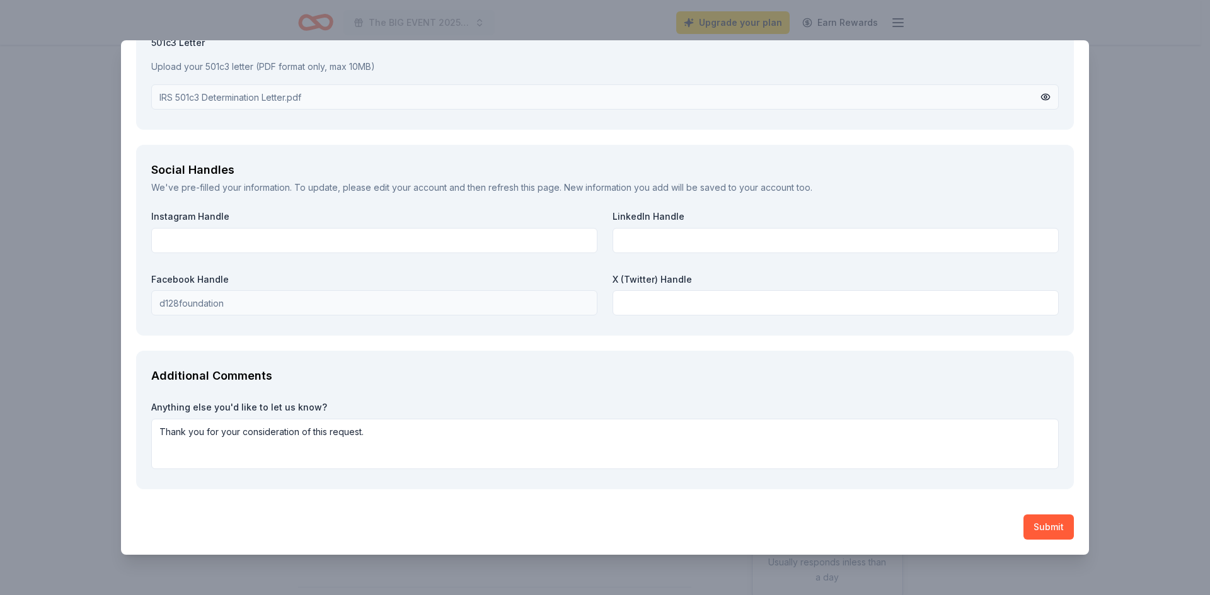
type input "[URL][DOMAIN_NAME]"
click at [391, 435] on textarea "Thank you for your consideration of this request." at bounding box center [604, 444] width 907 height 50
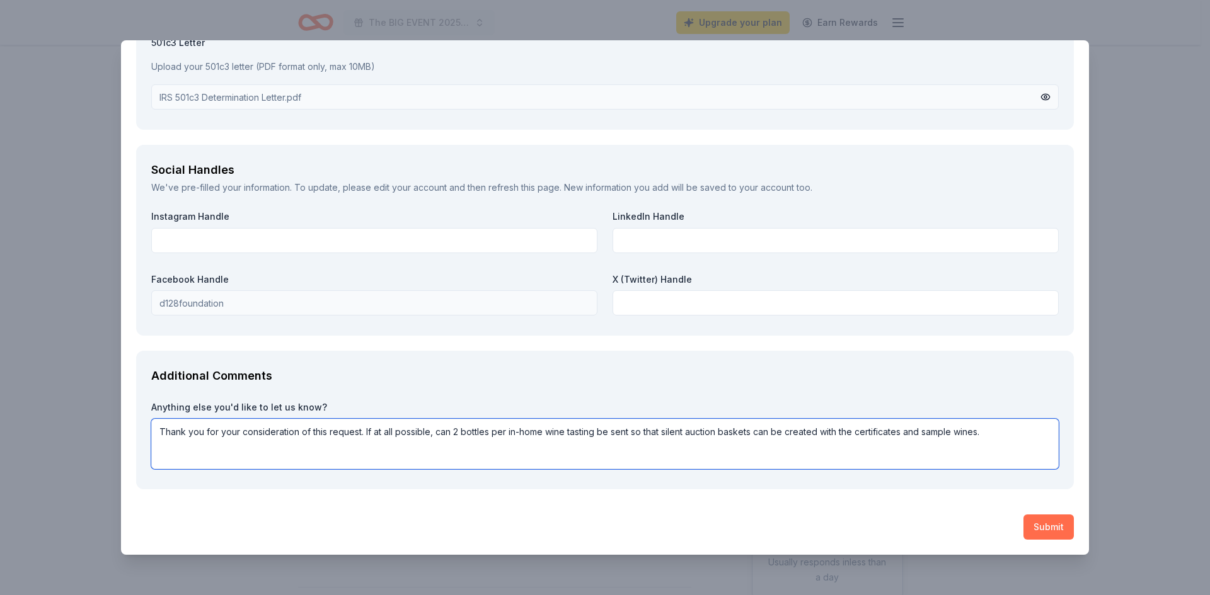
type textarea "Thank you for your consideration of this request. If at all possible, can 2 bot…"
click at [1038, 529] on button "Submit" at bounding box center [1048, 527] width 50 height 25
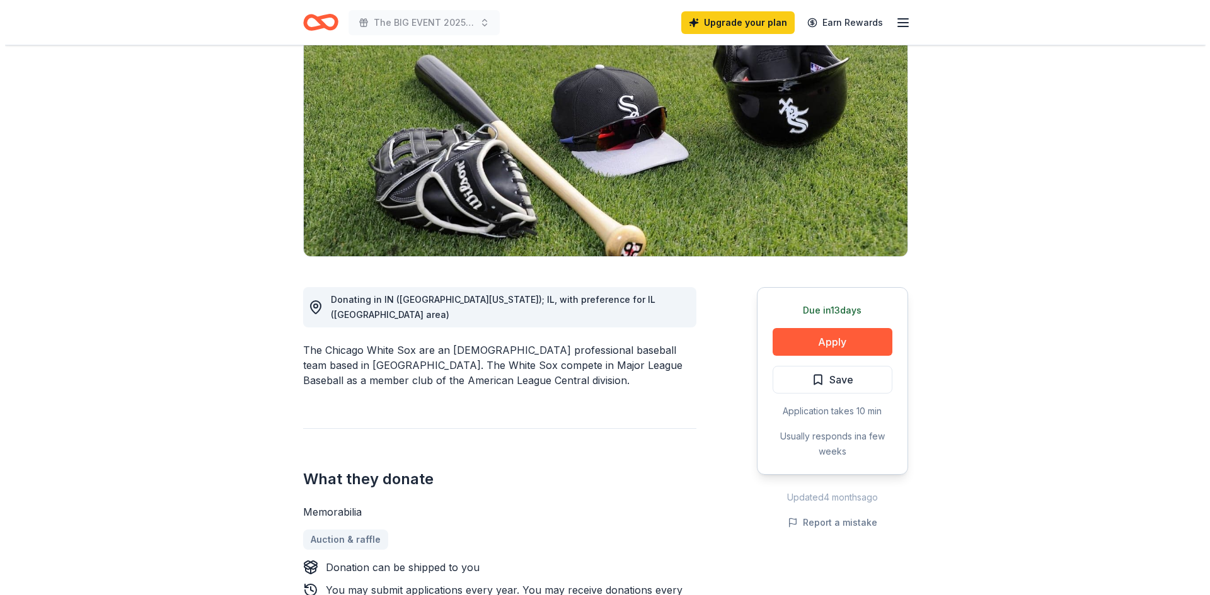
scroll to position [126, 0]
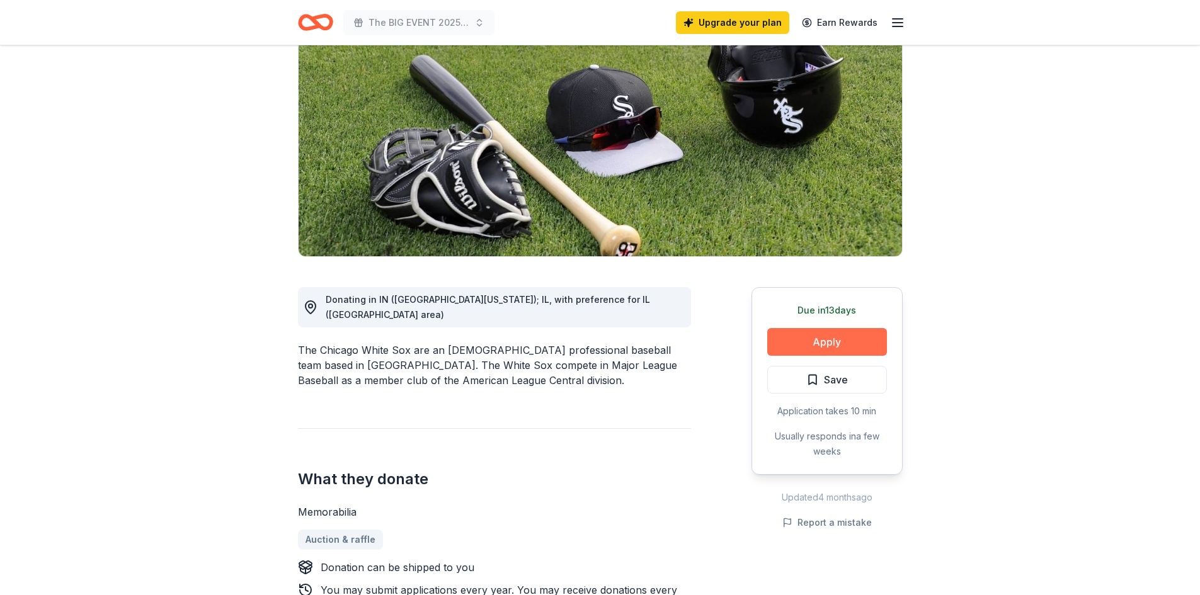
click at [834, 342] on button "Apply" at bounding box center [827, 342] width 120 height 28
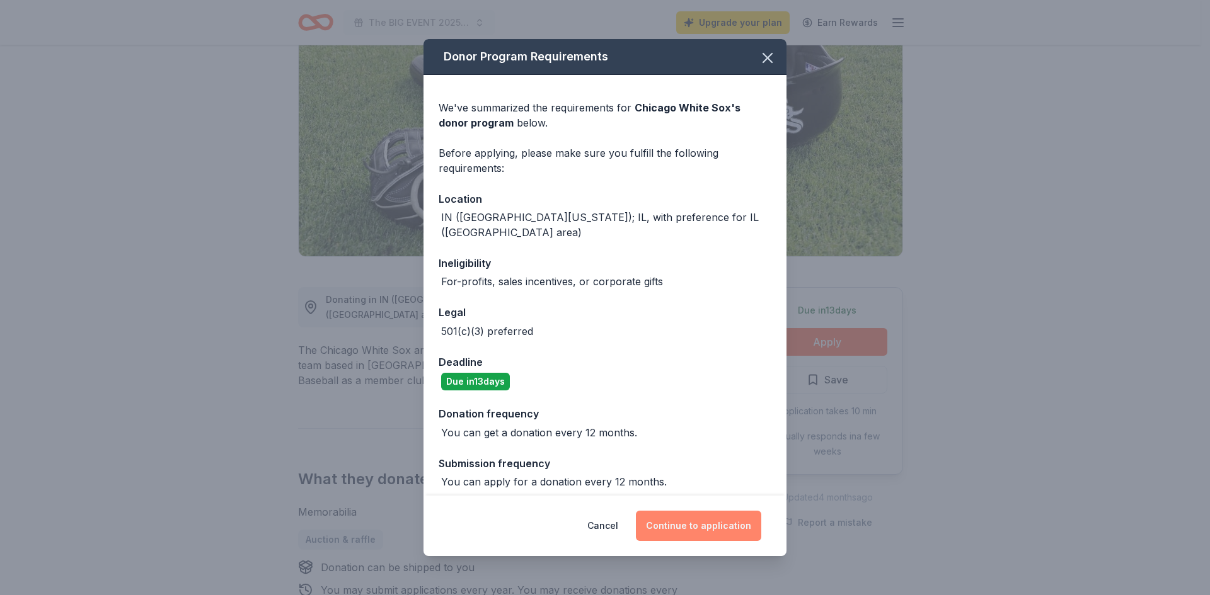
click at [702, 525] on button "Continue to application" at bounding box center [698, 526] width 125 height 30
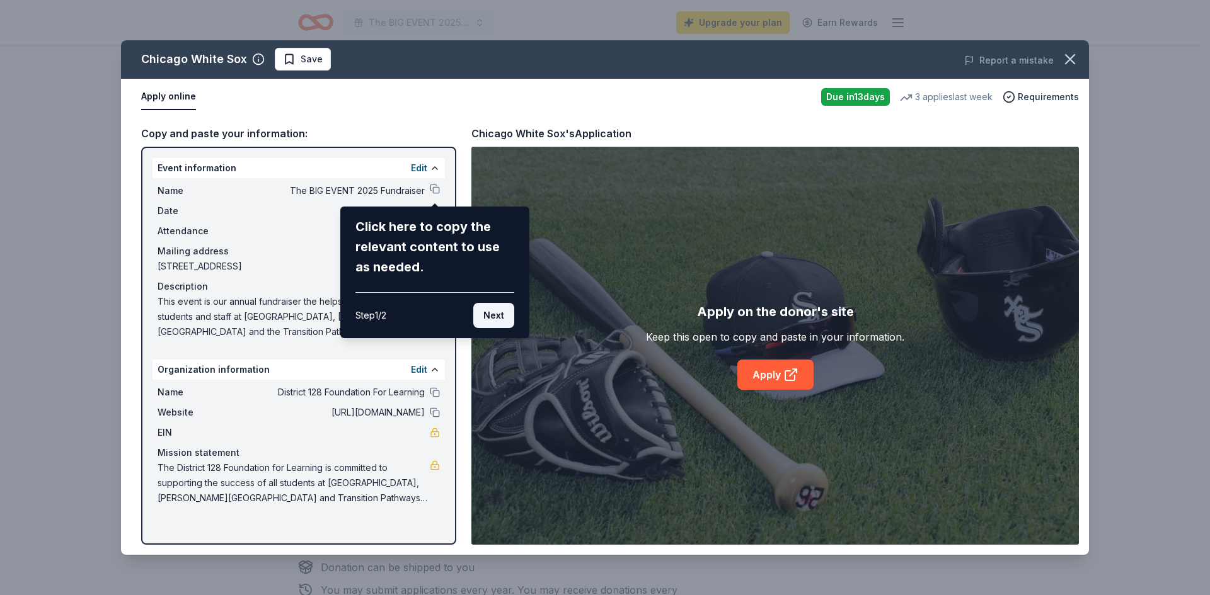
click at [491, 319] on button "Next" at bounding box center [493, 315] width 41 height 25
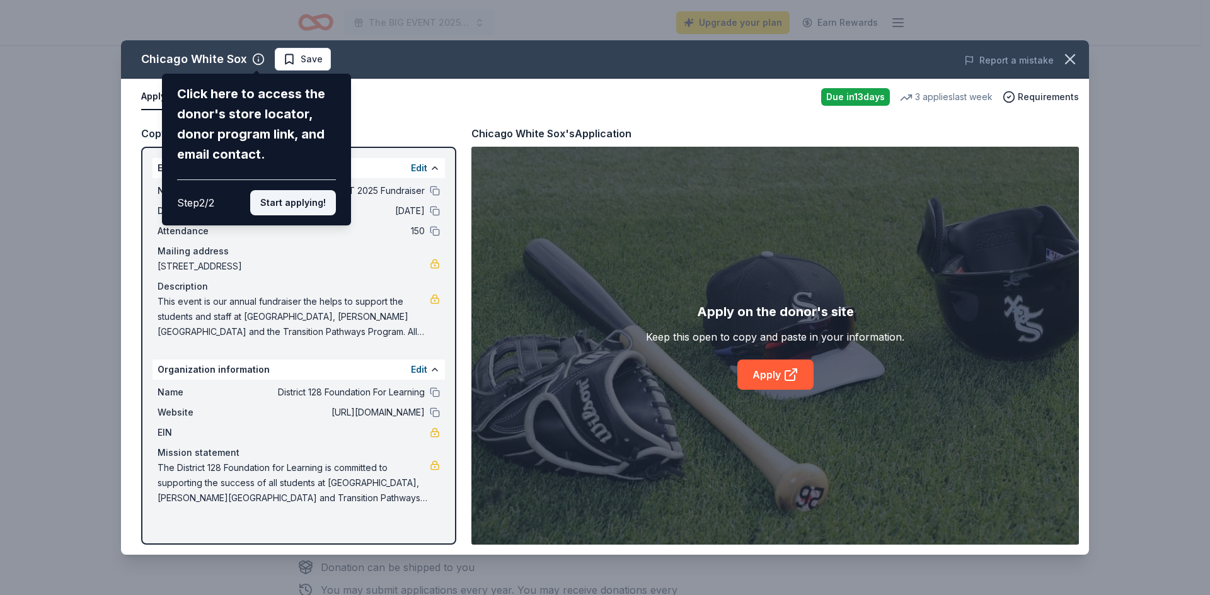
click at [297, 210] on button "Start applying!" at bounding box center [293, 202] width 86 height 25
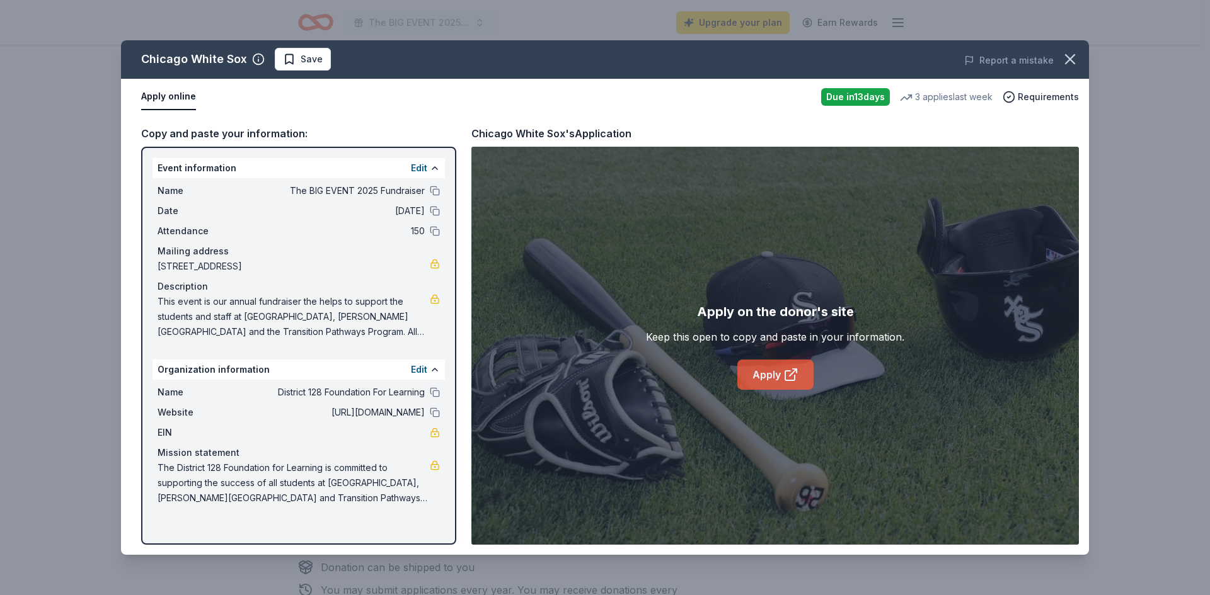
click at [782, 372] on link "Apply" at bounding box center [775, 375] width 76 height 30
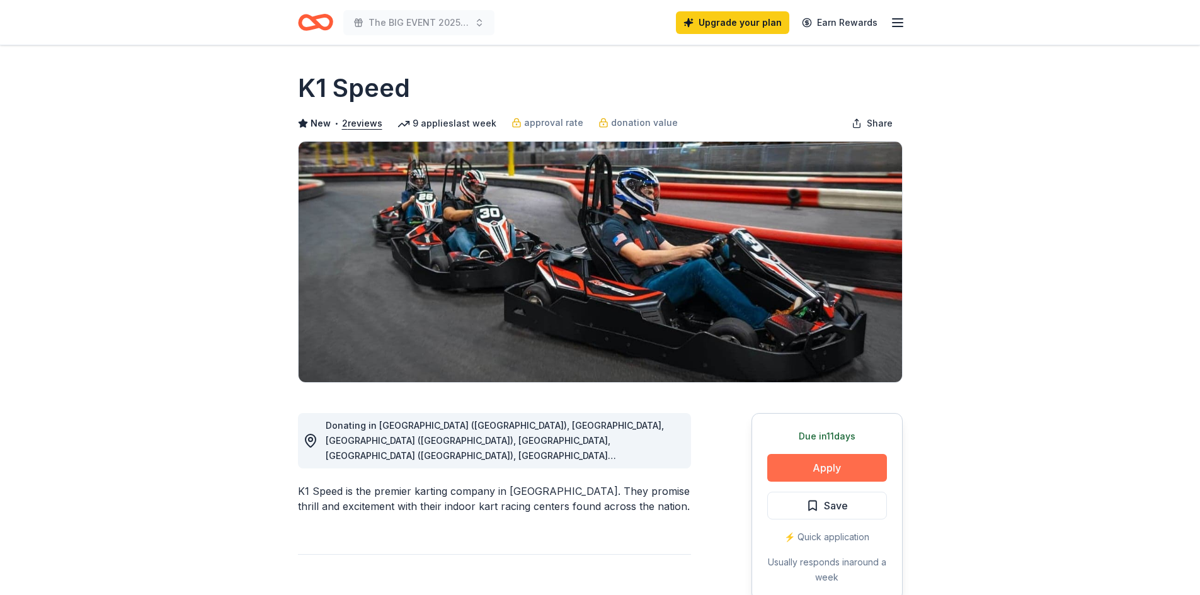
click at [839, 469] on button "Apply" at bounding box center [827, 468] width 120 height 28
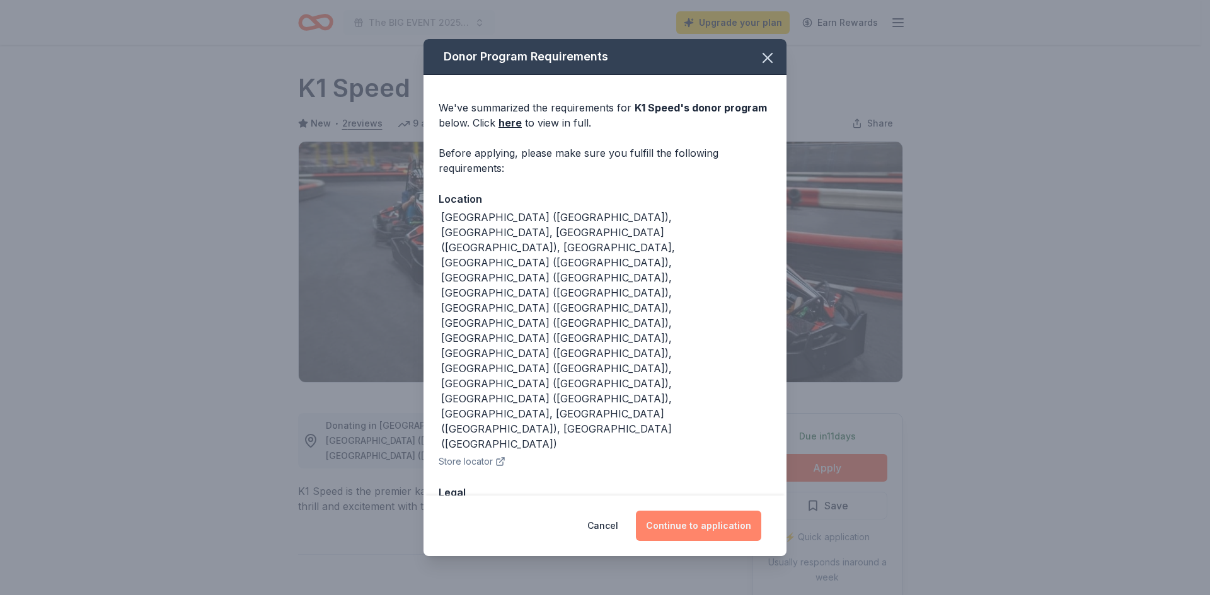
click at [695, 511] on button "Continue to application" at bounding box center [698, 526] width 125 height 30
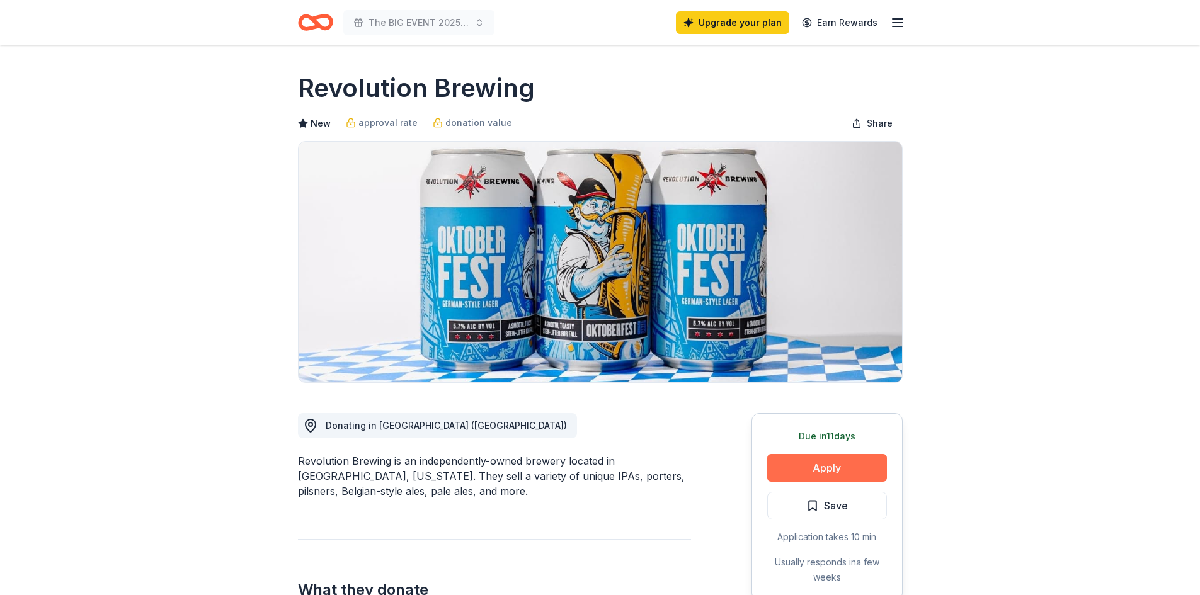
click at [837, 468] on button "Apply" at bounding box center [827, 468] width 120 height 28
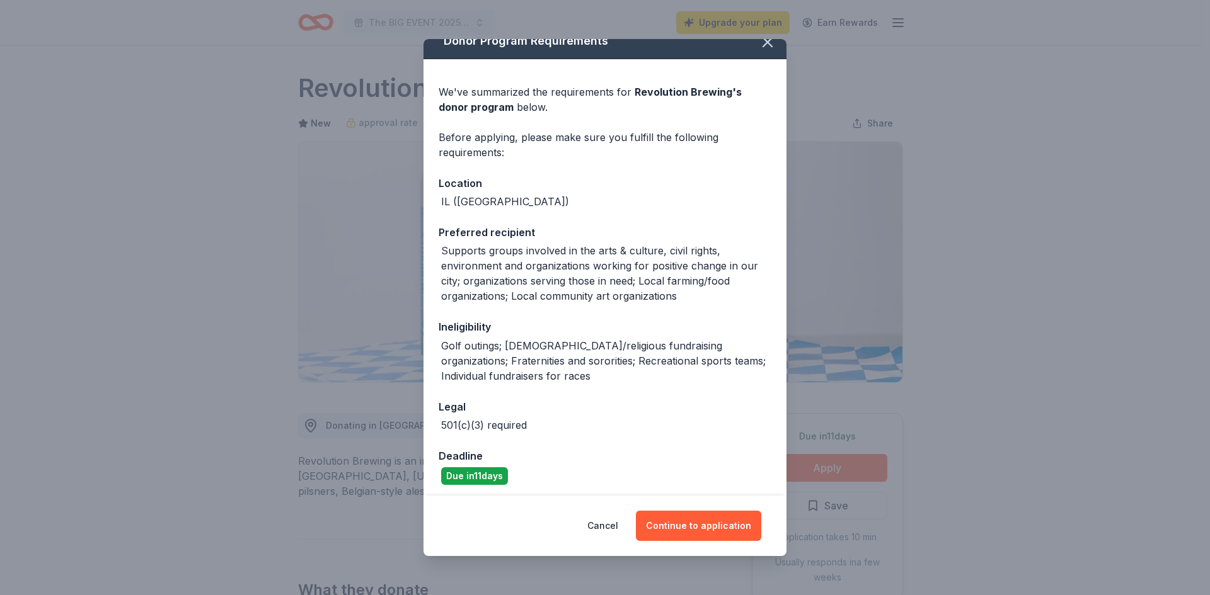
scroll to position [20, 0]
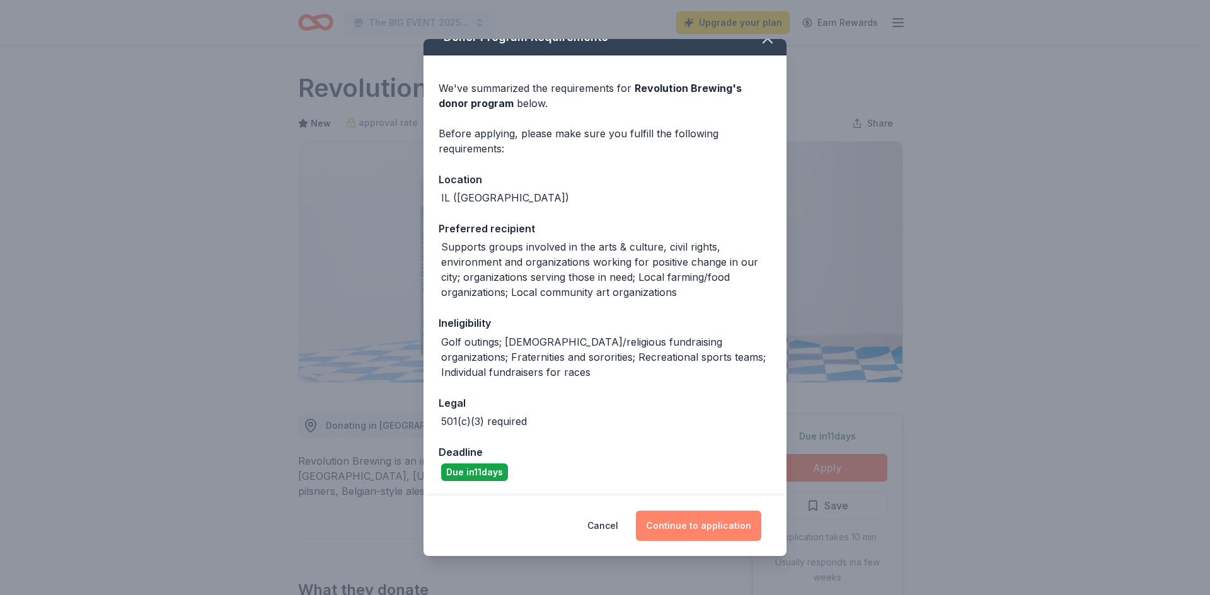
click at [714, 524] on button "Continue to application" at bounding box center [698, 526] width 125 height 30
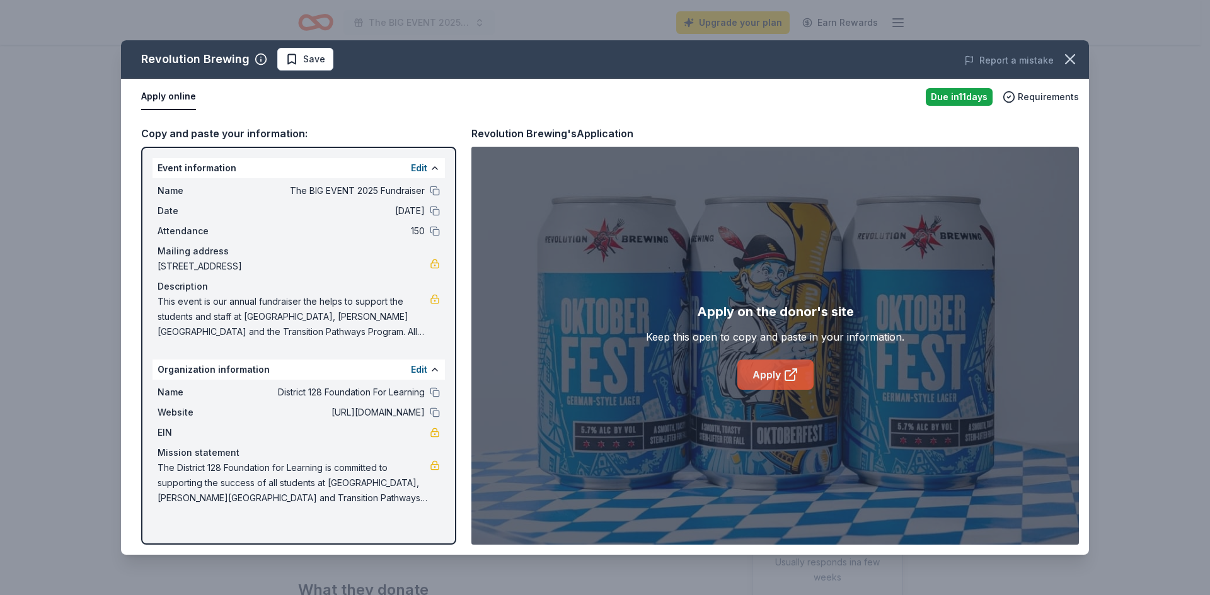
click at [762, 376] on link "Apply" at bounding box center [775, 375] width 76 height 30
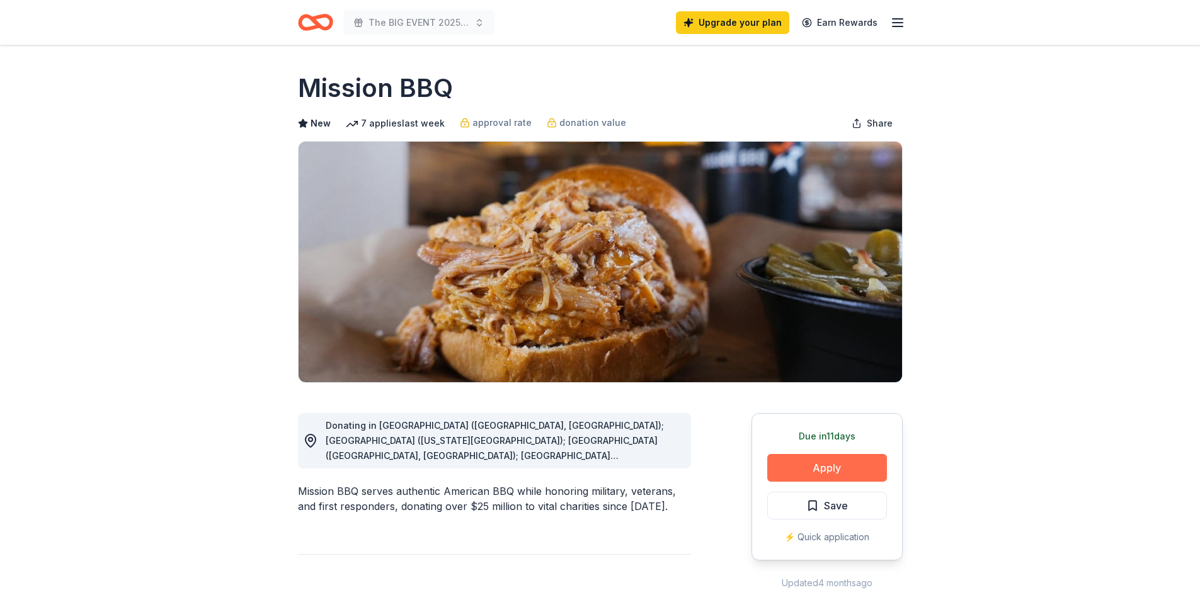
click at [835, 465] on button "Apply" at bounding box center [827, 468] width 120 height 28
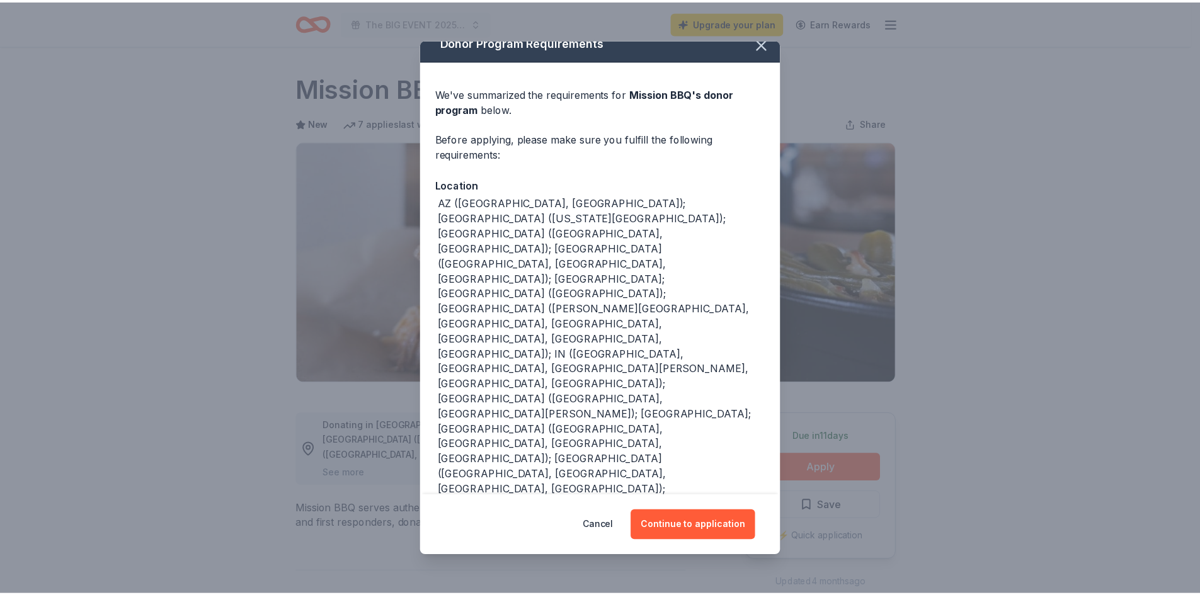
scroll to position [26, 0]
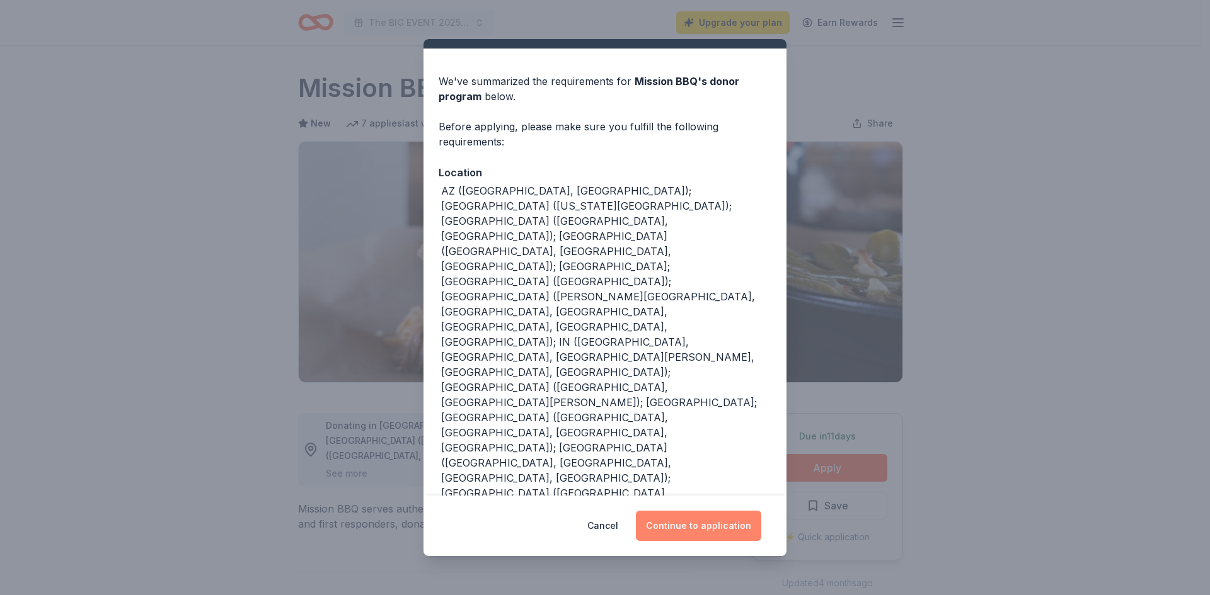
click at [708, 527] on button "Continue to application" at bounding box center [698, 526] width 125 height 30
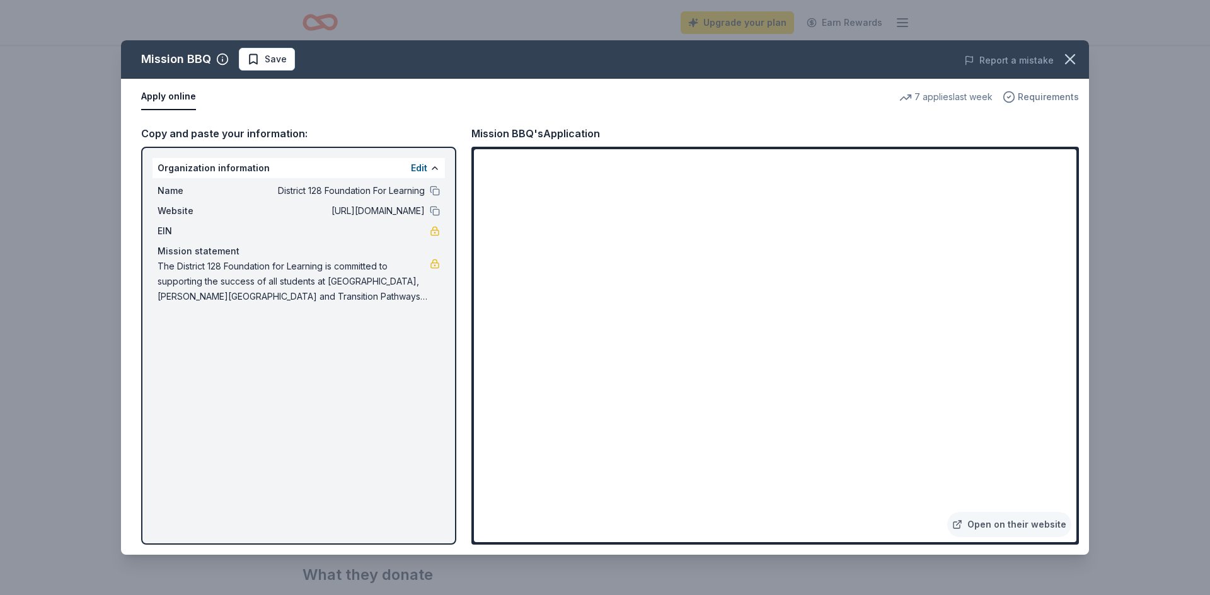
click at [1052, 95] on span "Requirements" at bounding box center [1048, 96] width 61 height 15
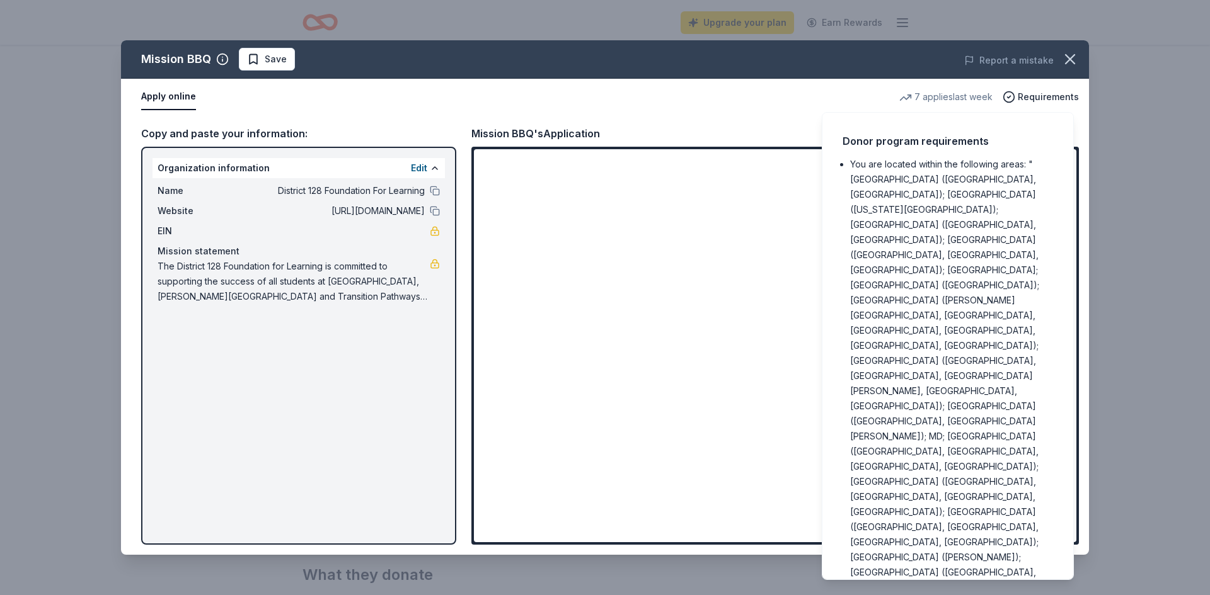
click at [1158, 139] on div "Mission BBQ Save Report a mistake Apply online 7 applies last week Requirements…" at bounding box center [605, 297] width 1210 height 595
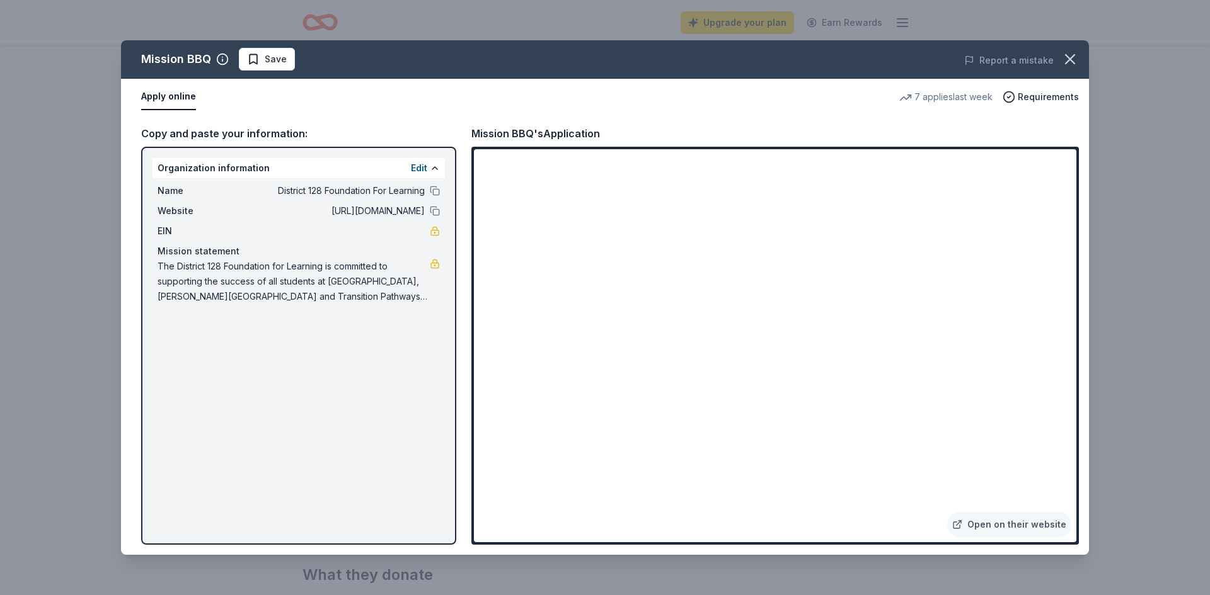
click at [537, 132] on div "Mission BBQ's Application" at bounding box center [535, 133] width 129 height 16
click at [564, 140] on div "Mission BBQ's Application" at bounding box center [535, 133] width 129 height 16
click at [1072, 52] on icon "button" at bounding box center [1070, 59] width 18 height 18
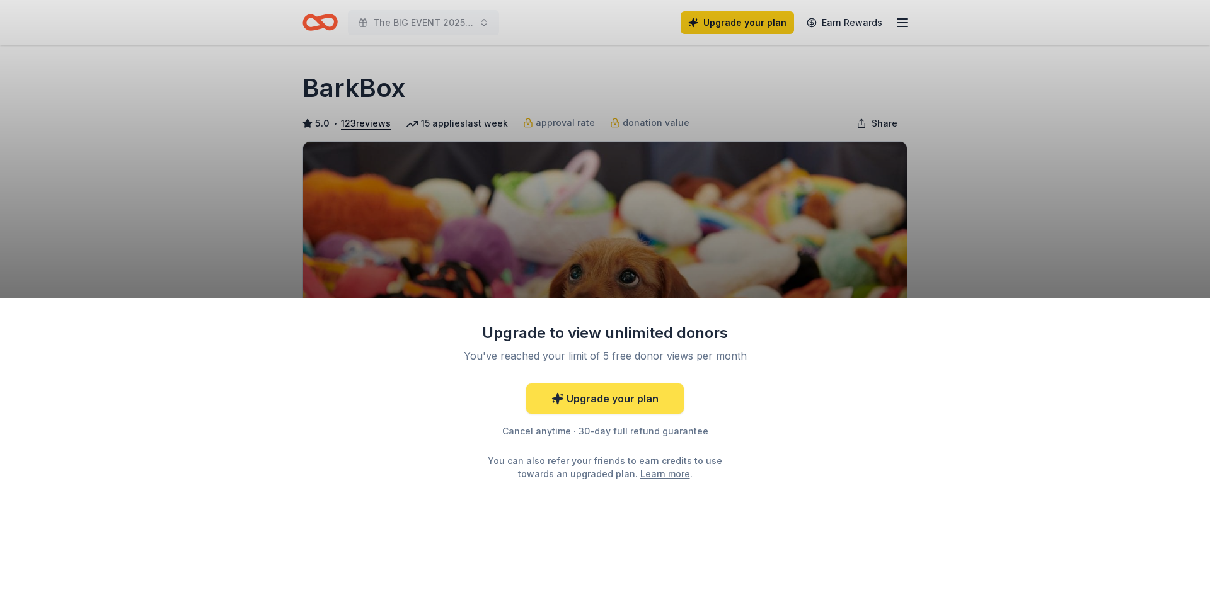
click at [612, 402] on link "Upgrade your plan" at bounding box center [605, 399] width 158 height 30
click at [619, 399] on link "Upgrade your plan" at bounding box center [605, 399] width 158 height 30
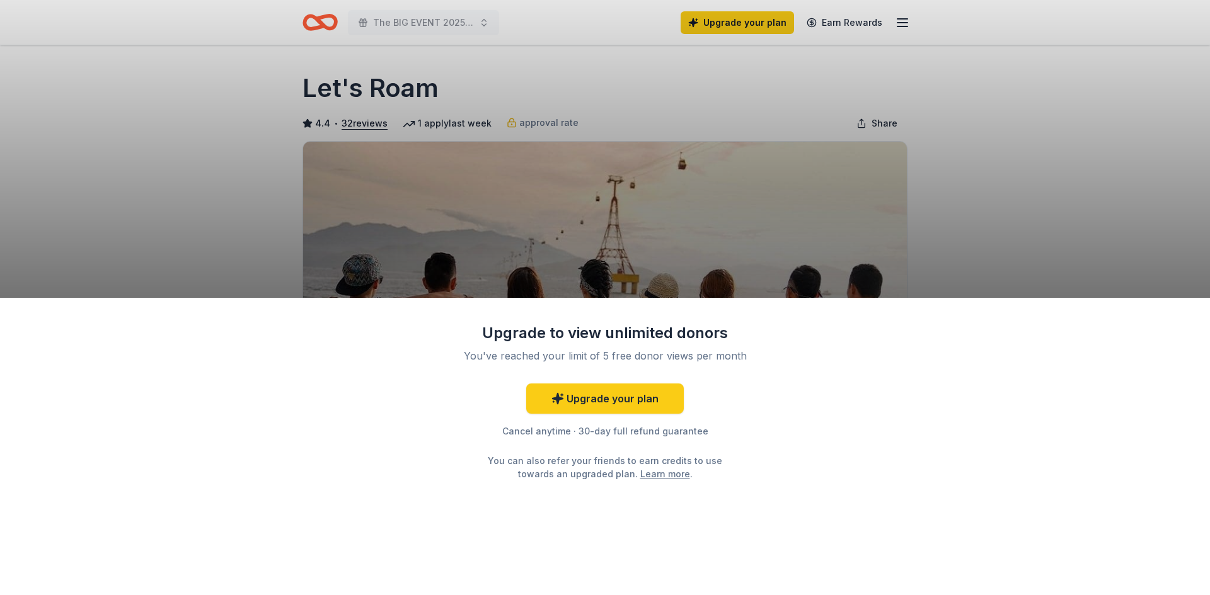
click at [901, 26] on div "Upgrade to view unlimited donors You've reached your limit of 5 free donor view…" at bounding box center [605, 297] width 1210 height 595
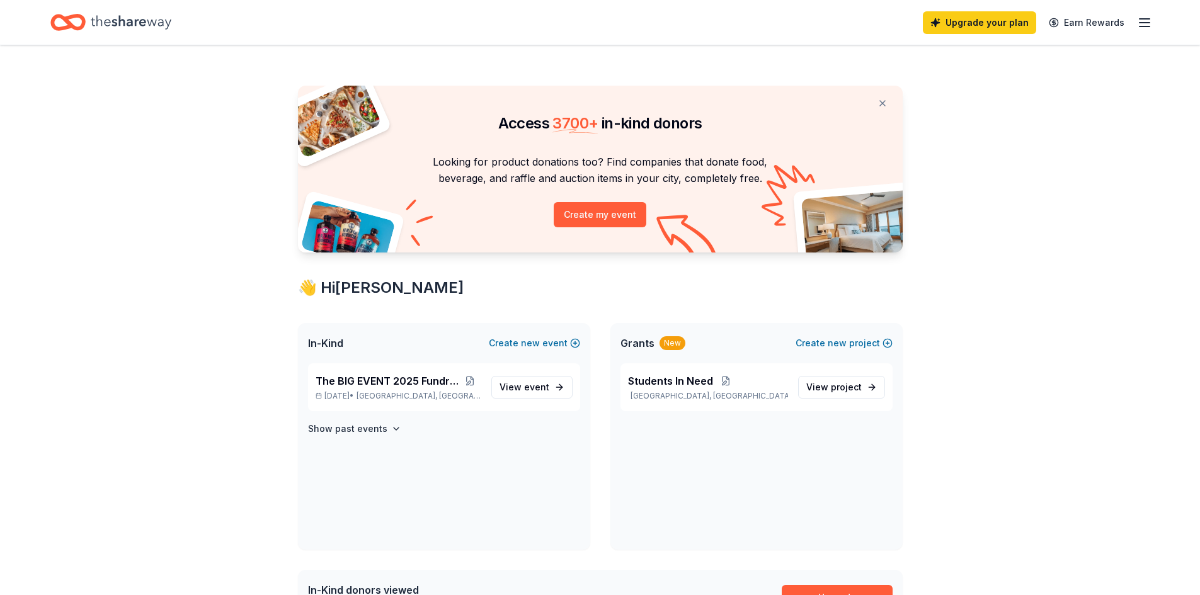
click at [1147, 23] on line "button" at bounding box center [1145, 23] width 10 height 0
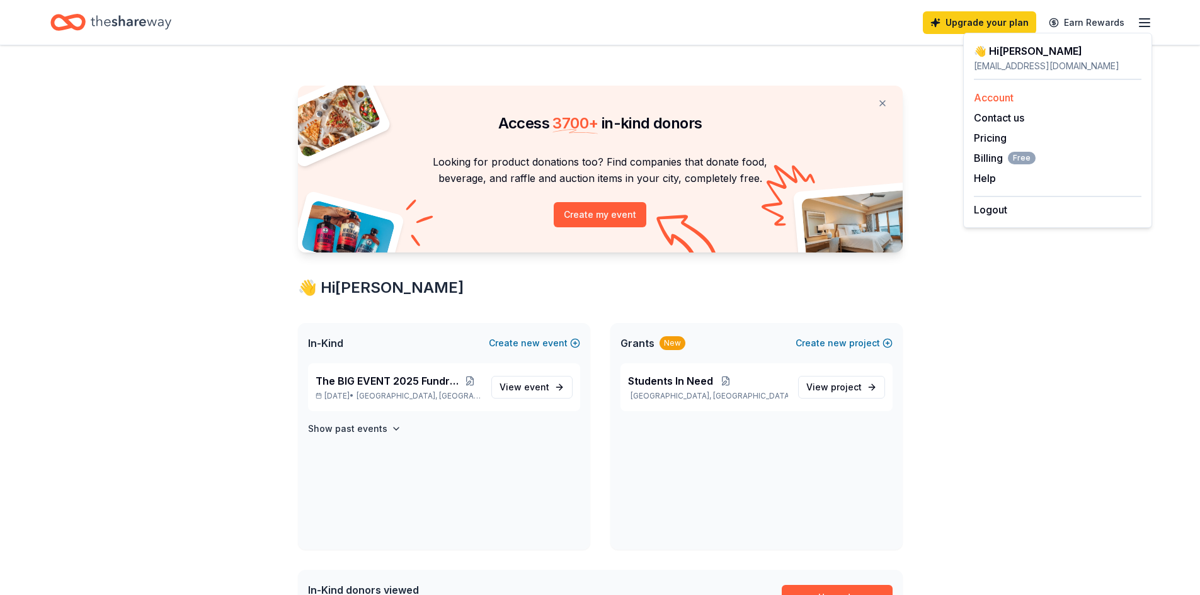
click at [998, 98] on link "Account" at bounding box center [994, 97] width 40 height 13
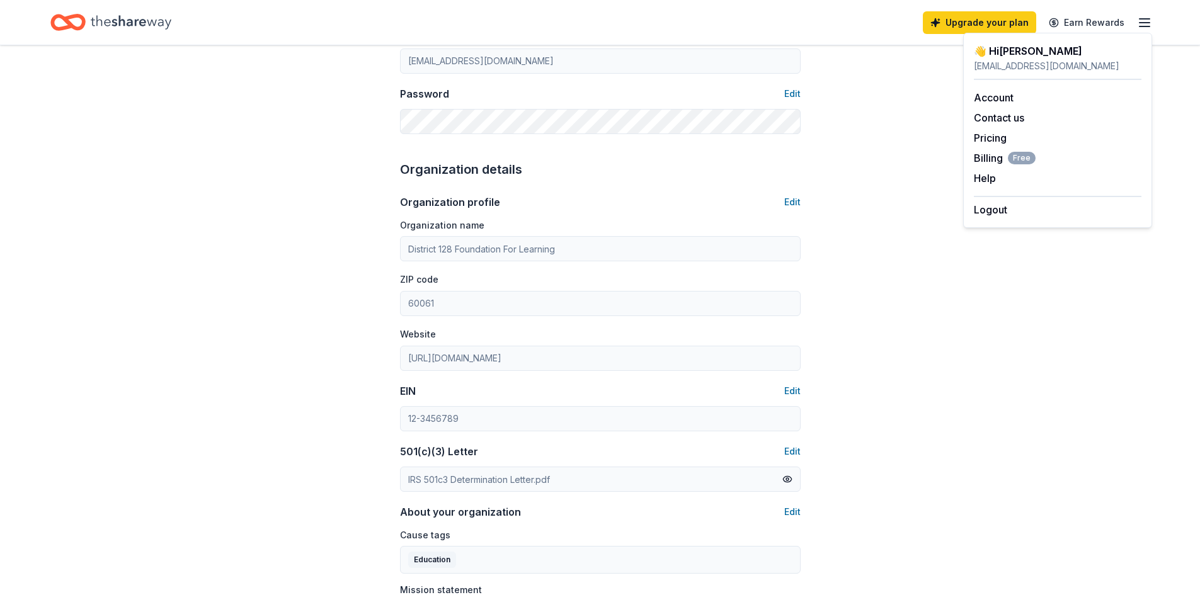
scroll to position [289, 0]
click at [991, 179] on button "Help" at bounding box center [985, 178] width 22 height 15
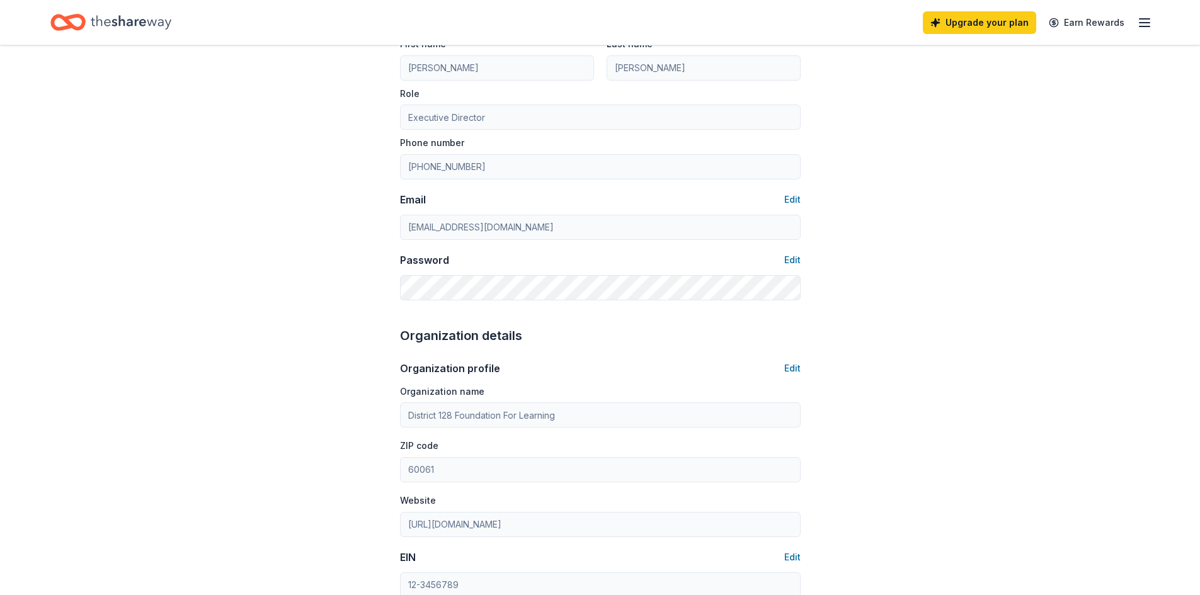
scroll to position [37, 0]
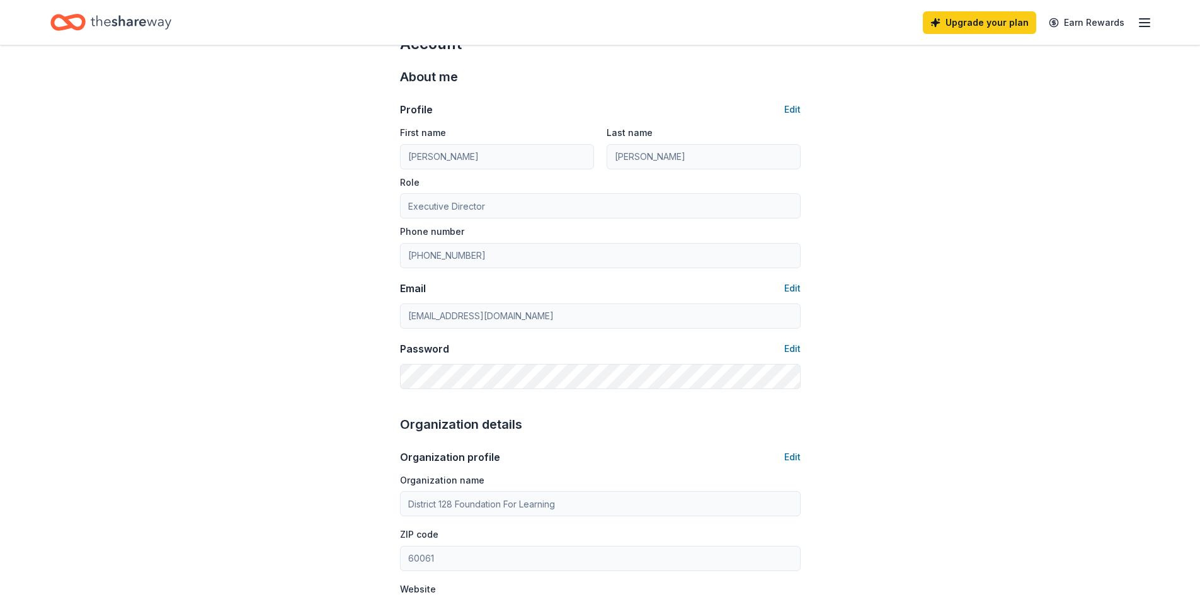
click at [1142, 26] on line "button" at bounding box center [1145, 26] width 10 height 0
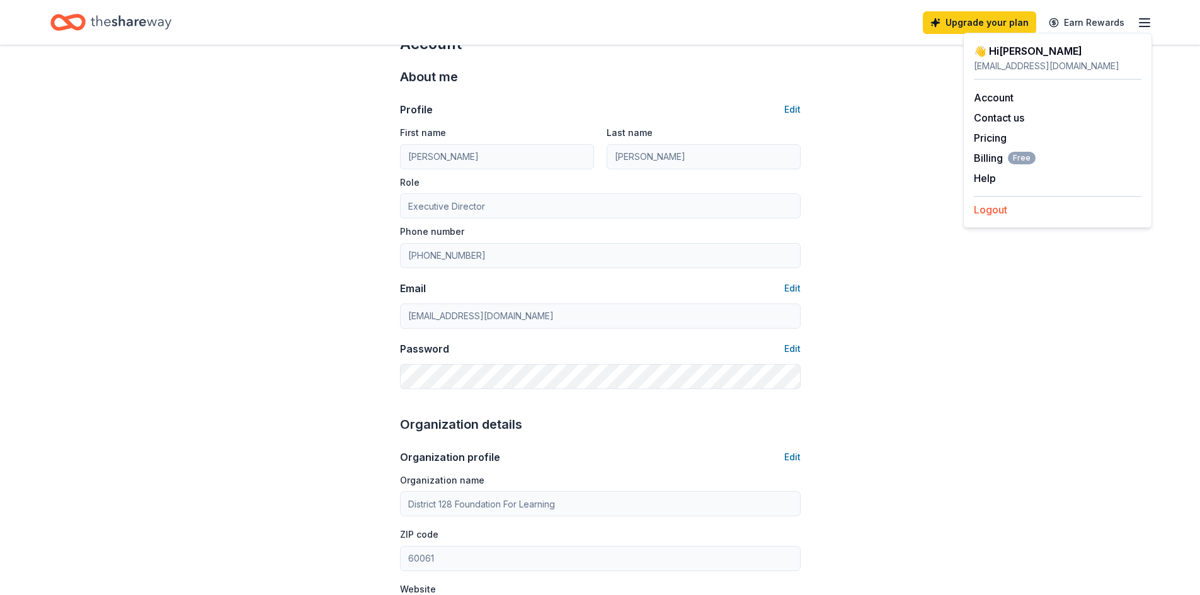
click at [994, 210] on button "Logout" at bounding box center [990, 209] width 33 height 15
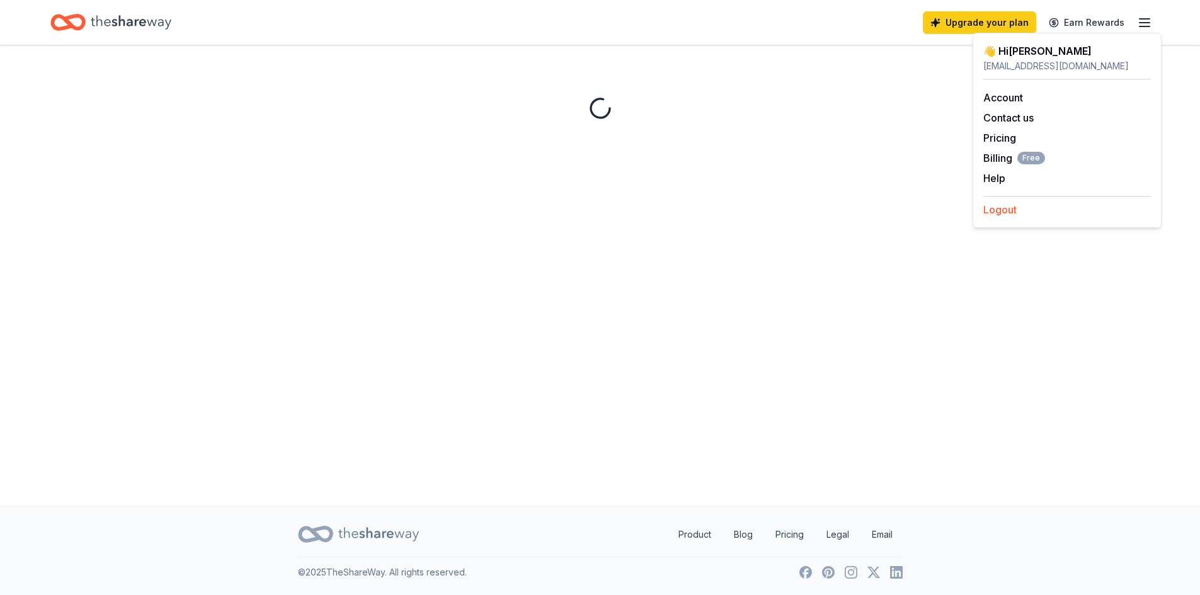
scroll to position [0, 0]
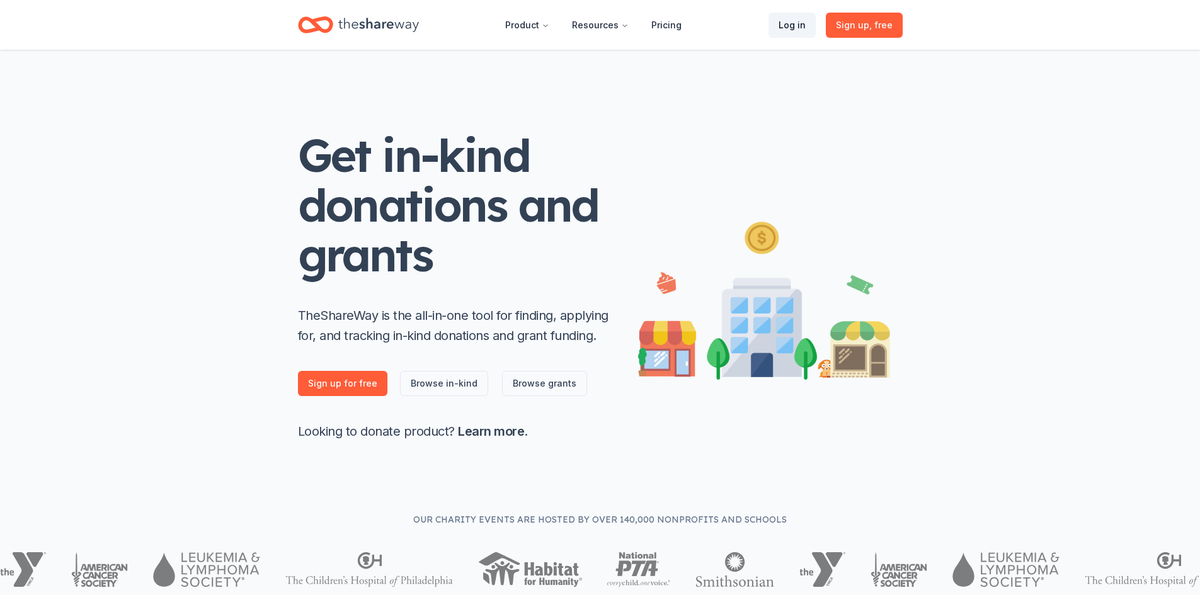
click at [793, 26] on link "Log in" at bounding box center [792, 25] width 47 height 25
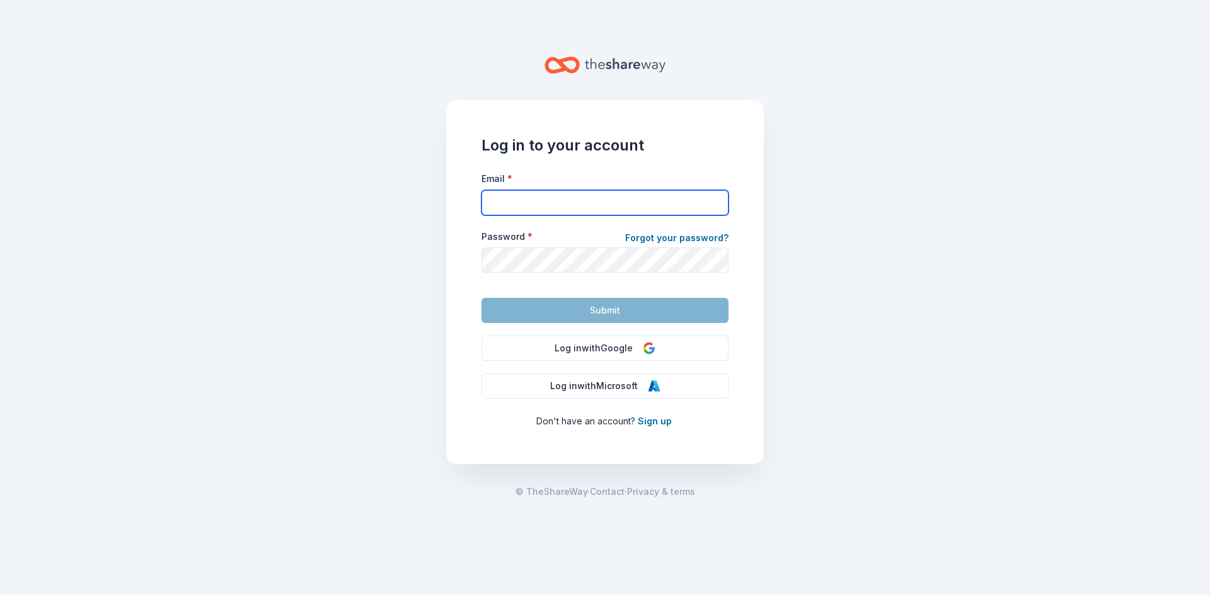
click at [498, 215] on input "Email *" at bounding box center [604, 202] width 247 height 25
type input "[EMAIL_ADDRESS][DOMAIN_NAME]"
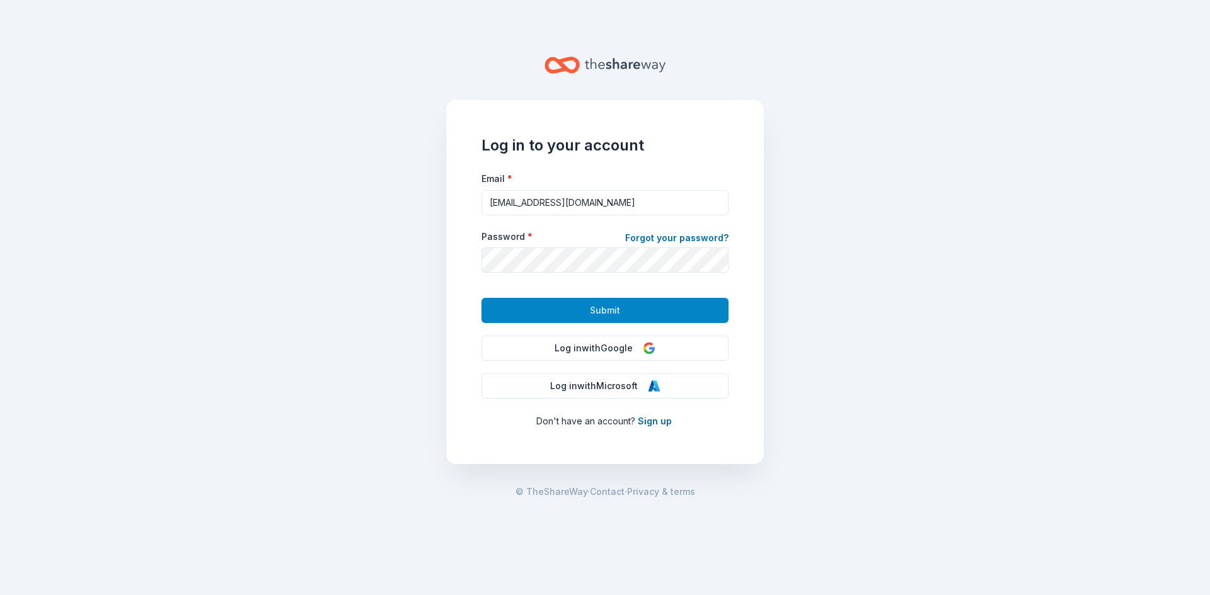
click at [612, 307] on span "Submit" at bounding box center [605, 310] width 30 height 15
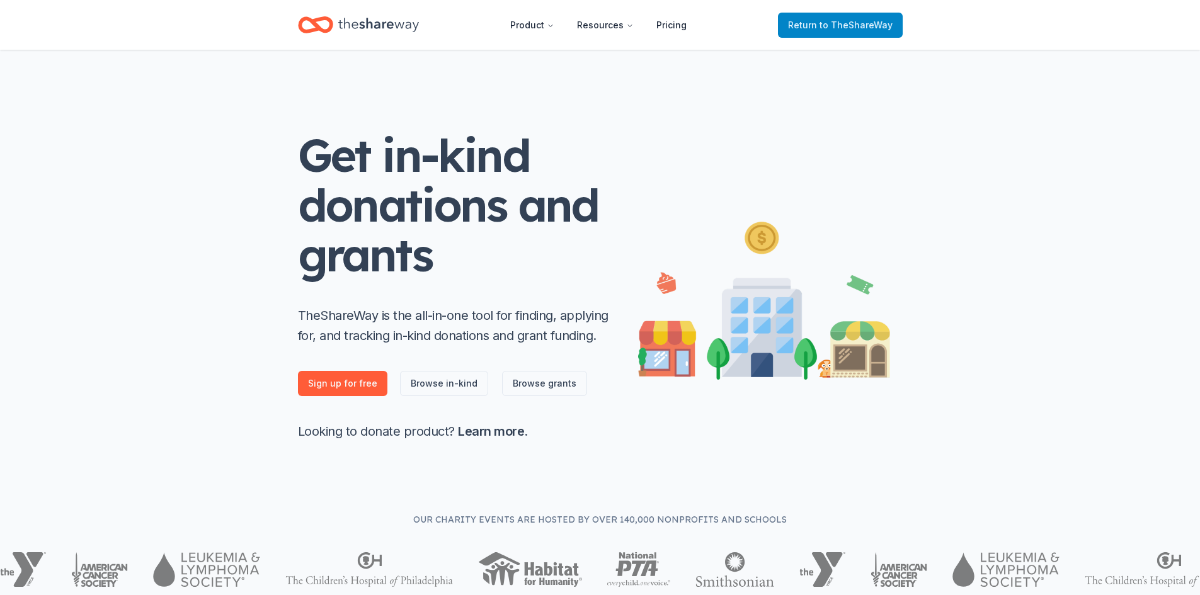
click at [842, 25] on span "to TheShareWay" at bounding box center [856, 25] width 73 height 11
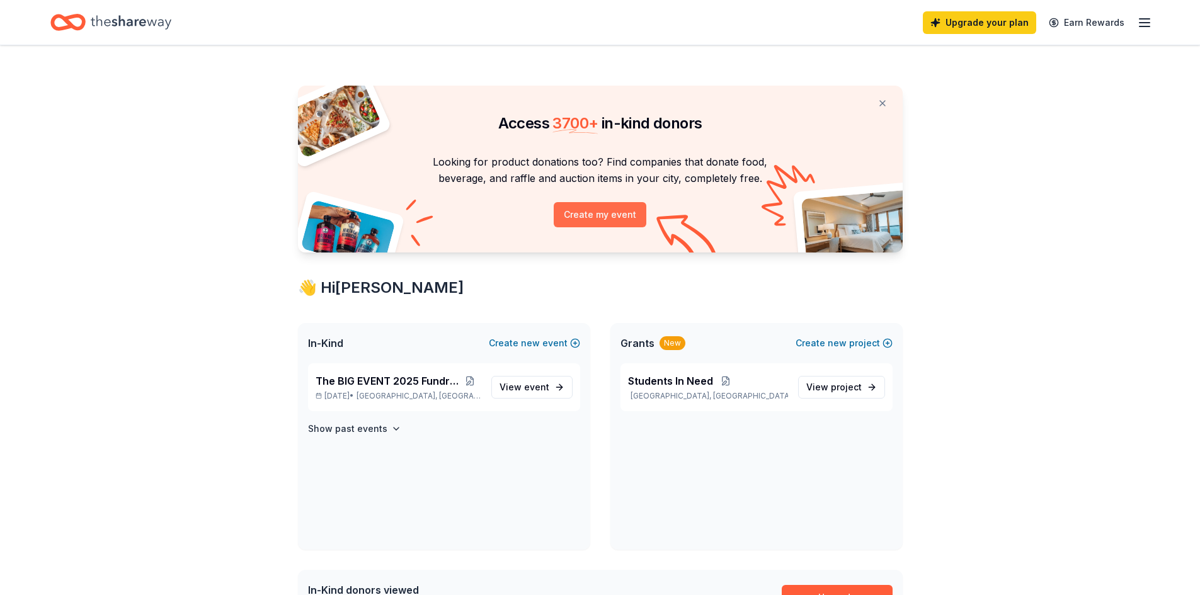
click at [588, 212] on button "Create my event" at bounding box center [600, 214] width 93 height 25
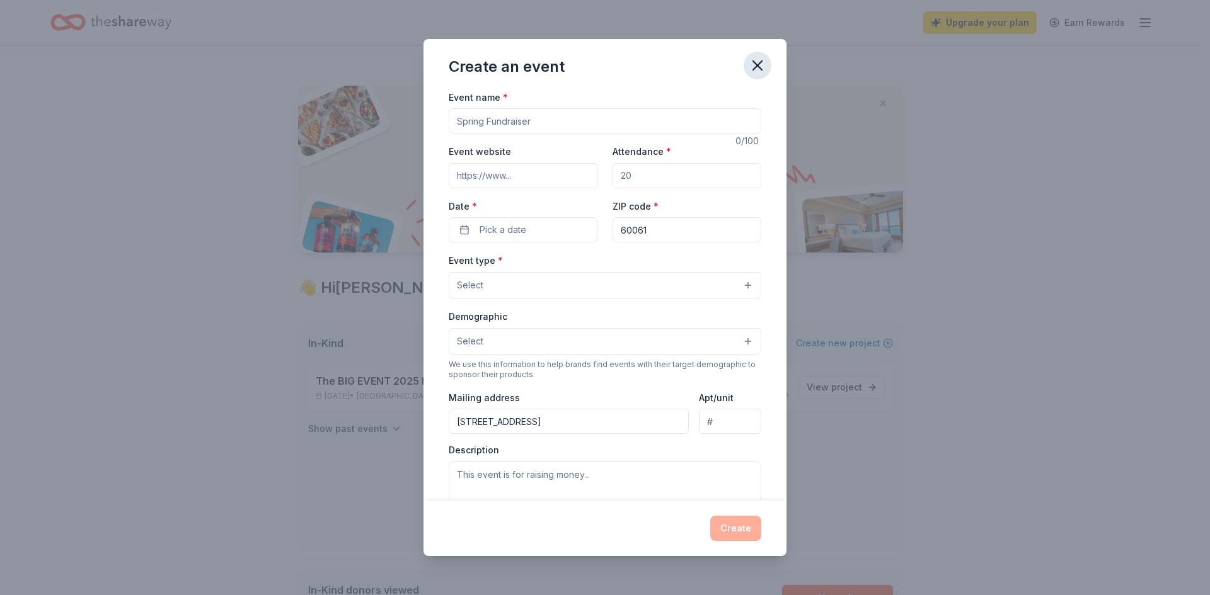
click at [761, 64] on icon "button" at bounding box center [758, 66] width 18 height 18
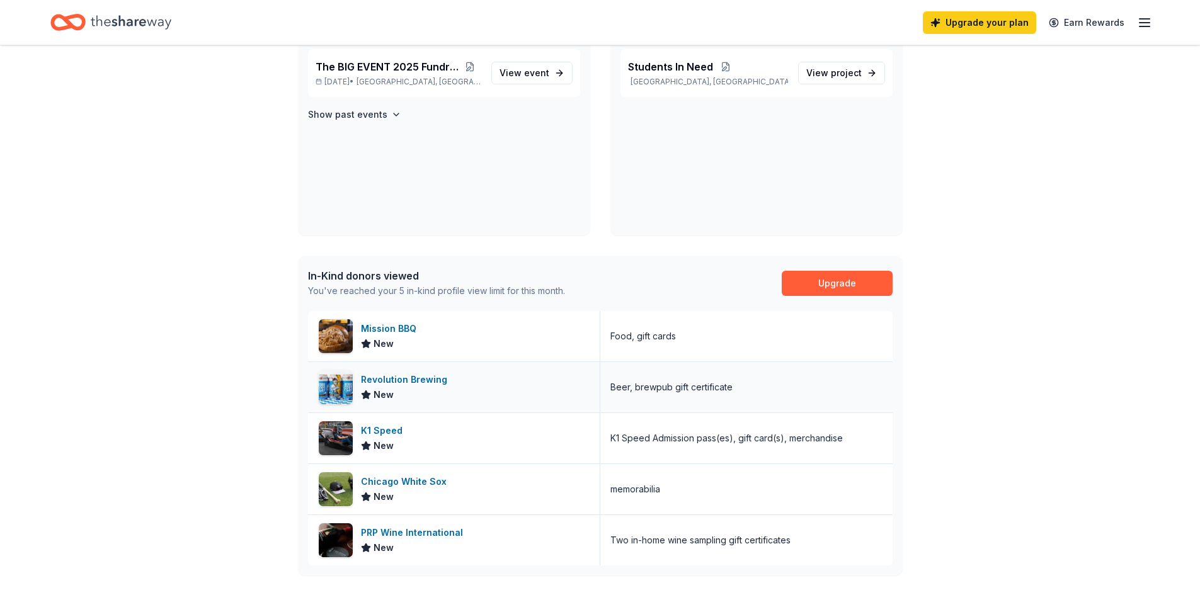
scroll to position [315, 0]
click at [832, 280] on link "Upgrade" at bounding box center [837, 282] width 111 height 25
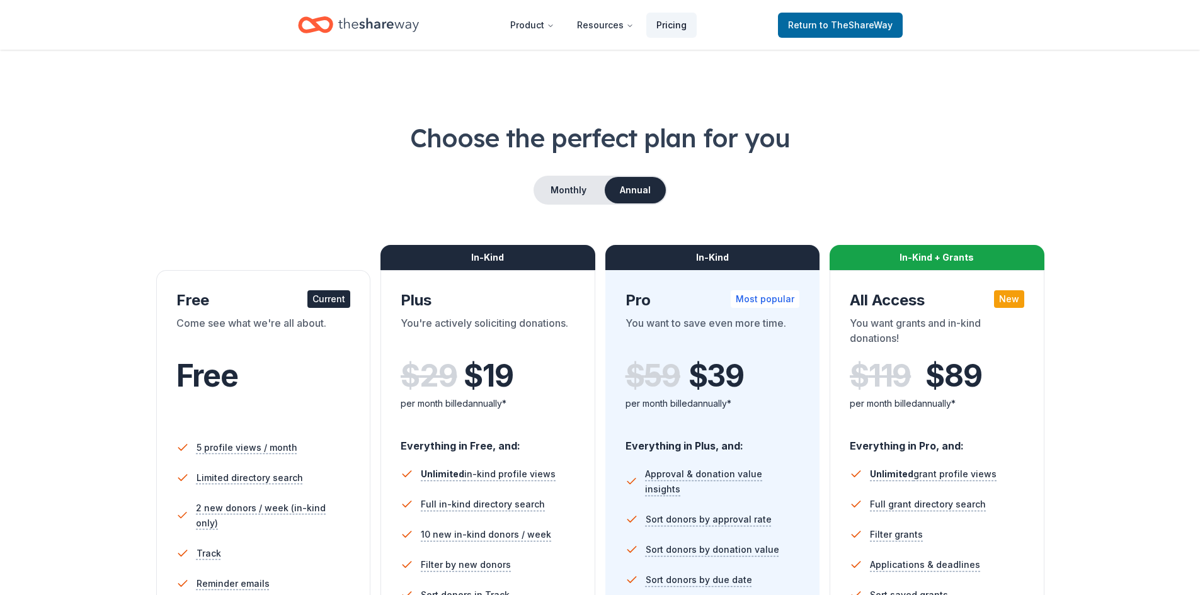
click at [671, 26] on link "Pricing" at bounding box center [671, 25] width 50 height 25
click at [679, 26] on link "Pricing" at bounding box center [671, 25] width 50 height 25
click at [854, 25] on span "to TheShareWay" at bounding box center [856, 25] width 73 height 11
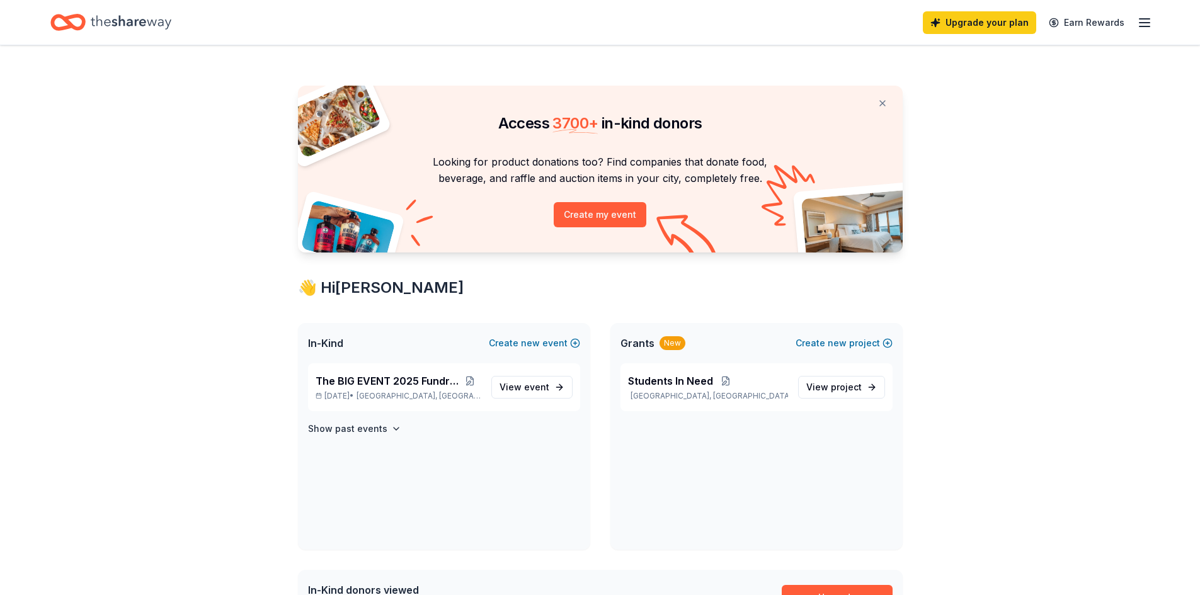
drag, startPoint x: 1141, startPoint y: 20, endPoint x: 1145, endPoint y: 25, distance: 7.2
click at [1141, 19] on icon "button" at bounding box center [1144, 22] width 15 height 15
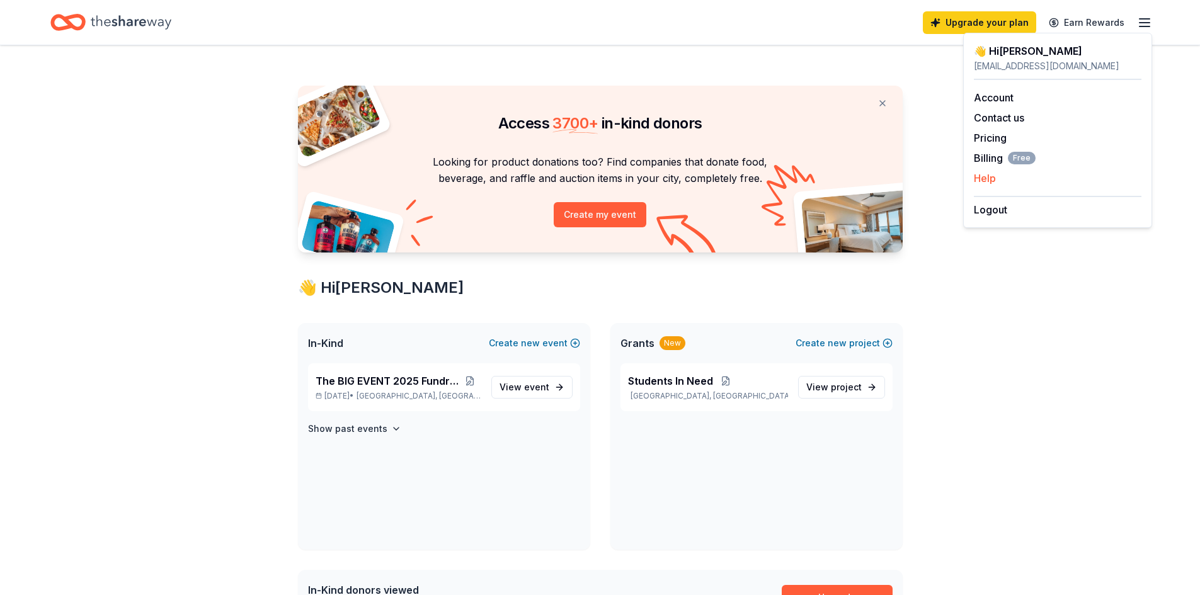
click at [990, 181] on button "Help" at bounding box center [985, 178] width 22 height 15
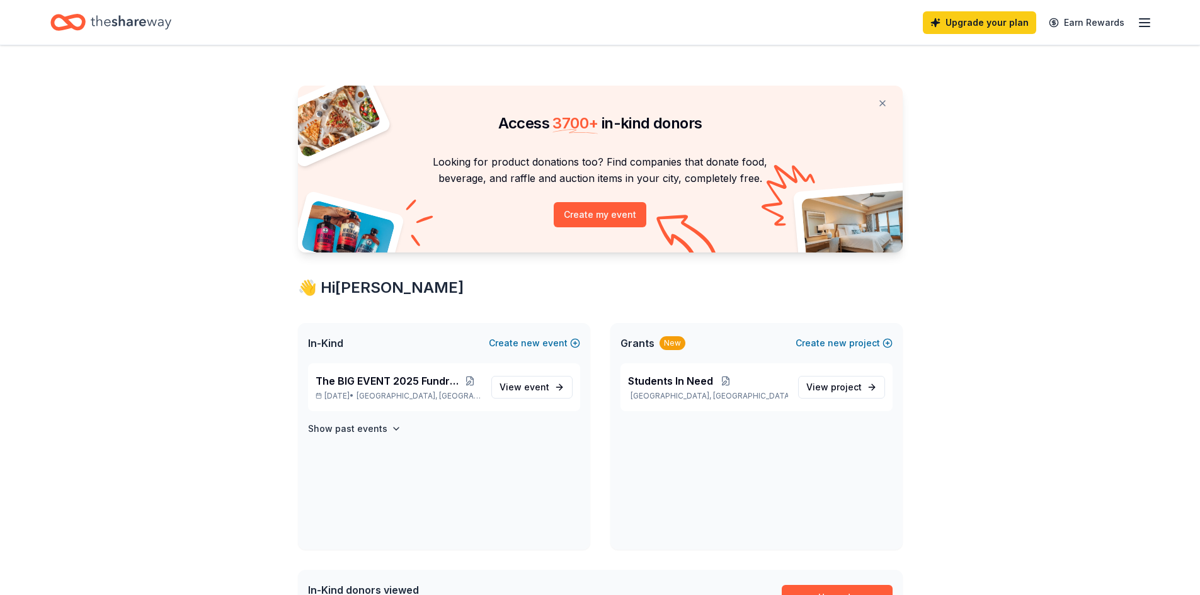
click at [1150, 23] on line "button" at bounding box center [1145, 23] width 10 height 0
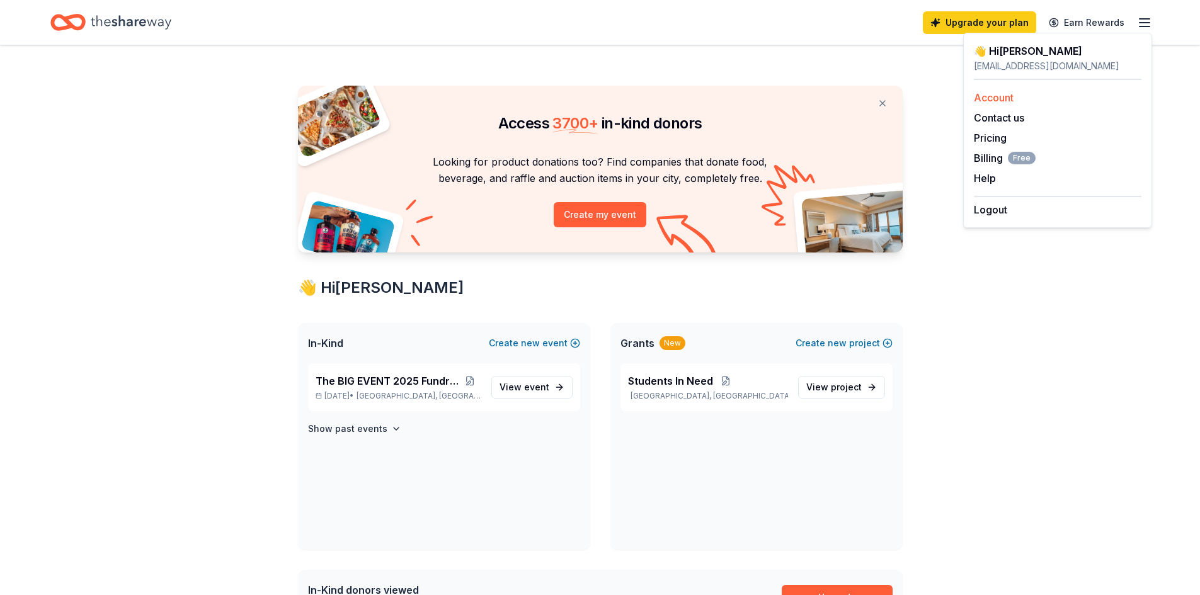
click at [994, 98] on link "Account" at bounding box center [994, 97] width 40 height 13
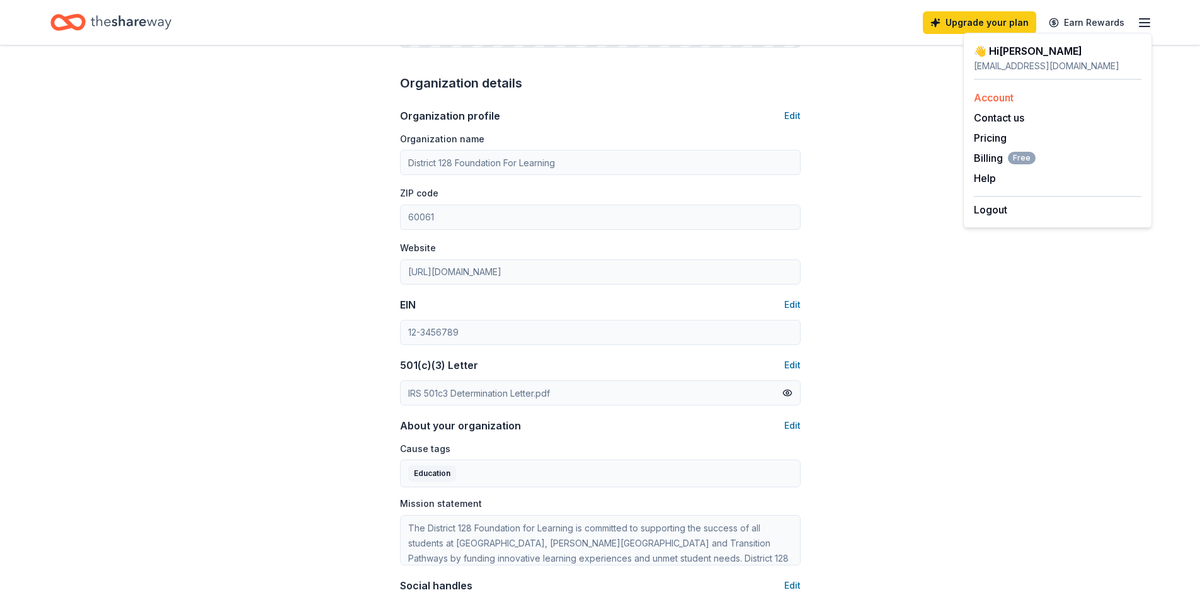
scroll to position [315, 0]
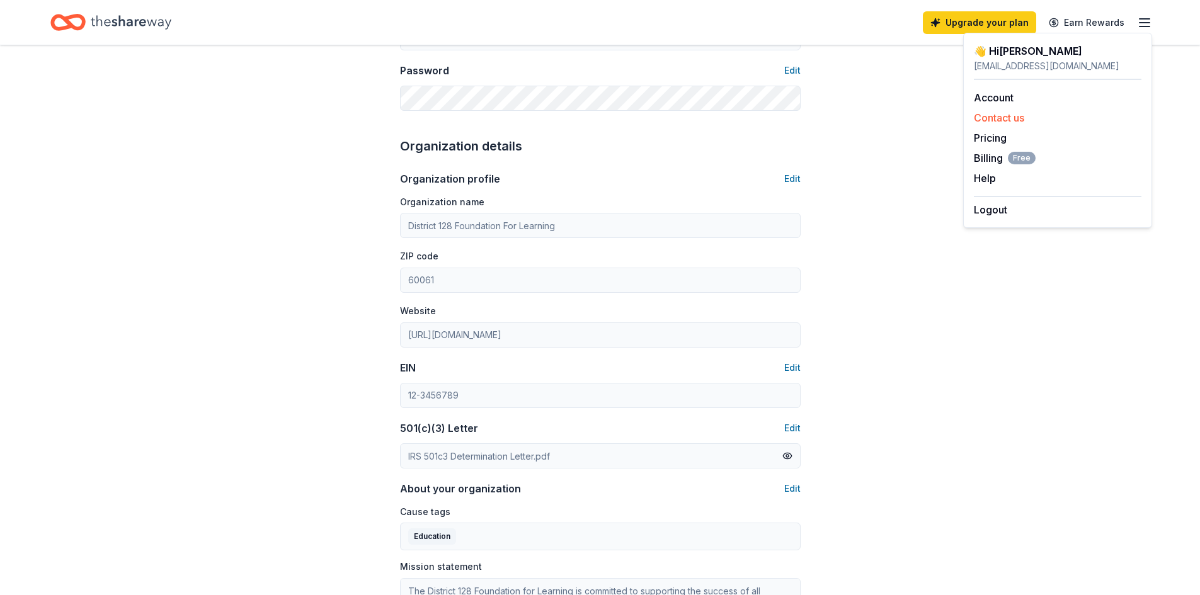
click at [1014, 118] on button "Contact us" at bounding box center [999, 117] width 50 height 15
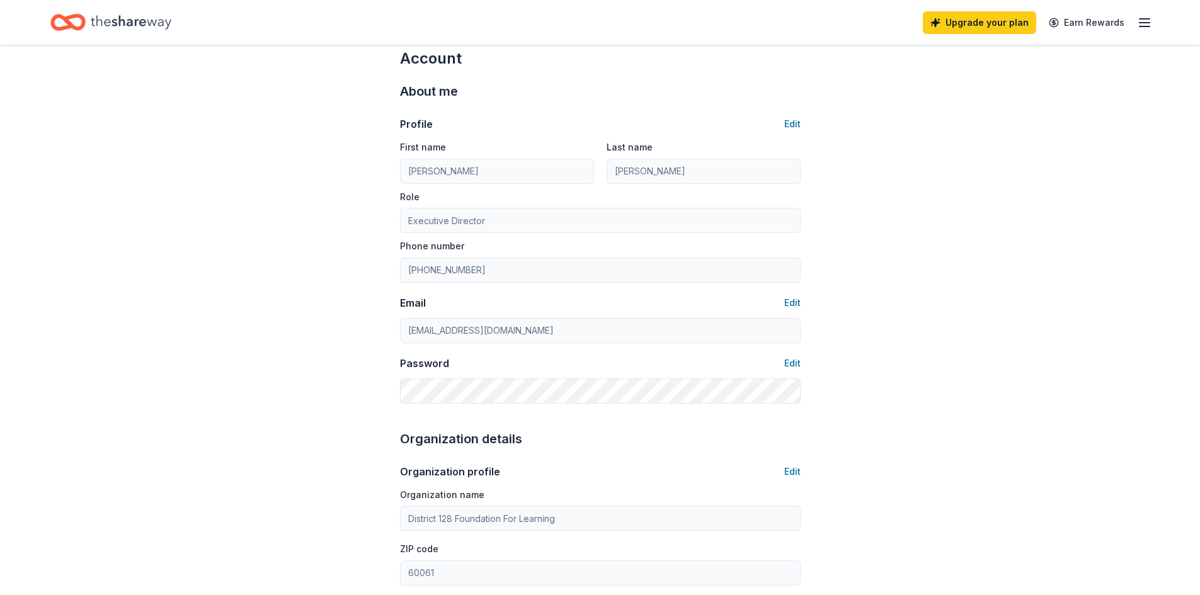
scroll to position [0, 0]
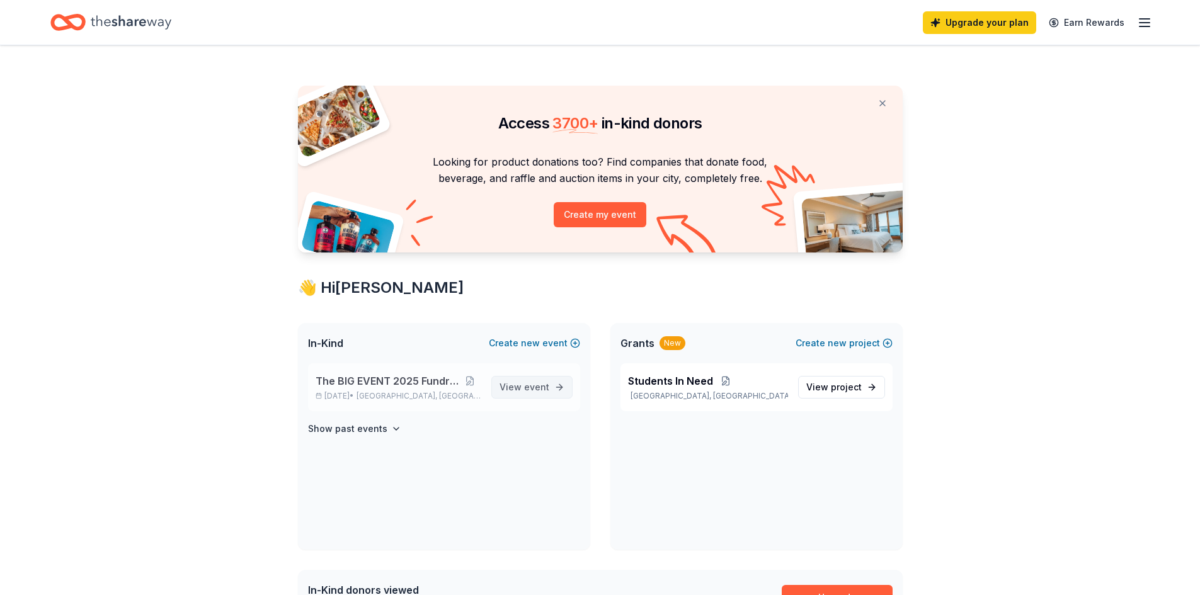
click at [534, 389] on span "event" at bounding box center [536, 387] width 25 height 11
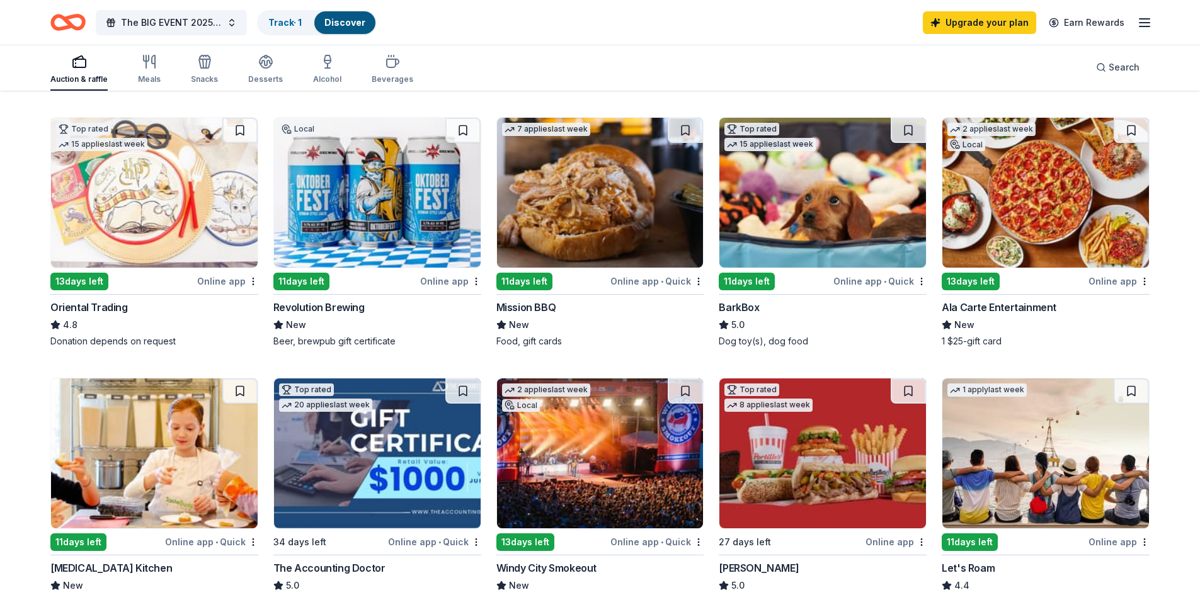
scroll to position [378, 0]
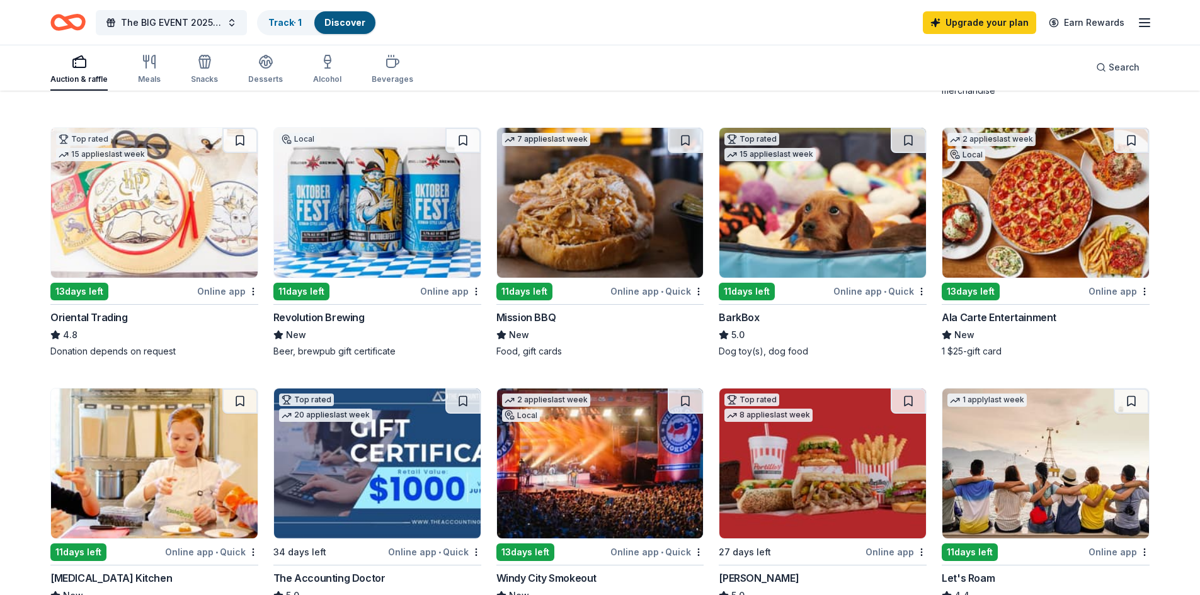
click at [815, 201] on img at bounding box center [823, 203] width 207 height 150
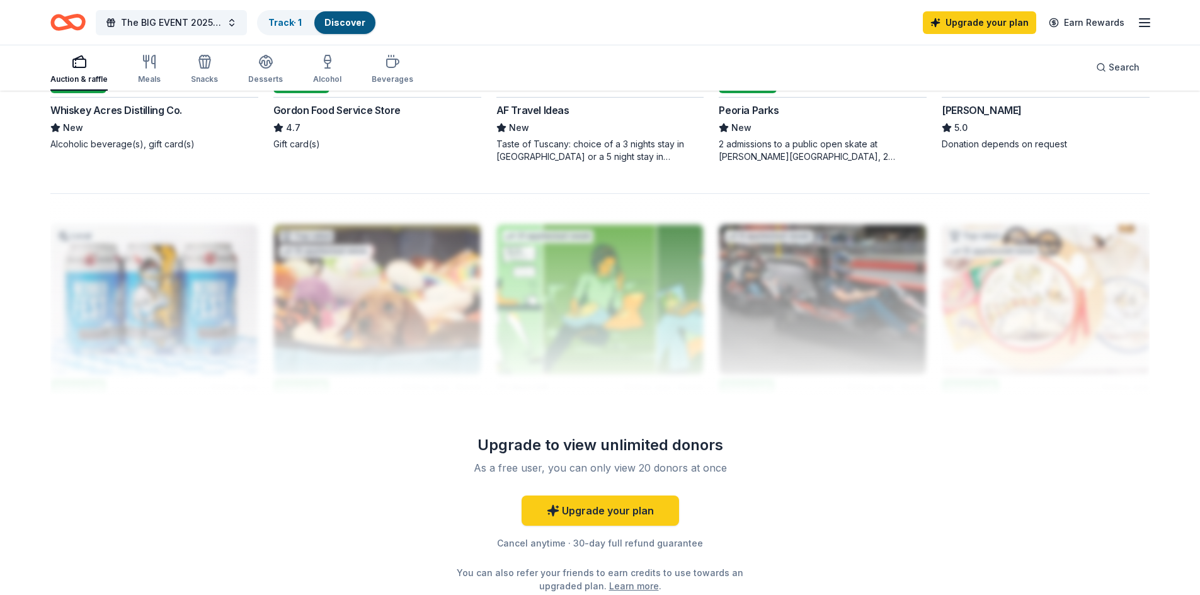
scroll to position [1134, 0]
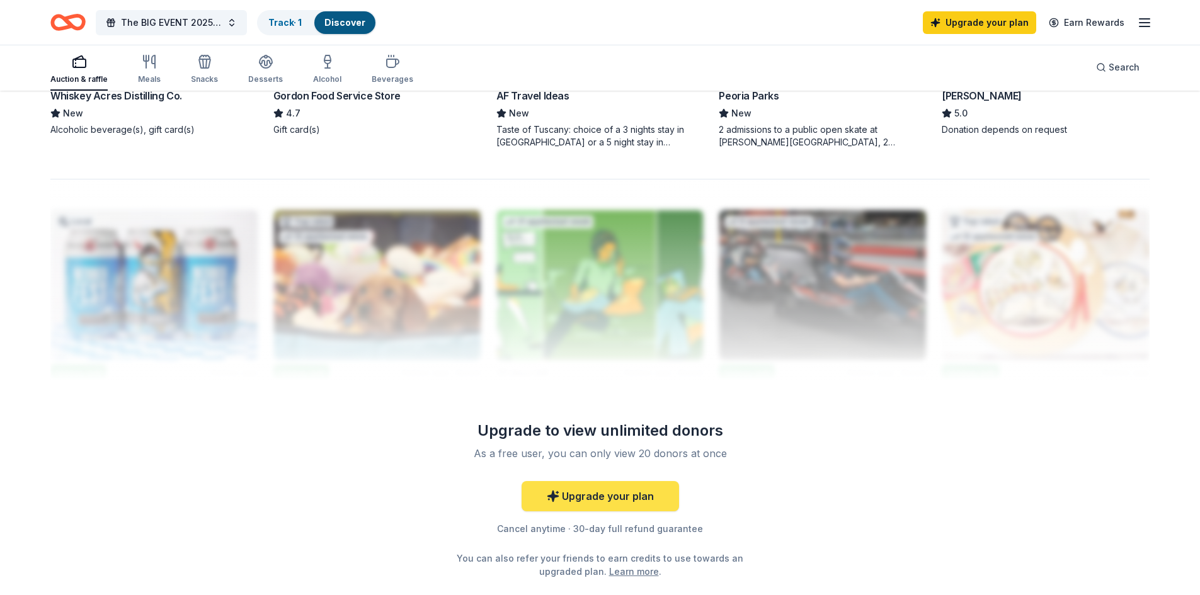
click at [614, 499] on link "Upgrade your plan" at bounding box center [601, 496] width 158 height 30
click at [619, 491] on link "Upgrade your plan" at bounding box center [601, 496] width 158 height 30
click at [588, 495] on link "Upgrade your plan" at bounding box center [601, 496] width 158 height 30
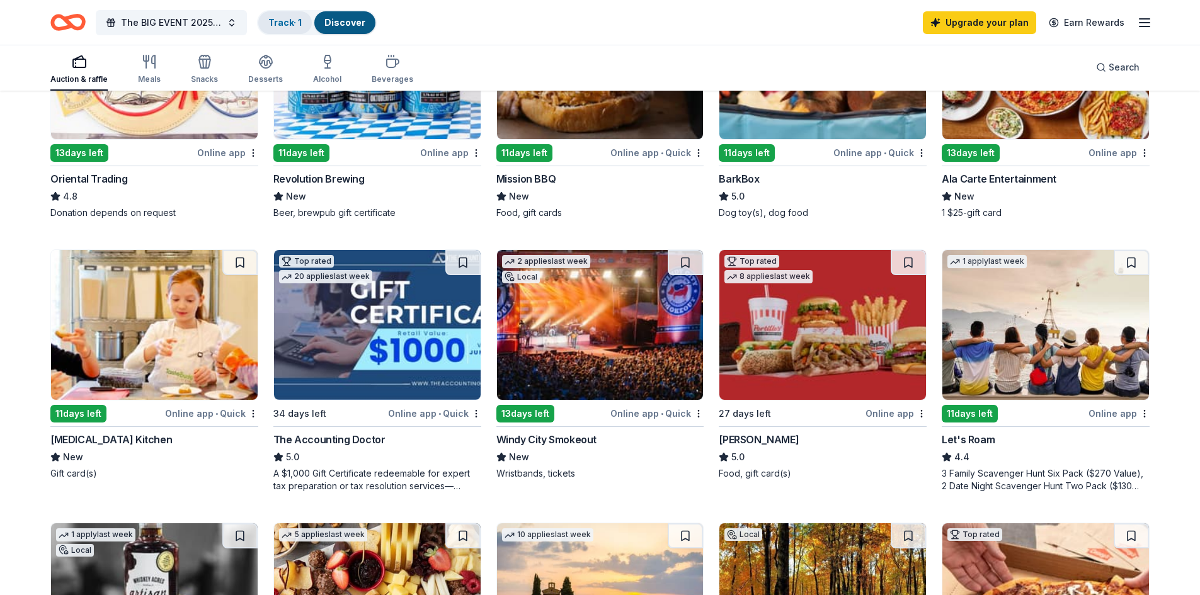
scroll to position [252, 0]
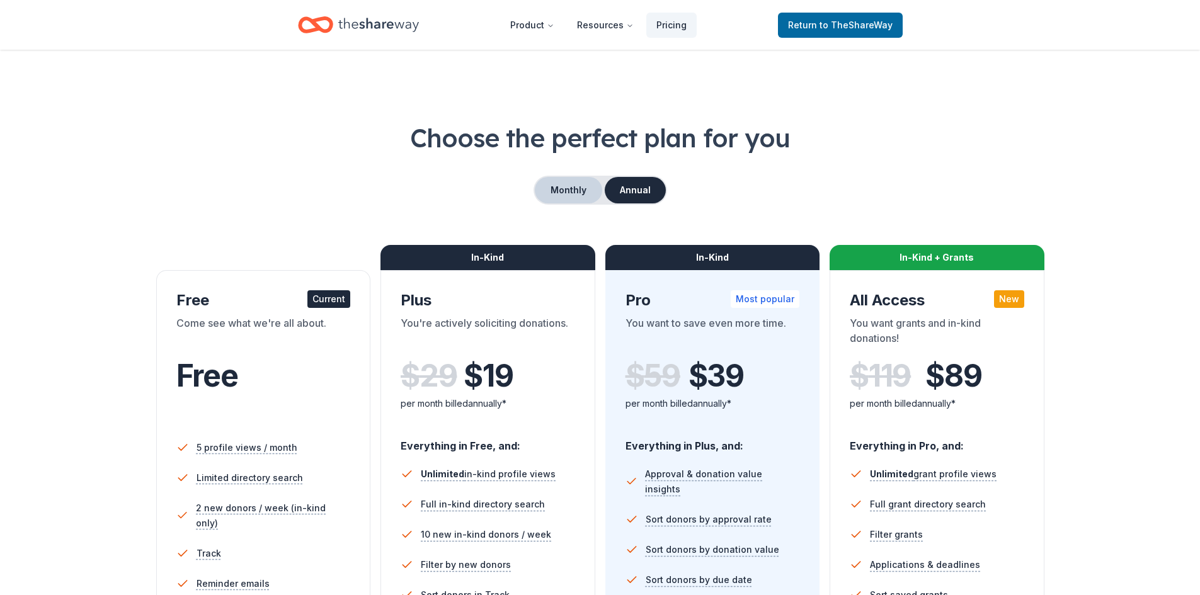
click at [567, 182] on button "Monthly" at bounding box center [568, 190] width 67 height 26
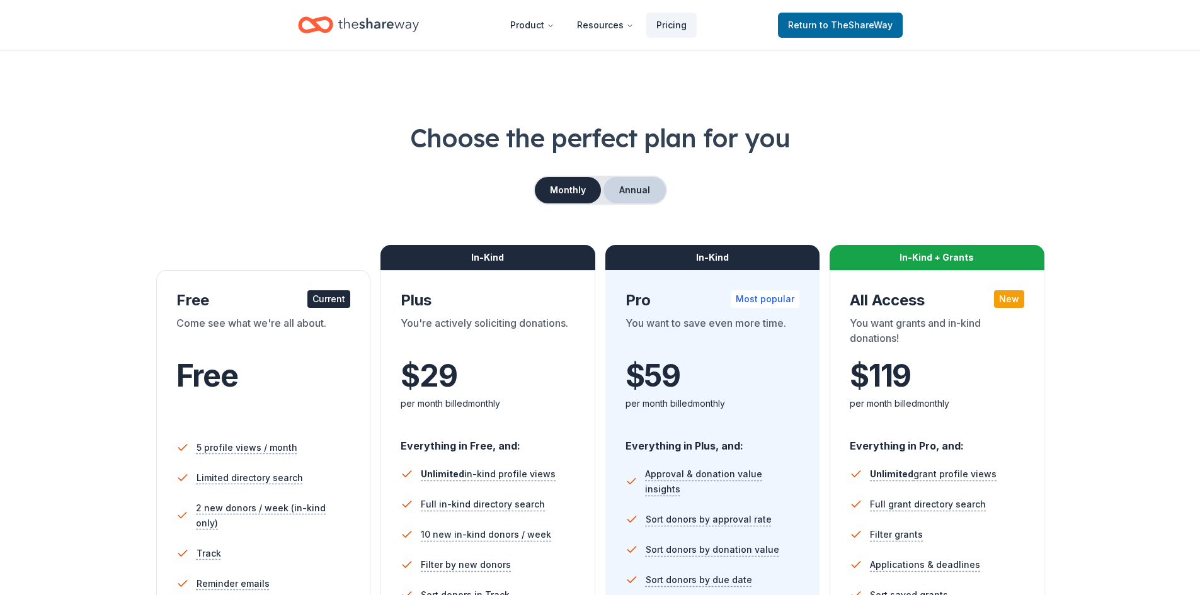
click at [633, 188] on button "Annual" at bounding box center [635, 190] width 62 height 26
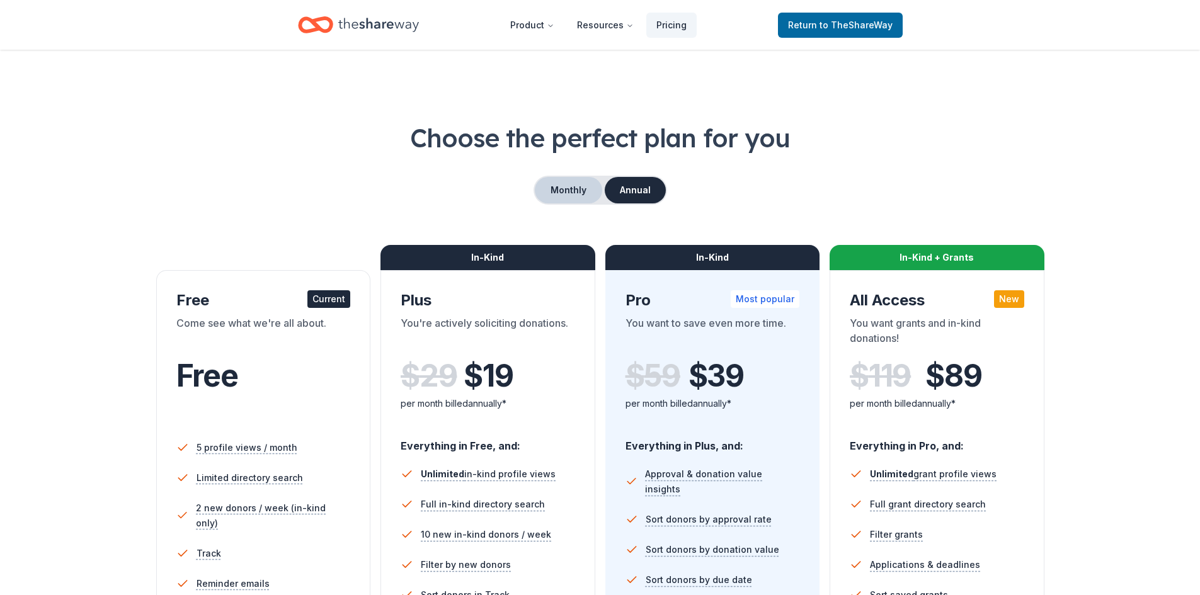
click at [566, 179] on button "Monthly" at bounding box center [568, 190] width 67 height 26
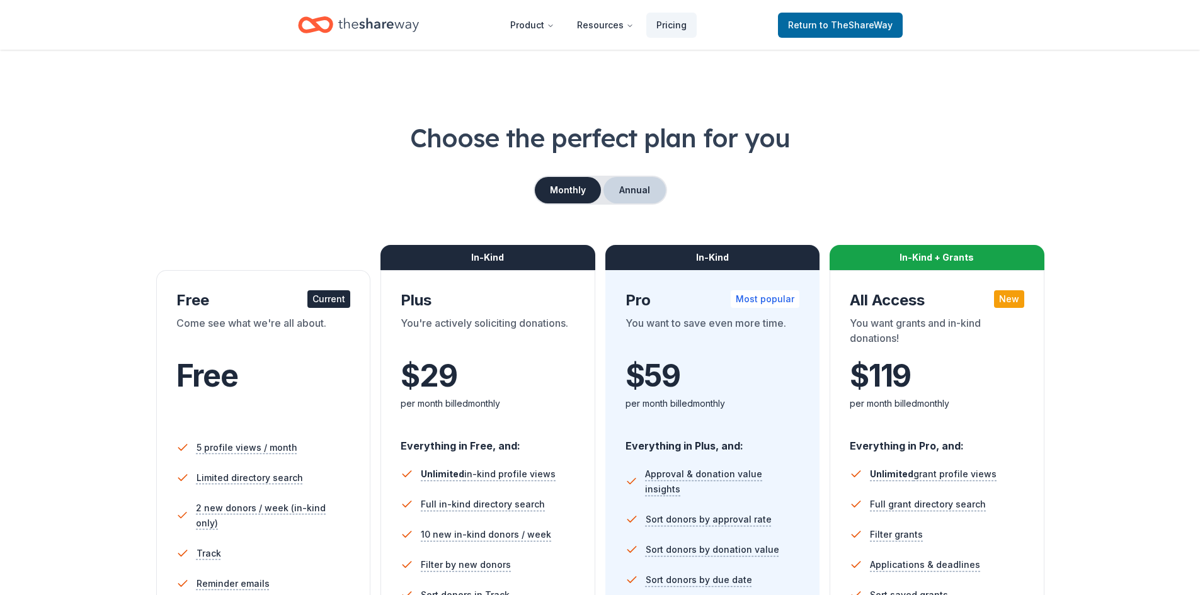
click at [636, 189] on button "Annual" at bounding box center [635, 190] width 62 height 26
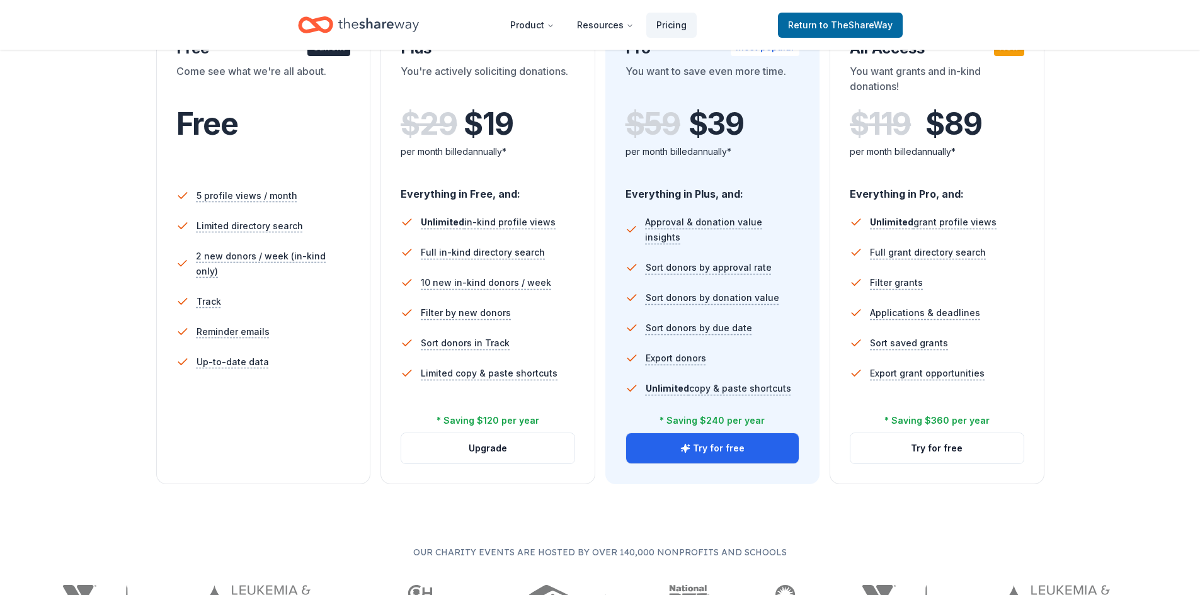
scroll to position [315, 0]
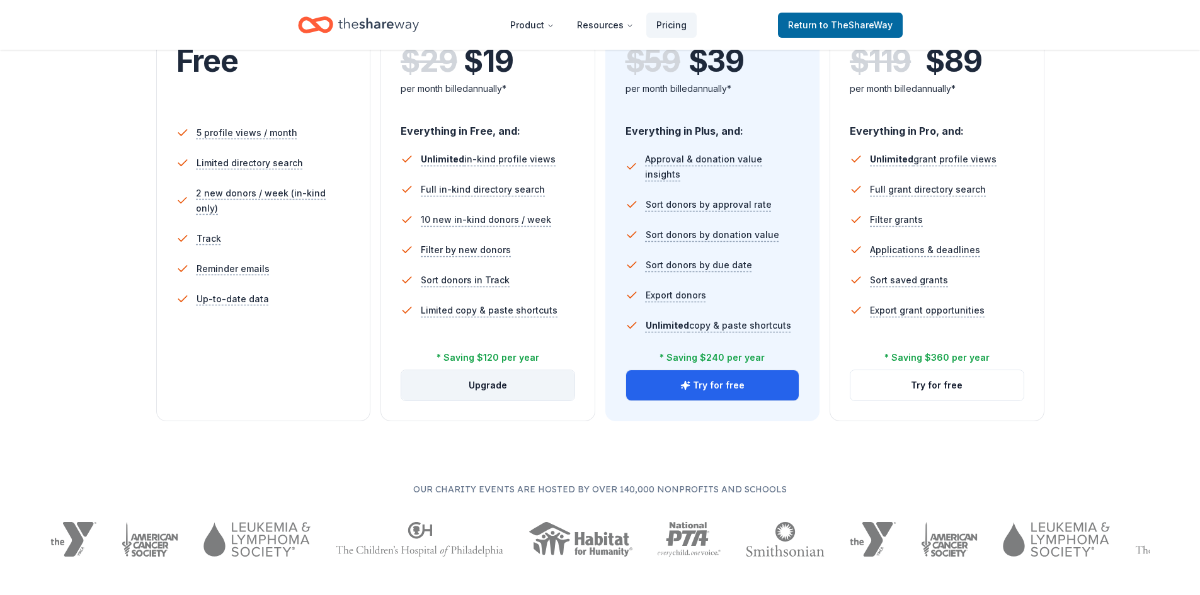
click at [490, 386] on button "Upgrade" at bounding box center [487, 385] width 173 height 30
